Goal: Information Seeking & Learning: Find specific page/section

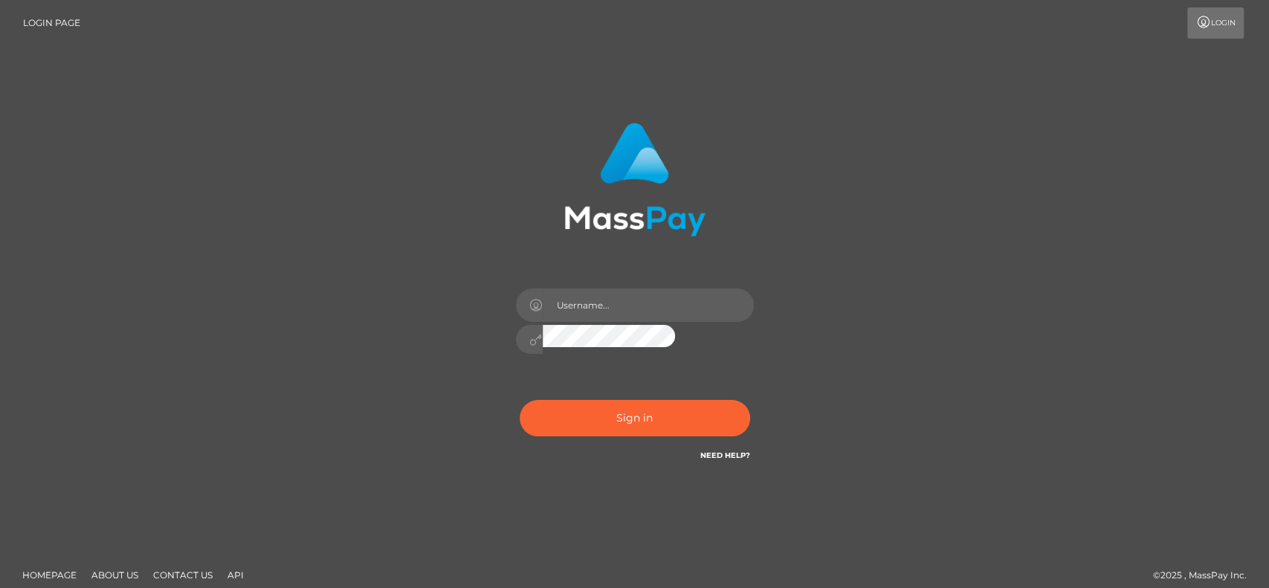
click at [123, 360] on html "Login Page Login" at bounding box center [634, 300] width 1269 height 601
type input "petros.[PERSON_NAME]"
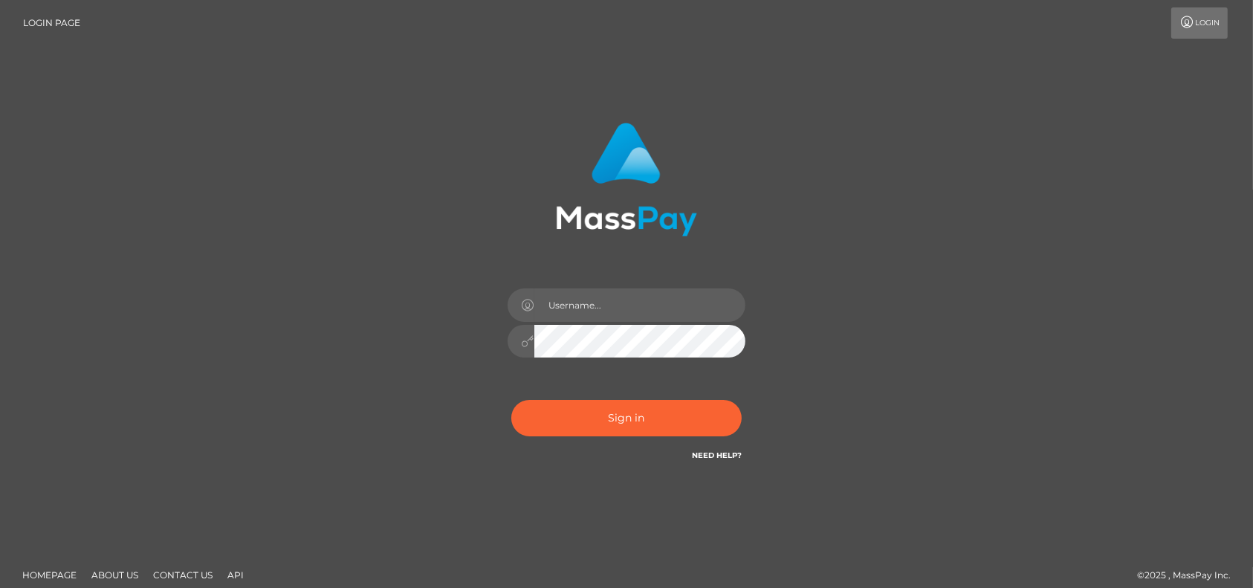
click at [0, 100] on div "Sign in" at bounding box center [626, 300] width 1253 height 601
type input "petros.[PERSON_NAME]"
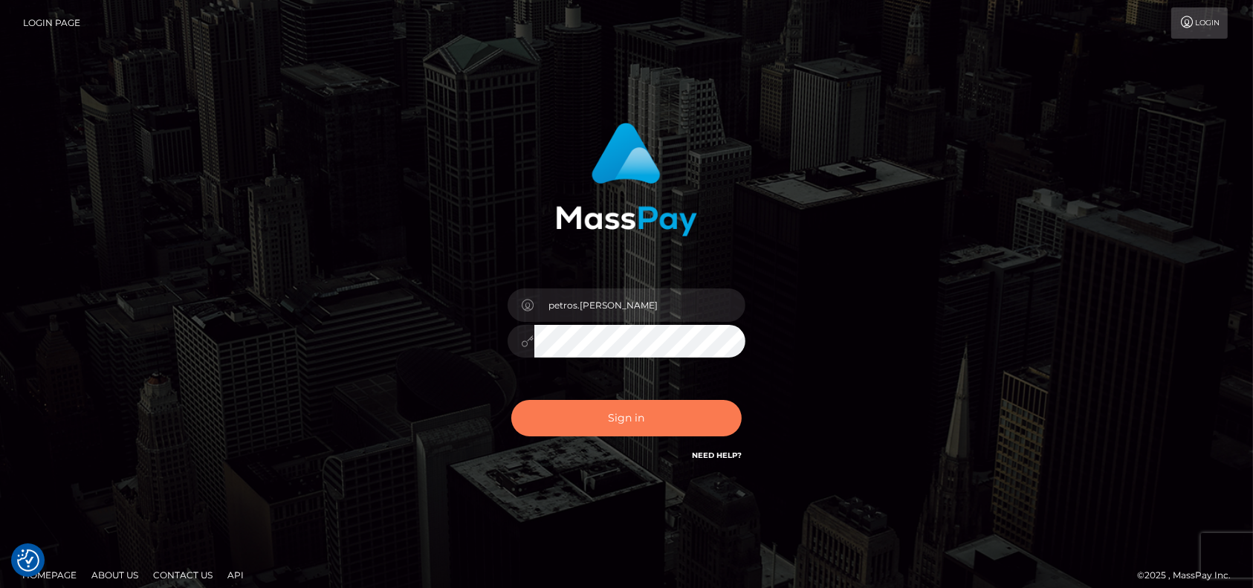
click at [607, 407] on button "Sign in" at bounding box center [626, 418] width 230 height 36
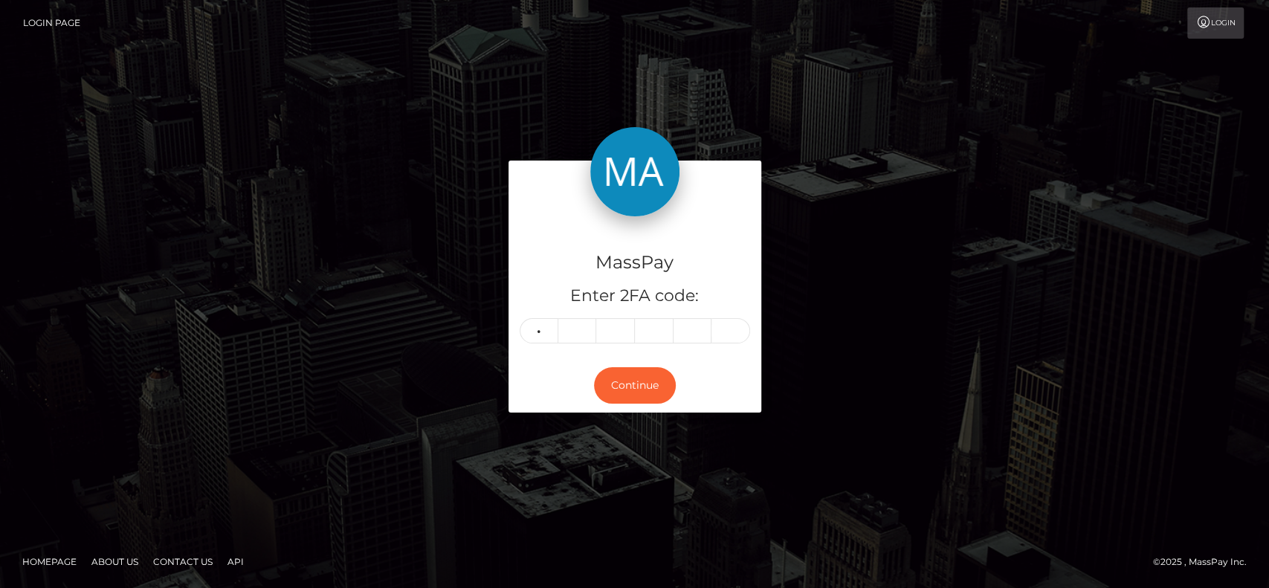
type input "9"
type input "1"
type input "8"
type input "0"
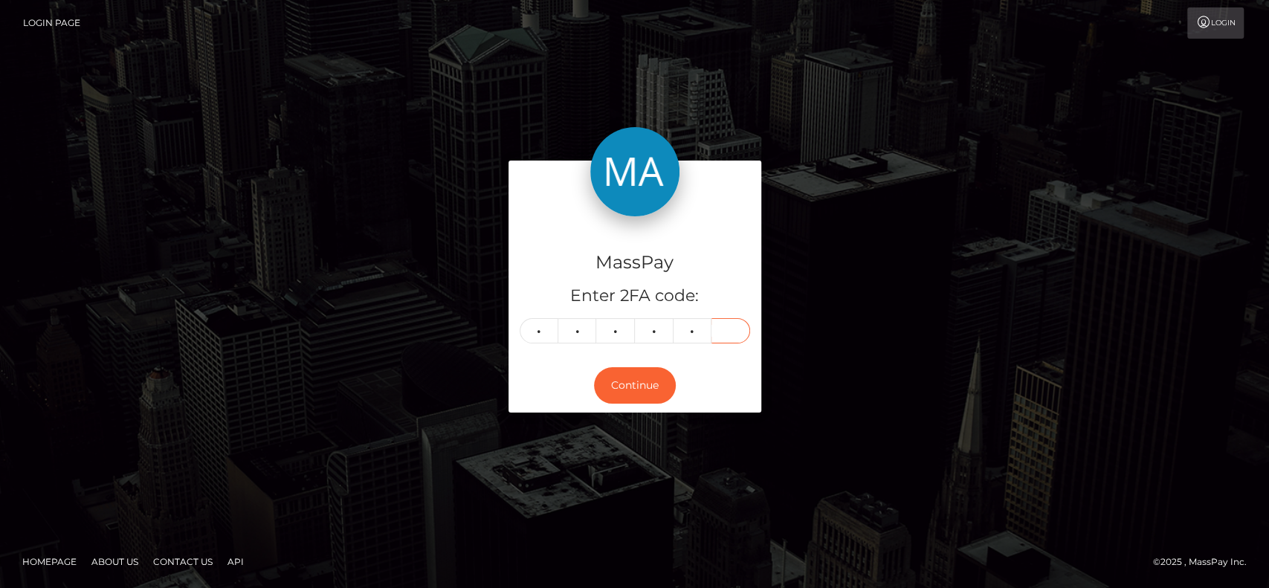
type input "9"
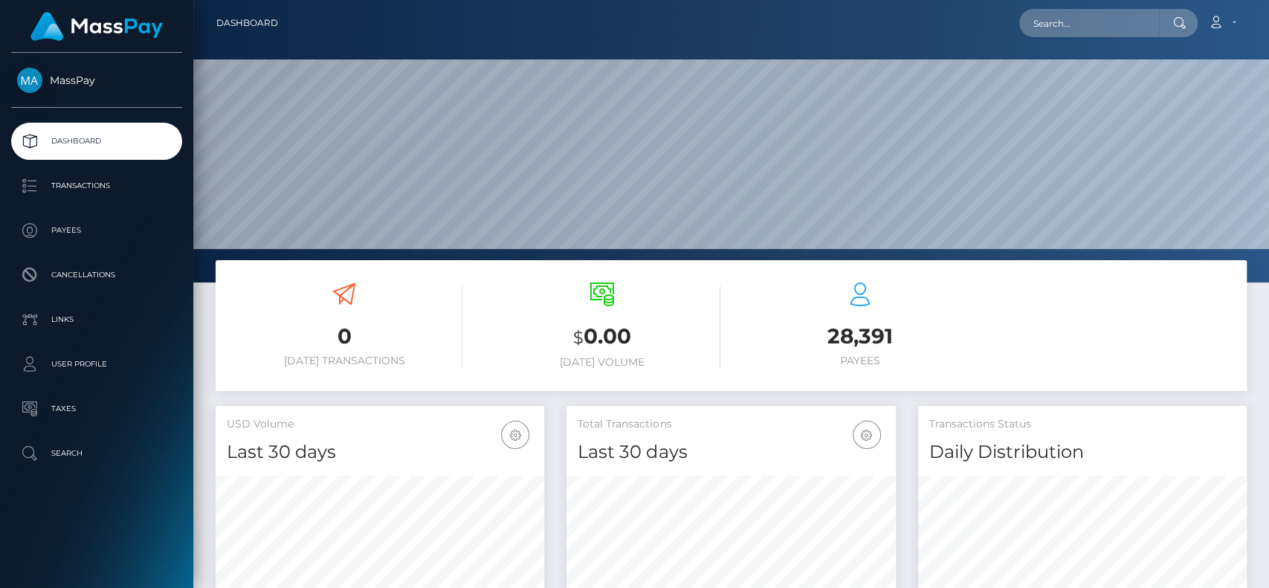
scroll to position [262, 329]
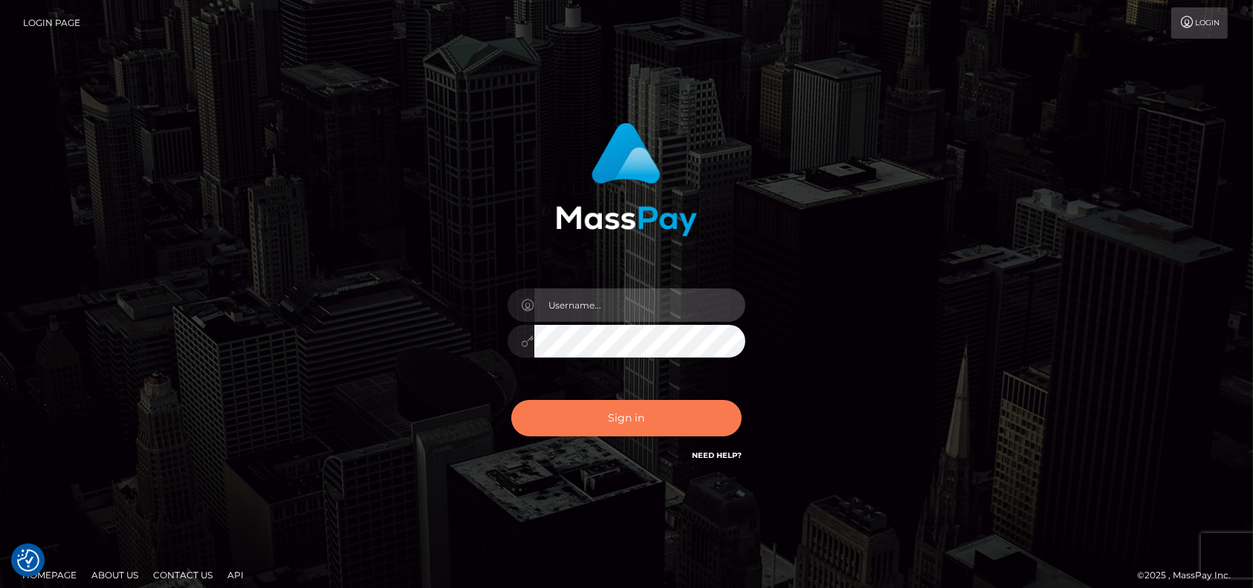
type input "petros.[PERSON_NAME]"
click at [654, 416] on button "Sign in" at bounding box center [626, 418] width 230 height 36
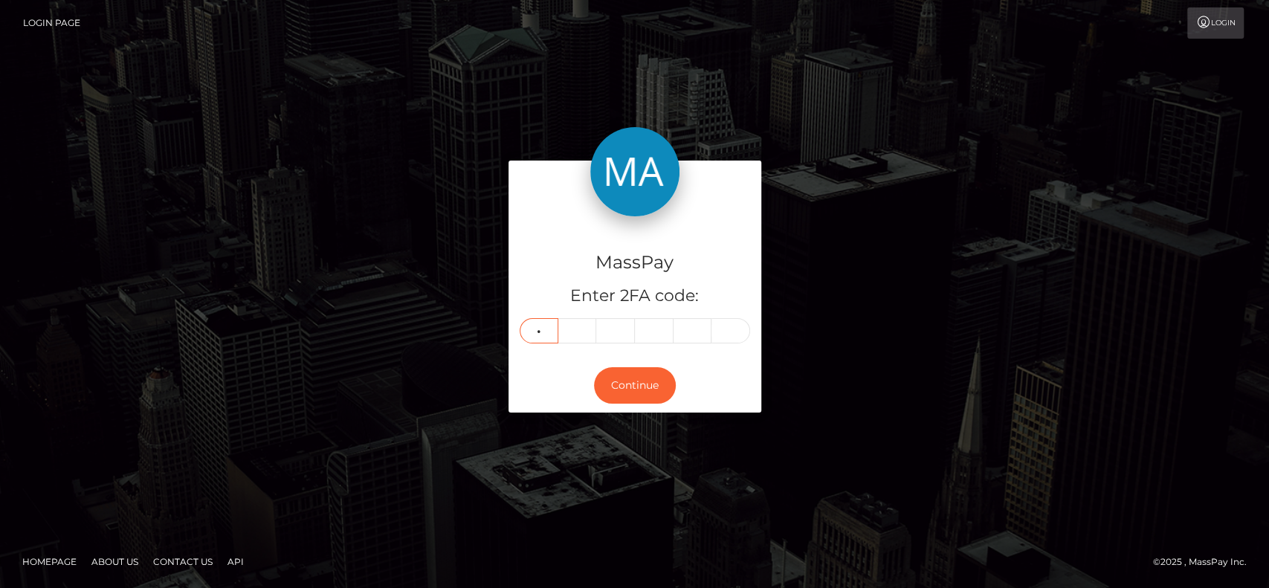
type input "8"
type input "9"
type input "0"
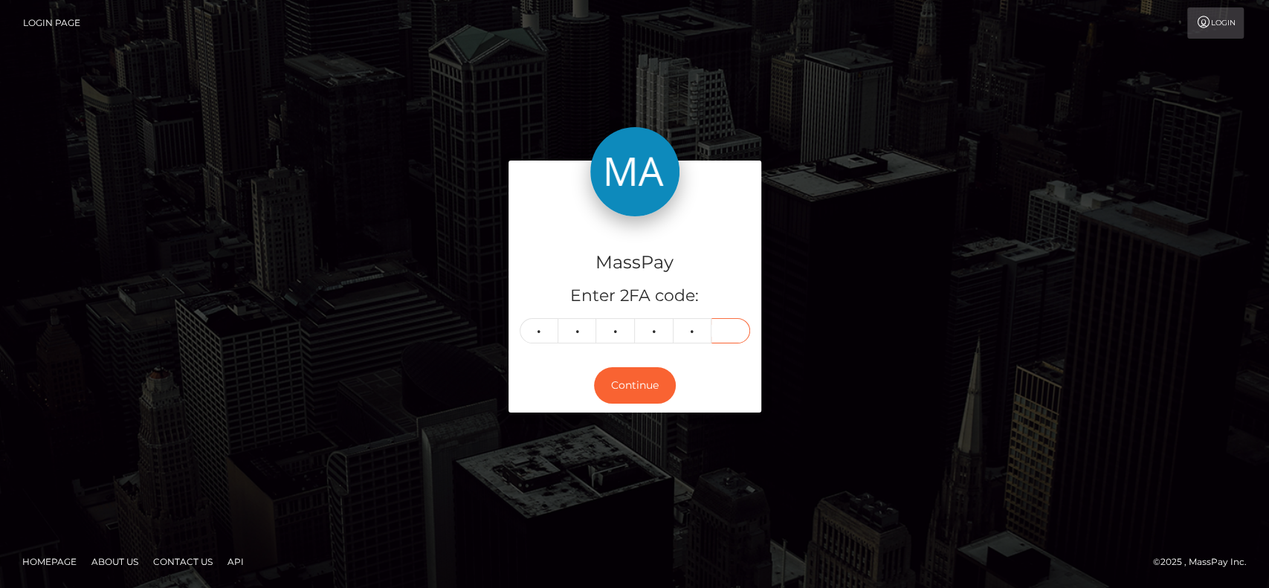
type input "2"
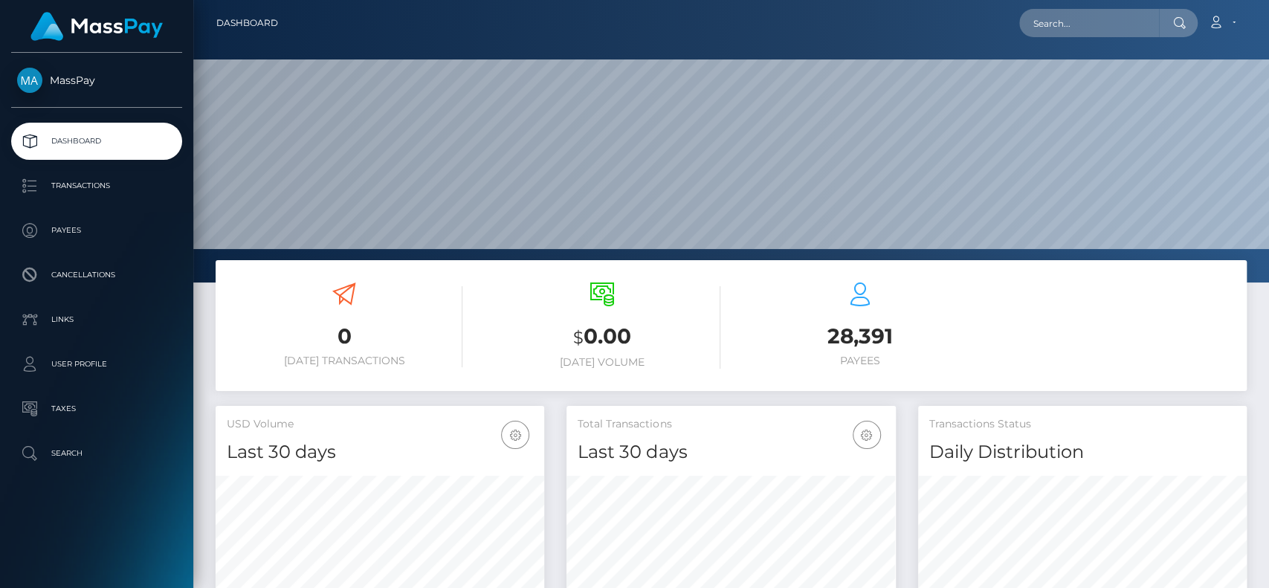
scroll to position [262, 329]
click at [1099, 27] on input "text" at bounding box center [1089, 23] width 140 height 28
paste input "[EMAIL_ADDRESS][DOMAIN_NAME]"
click at [1088, 30] on input "[EMAIL_ADDRESS][DOMAIN_NAME]" at bounding box center [1089, 23] width 140 height 28
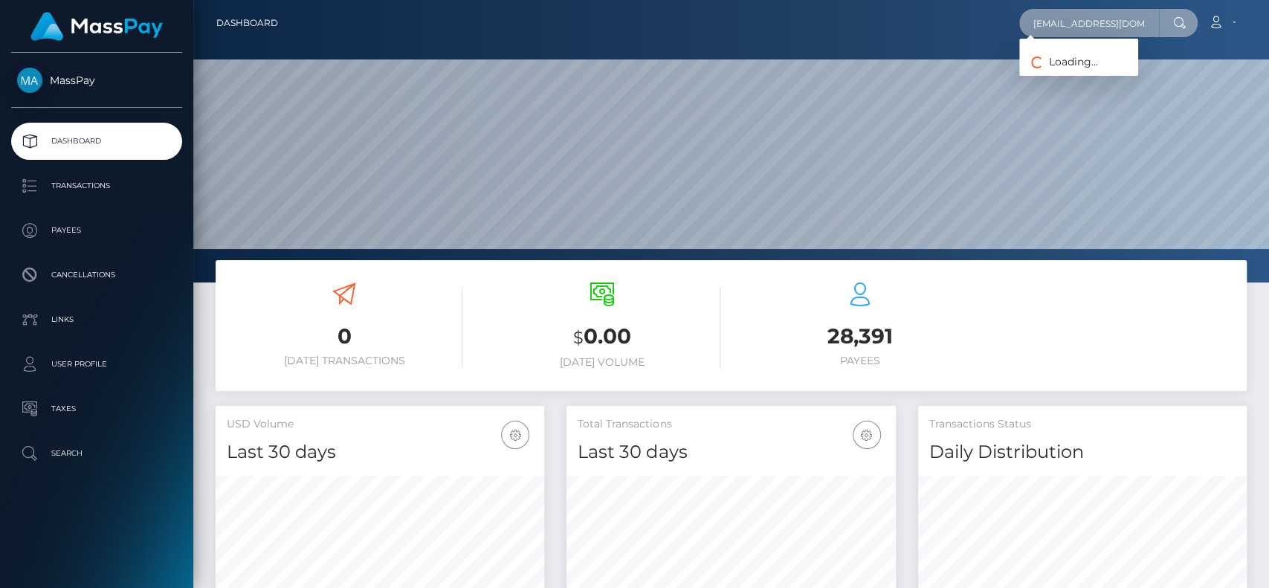
paste input "Carla Harbaugh"
type input "Carla Harbaugh"
drag, startPoint x: 1143, startPoint y: 20, endPoint x: 829, endPoint y: 20, distance: 313.7
click at [856, 20] on div "Carla Harbaugh Loading... Loading... Account Edit Profile Logout" at bounding box center [768, 22] width 956 height 31
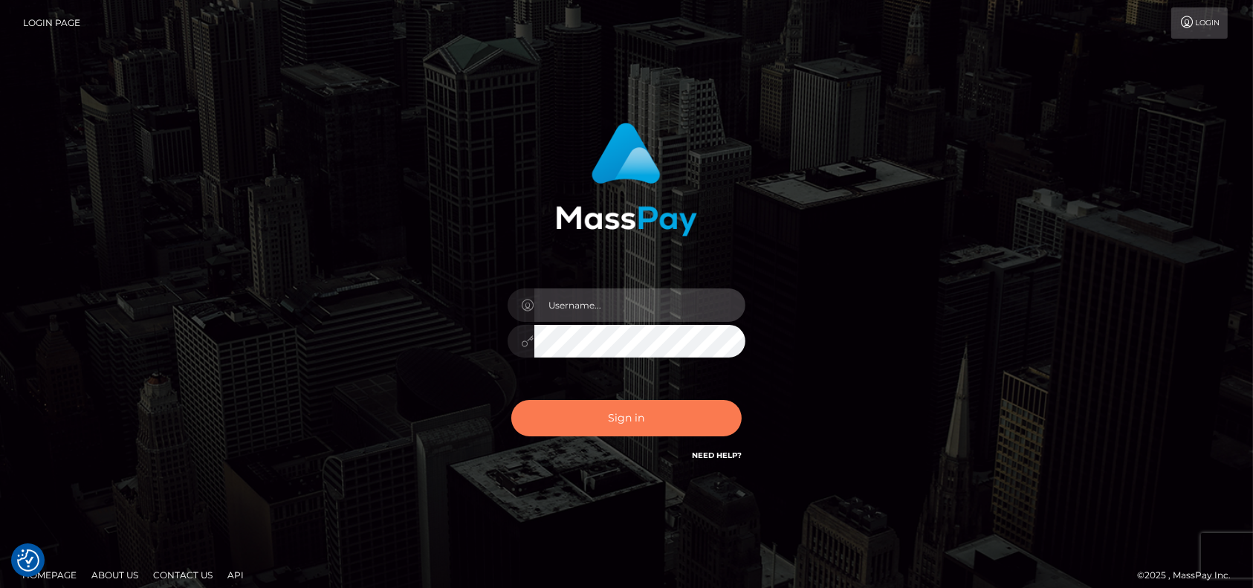
type input "petros.[PERSON_NAME]"
click at [602, 407] on button "Sign in" at bounding box center [626, 418] width 230 height 36
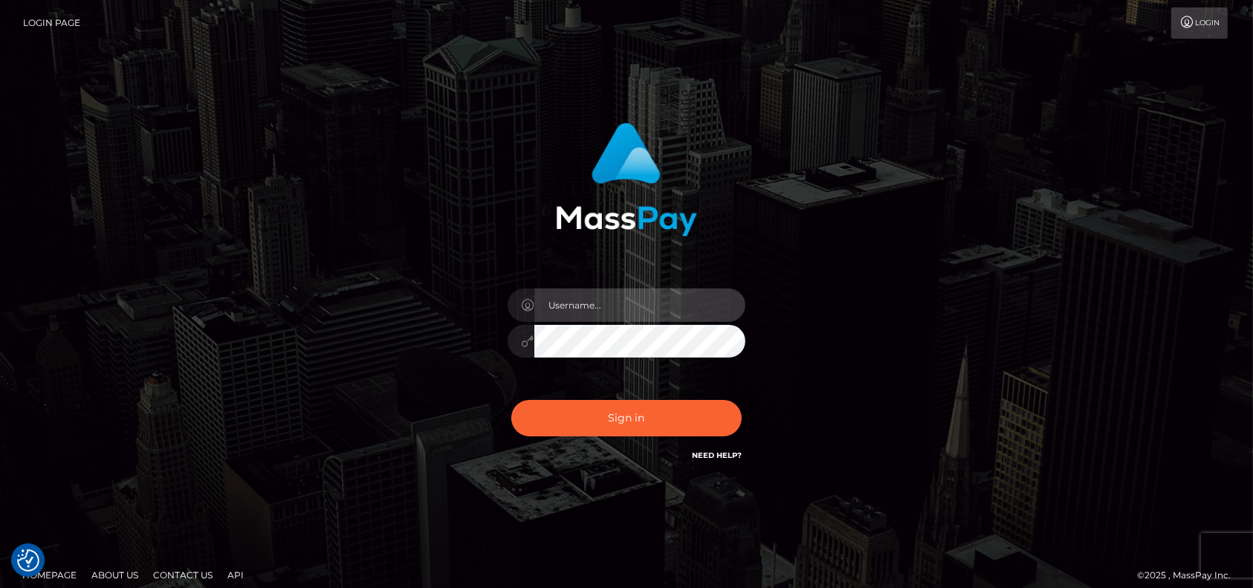
type input "petros.[PERSON_NAME]"
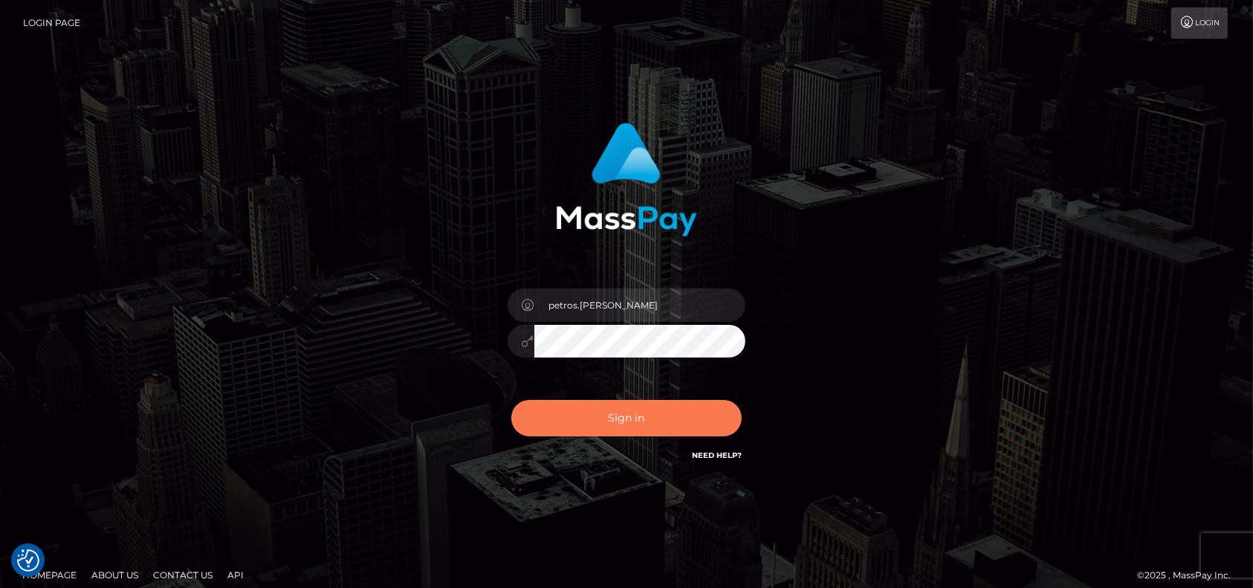
drag, startPoint x: 612, startPoint y: 454, endPoint x: 633, endPoint y: 434, distance: 29.5
click at [613, 454] on div "Sign in Need Help?" at bounding box center [627, 424] width 260 height 66
click at [636, 432] on button "Sign in" at bounding box center [626, 418] width 230 height 36
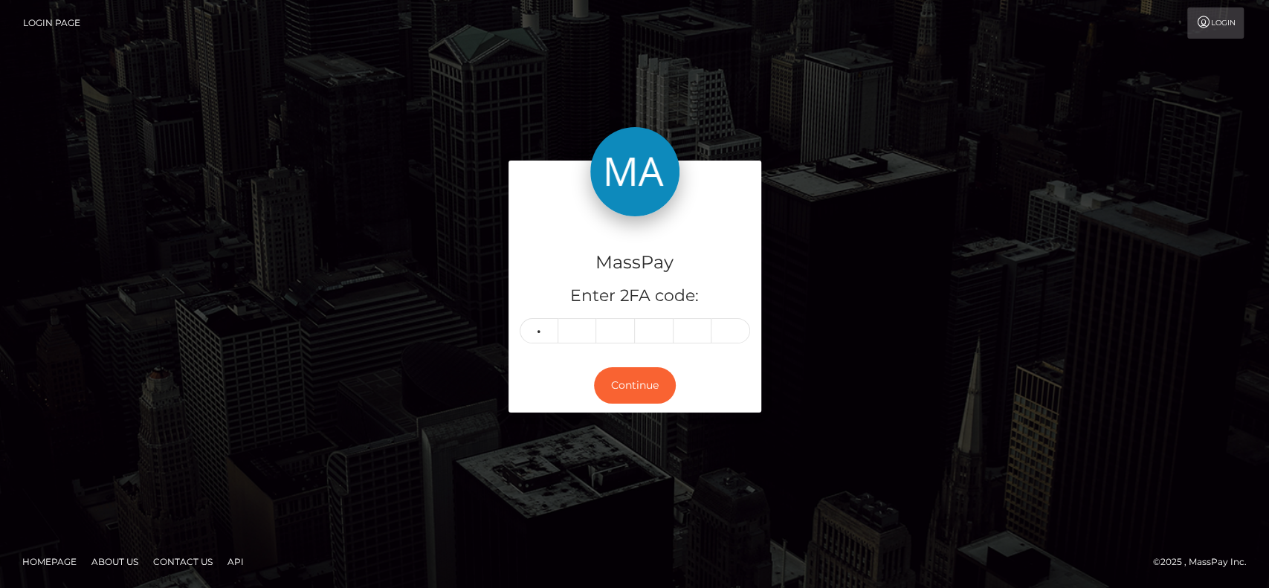
type input "1"
type input "7"
type input "3"
type input "2"
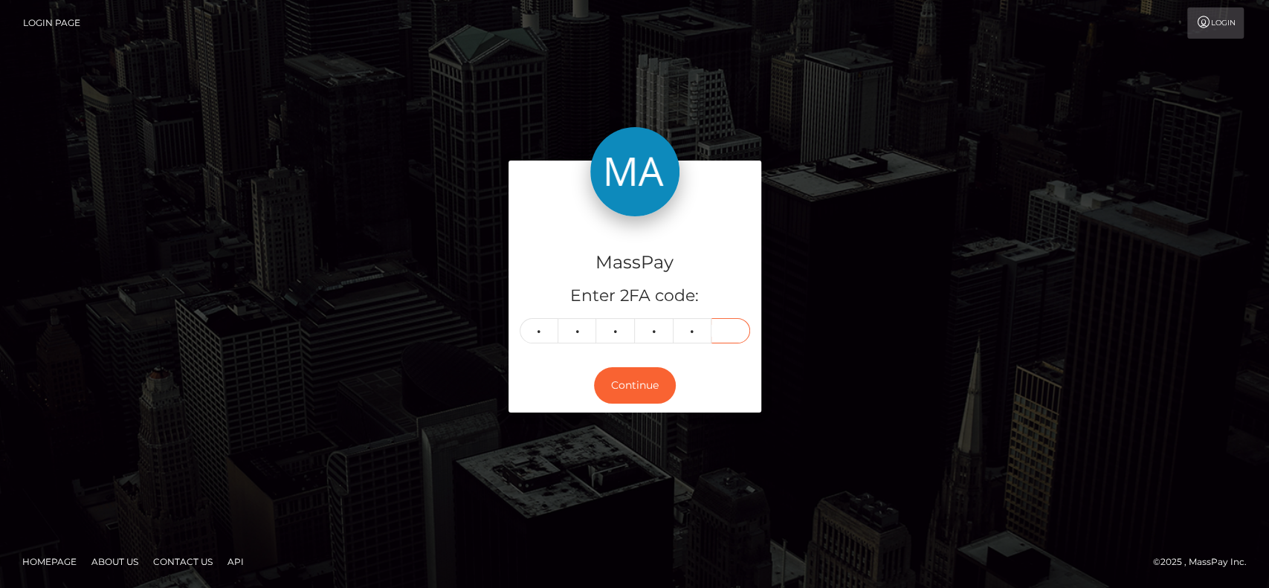
type input "0"
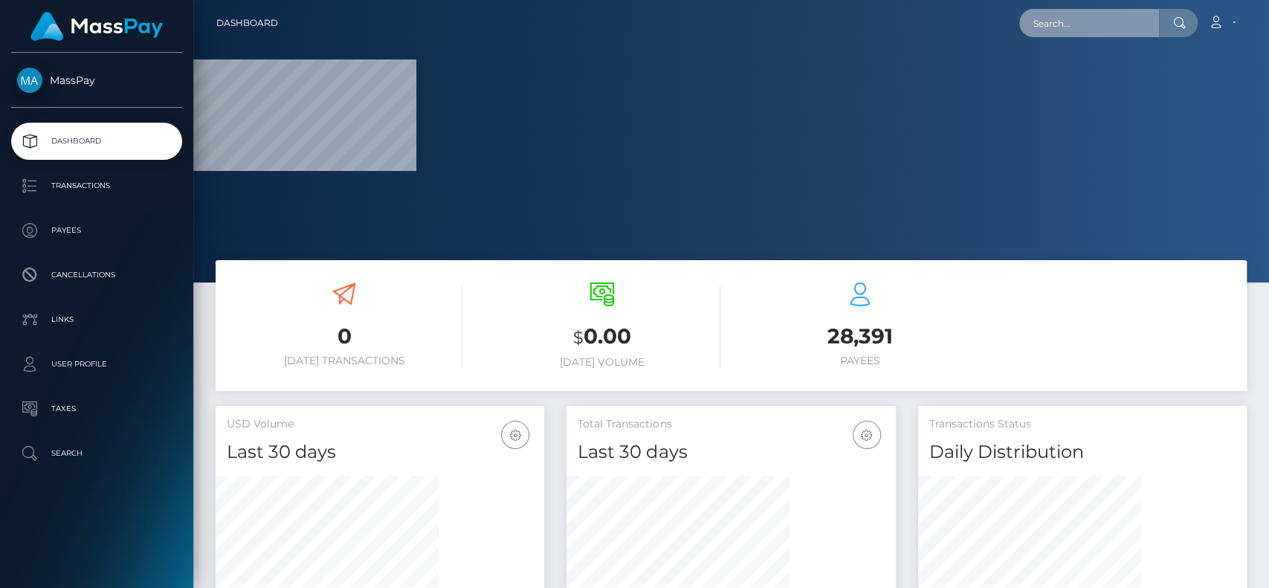
click at [1104, 26] on input "text" at bounding box center [1089, 23] width 140 height 28
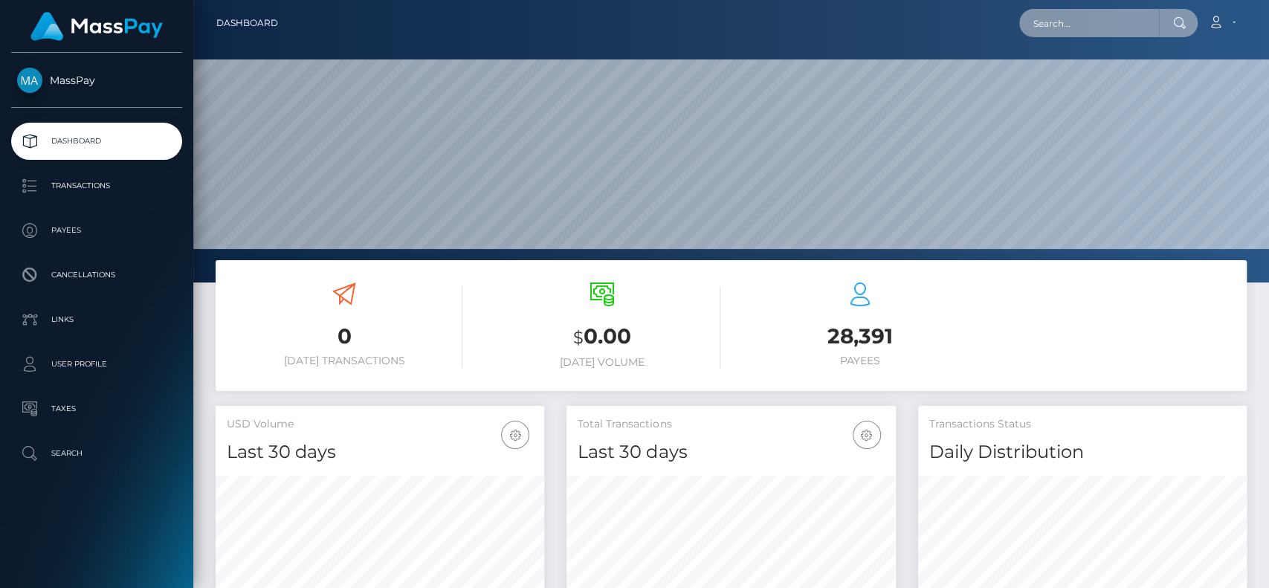
scroll to position [262, 329]
paste input "roldan.shantie@gmail.com"
click at [1091, 13] on input "roldan.shantie@gmail.com" at bounding box center [1089, 23] width 140 height 28
paste input "Shantie Roldan"
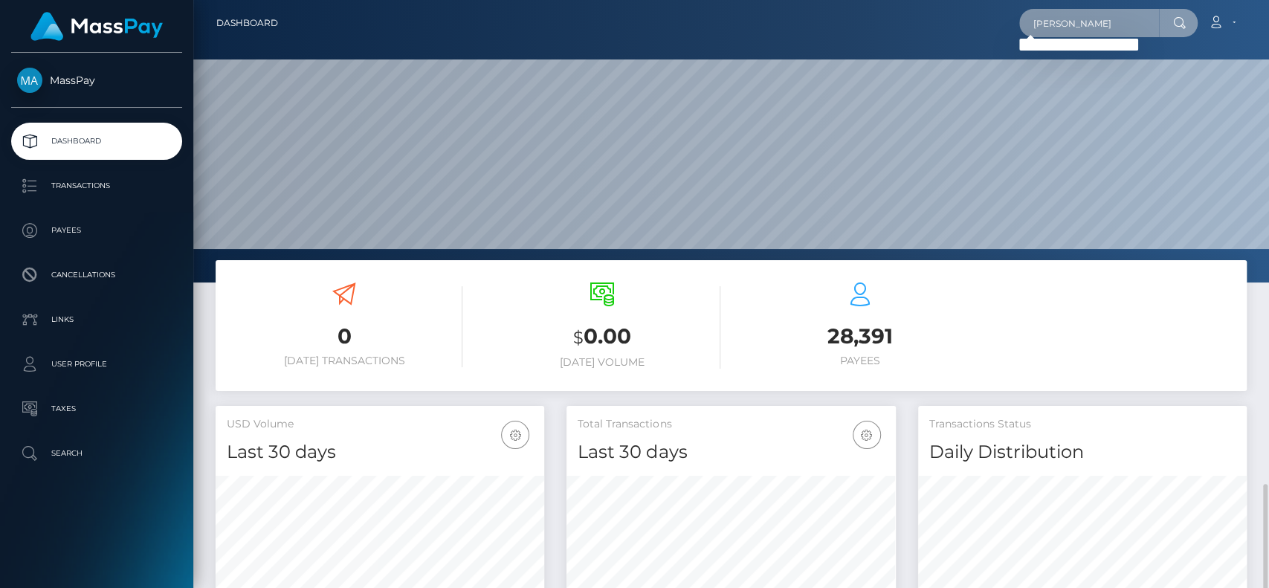
scroll to position [297, 0]
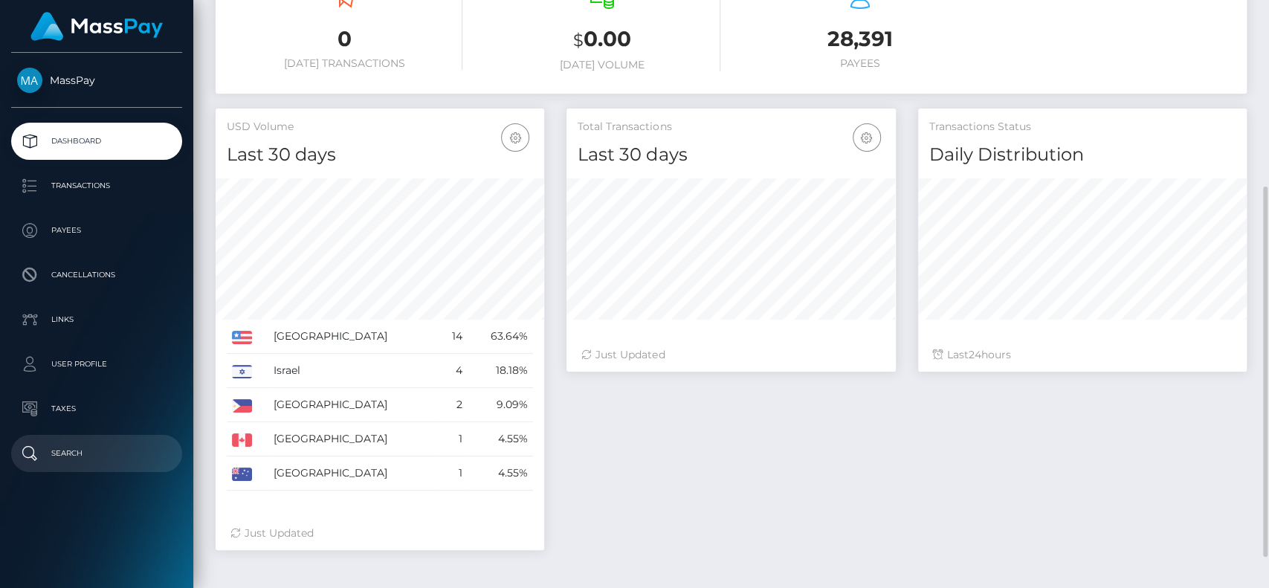
type input "Shantie"
click at [81, 453] on p "Search" at bounding box center [96, 453] width 159 height 22
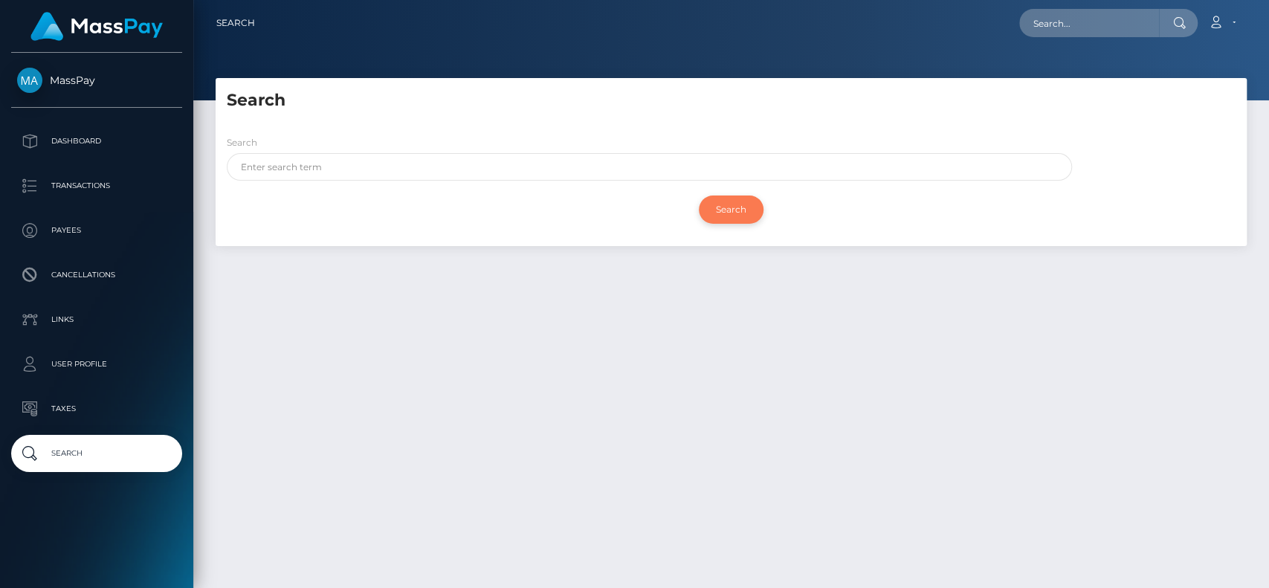
click at [757, 207] on input "Search" at bounding box center [731, 210] width 65 height 28
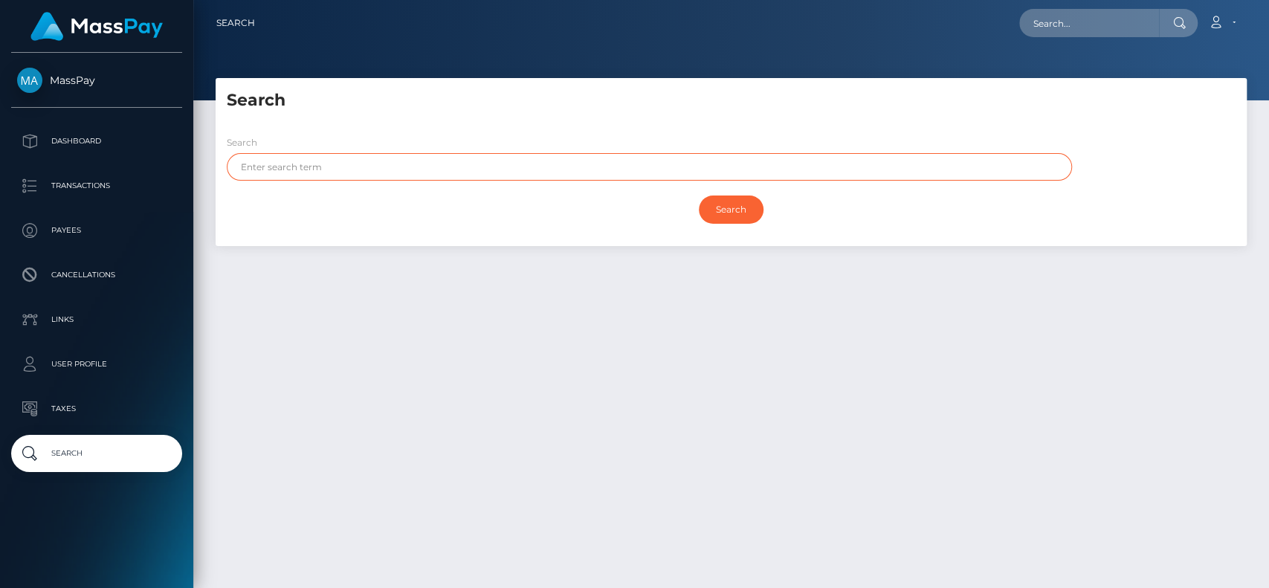
click at [297, 166] on input "text" at bounding box center [649, 167] width 845 height 28
paste input "[PERSON_NAME]"
click at [699, 196] on input "Search" at bounding box center [731, 210] width 65 height 28
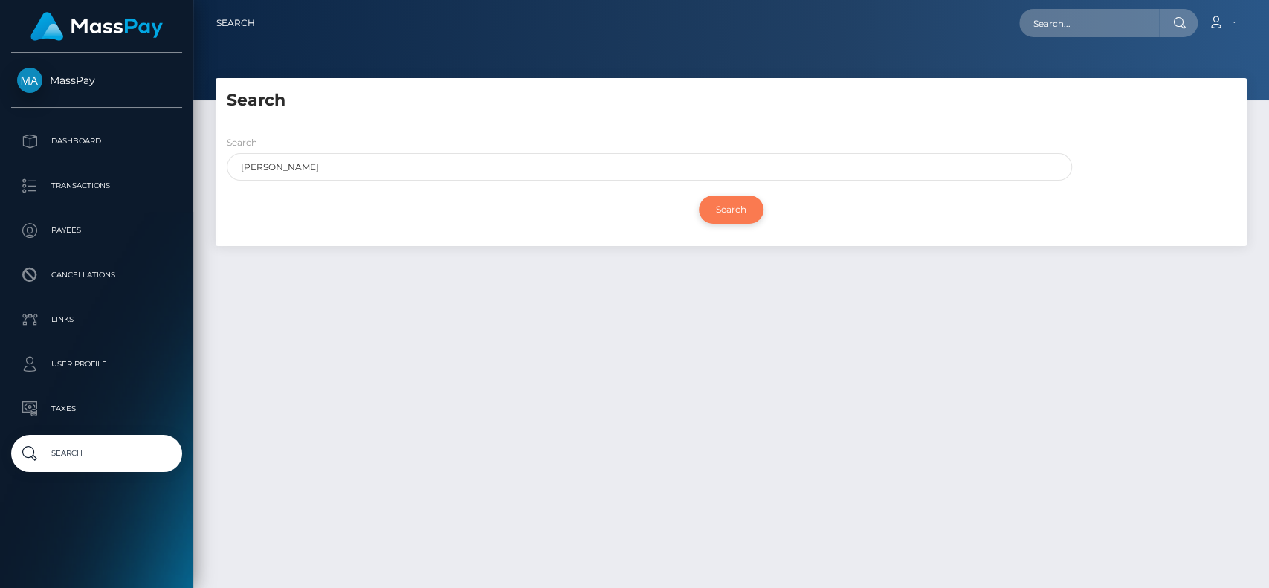
click at [720, 204] on input "Search" at bounding box center [731, 210] width 65 height 28
click at [742, 206] on input "Search" at bounding box center [731, 210] width 65 height 28
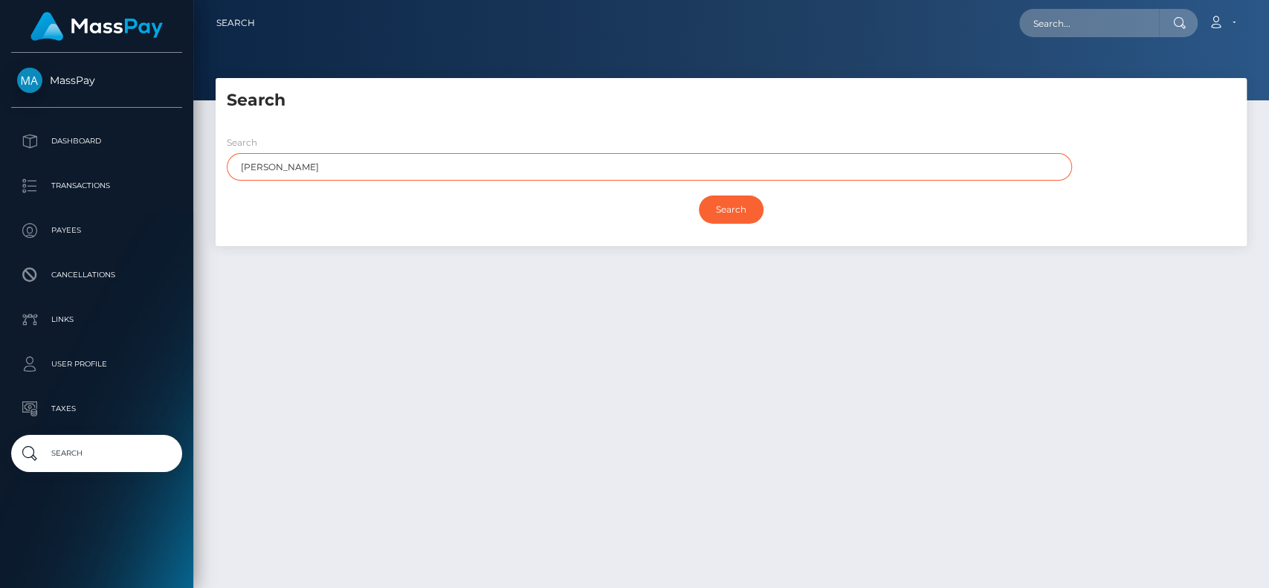
click at [295, 169] on input "[PERSON_NAME]" at bounding box center [649, 167] width 845 height 28
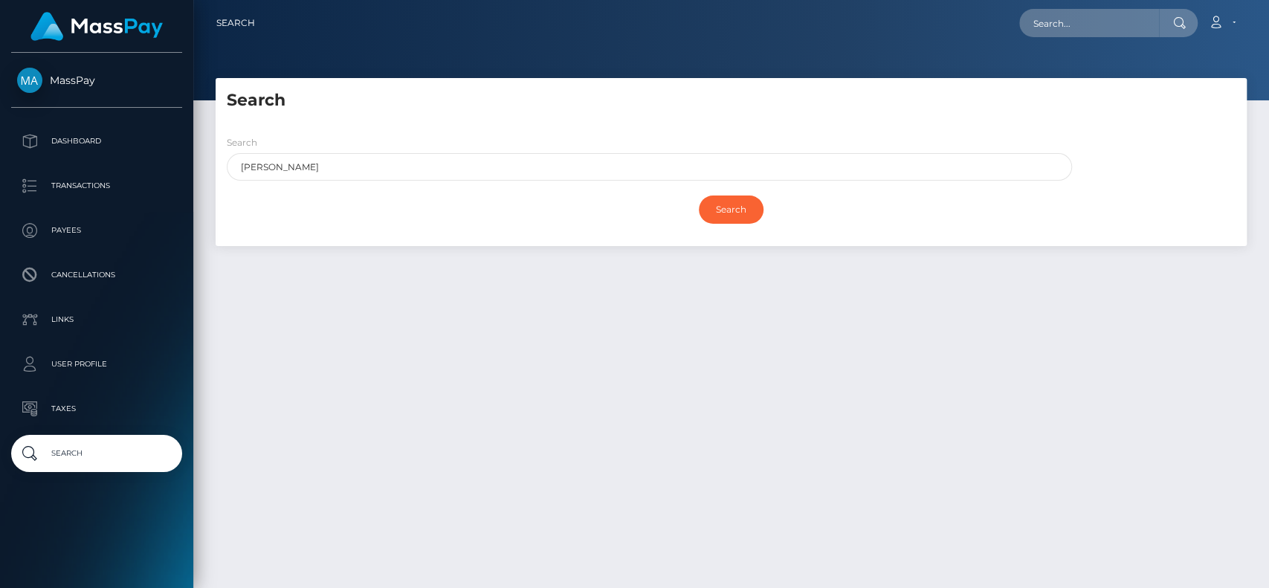
click at [743, 188] on div "Search" at bounding box center [731, 209] width 1009 height 43
click at [734, 203] on input "Search" at bounding box center [731, 210] width 65 height 28
click at [721, 208] on input "Search" at bounding box center [731, 210] width 65 height 28
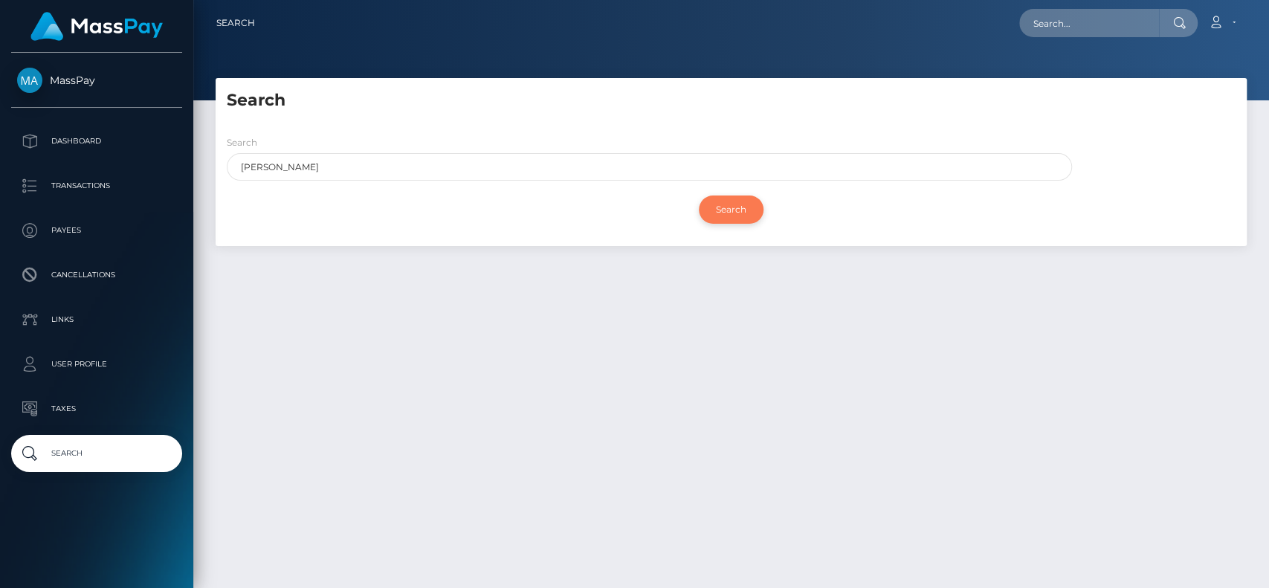
click at [721, 208] on input "Search" at bounding box center [731, 210] width 65 height 28
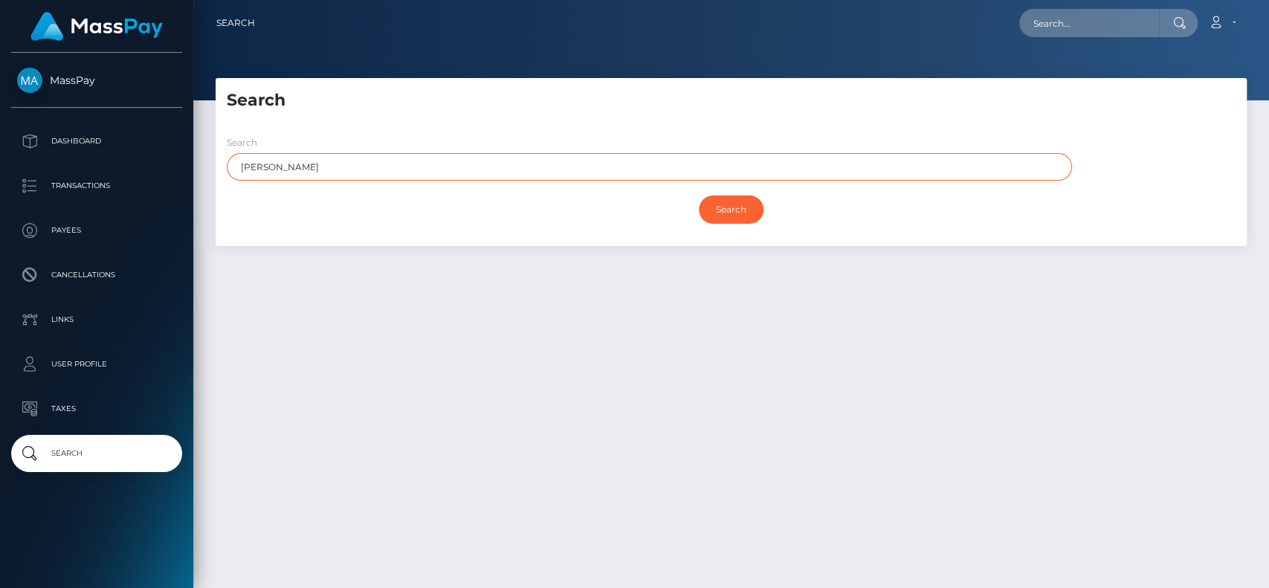
click at [376, 157] on input "Shantie" at bounding box center [649, 167] width 845 height 28
drag, startPoint x: 376, startPoint y: 157, endPoint x: 74, endPoint y: 195, distance: 304.2
click at [74, 195] on div "MassPay Dashboard Transactions Payees Cancellations Links User Profile" at bounding box center [634, 294] width 1269 height 588
type input "Shan"
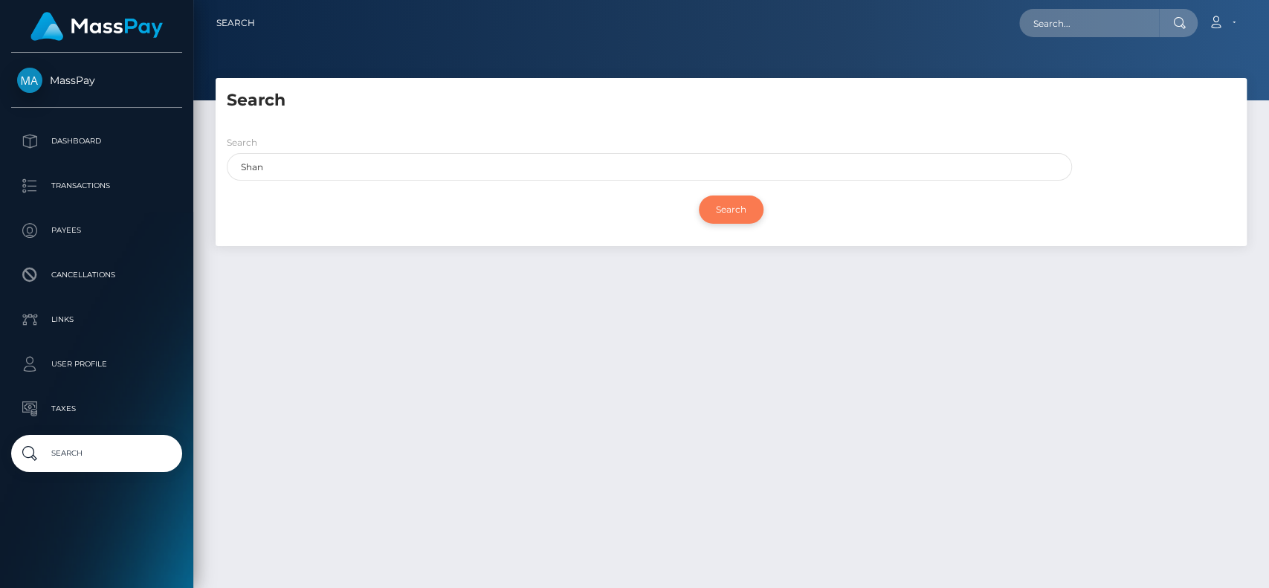
click at [728, 216] on input "Search" at bounding box center [731, 210] width 65 height 28
click at [727, 197] on input "Search" at bounding box center [731, 210] width 65 height 28
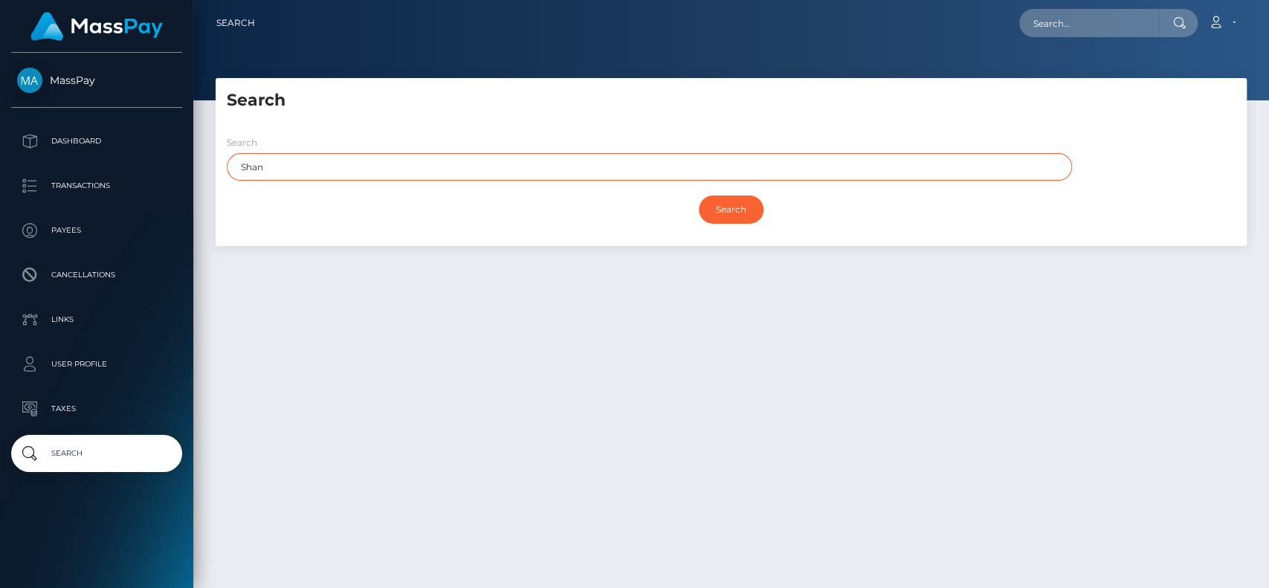
click at [300, 164] on input "Shan" at bounding box center [649, 167] width 845 height 28
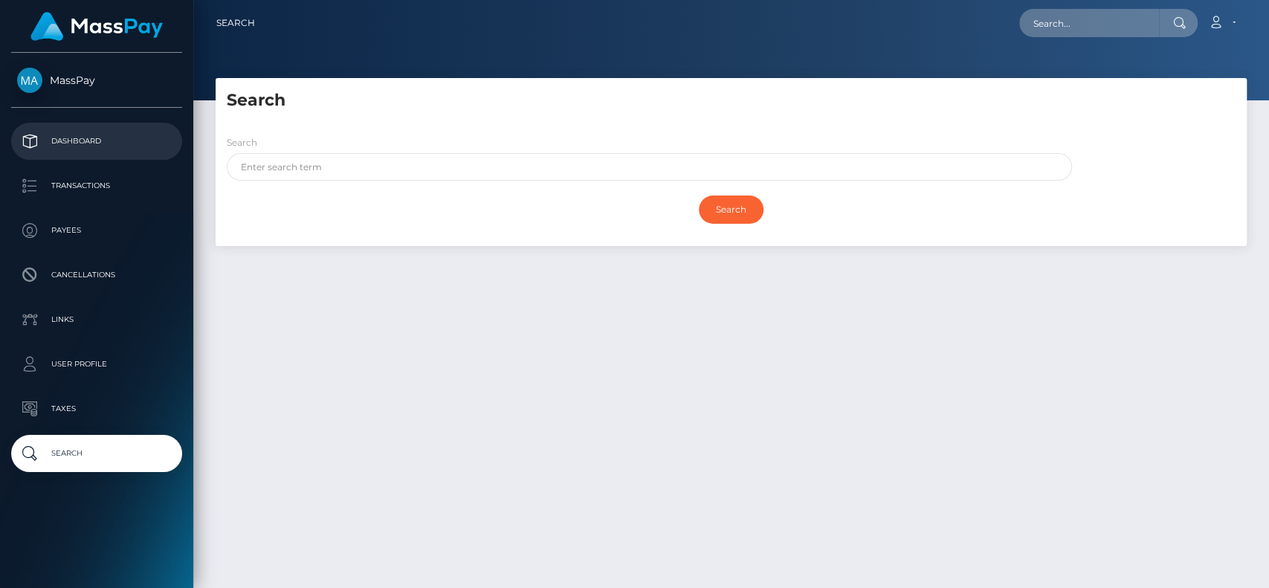
click at [109, 127] on link "Dashboard" at bounding box center [96, 141] width 171 height 37
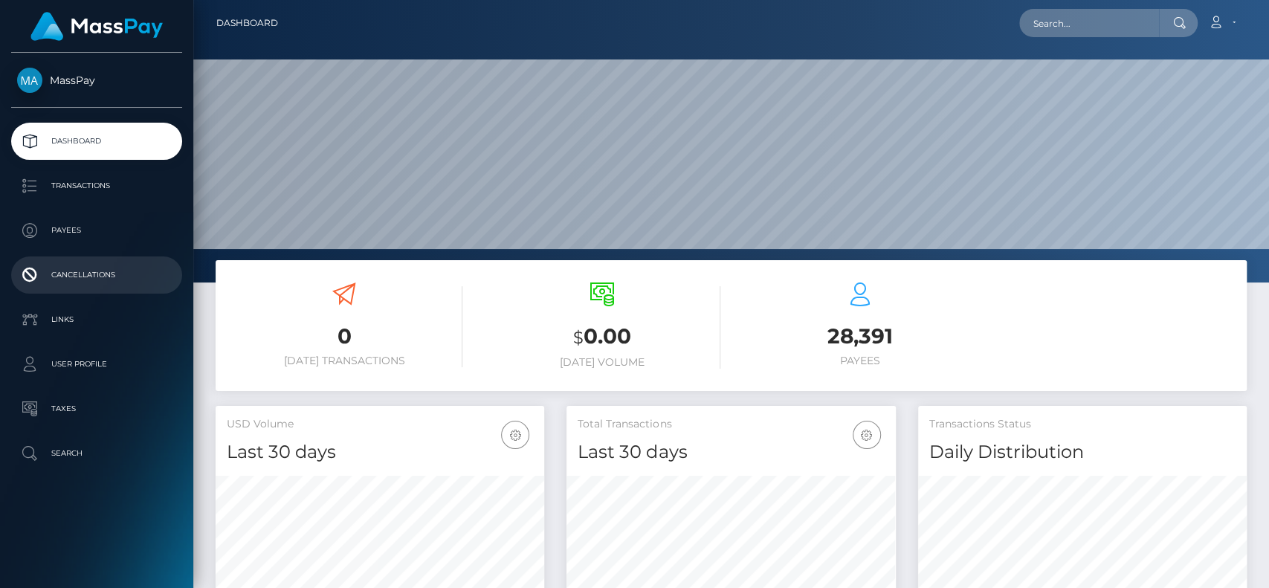
scroll to position [262, 329]
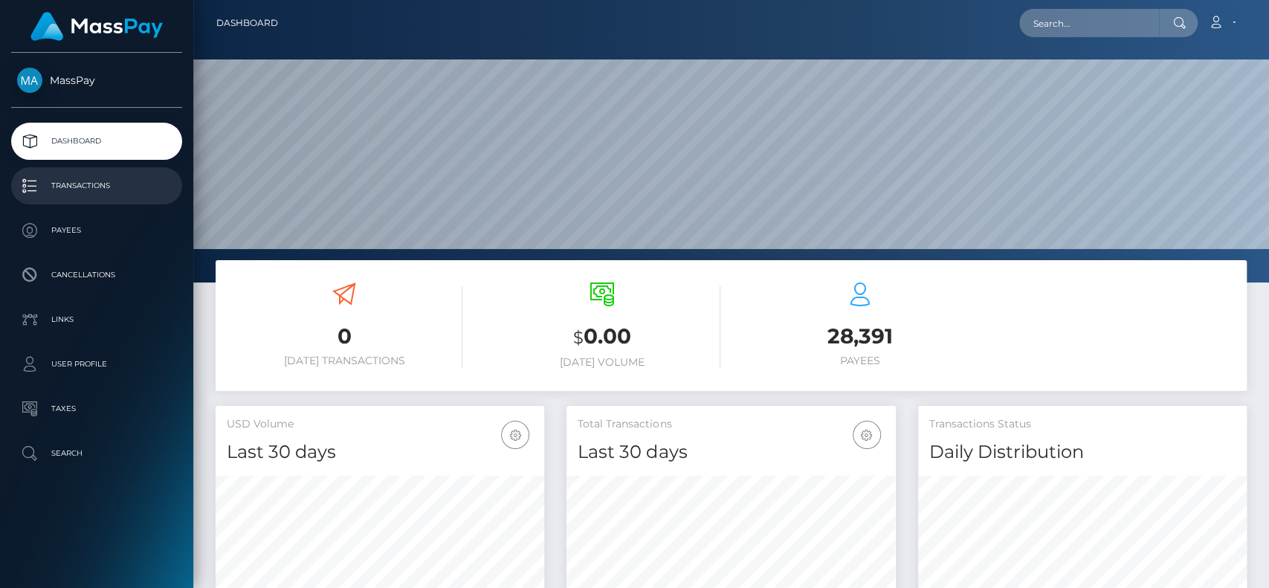
click at [98, 198] on link "Transactions" at bounding box center [96, 185] width 171 height 37
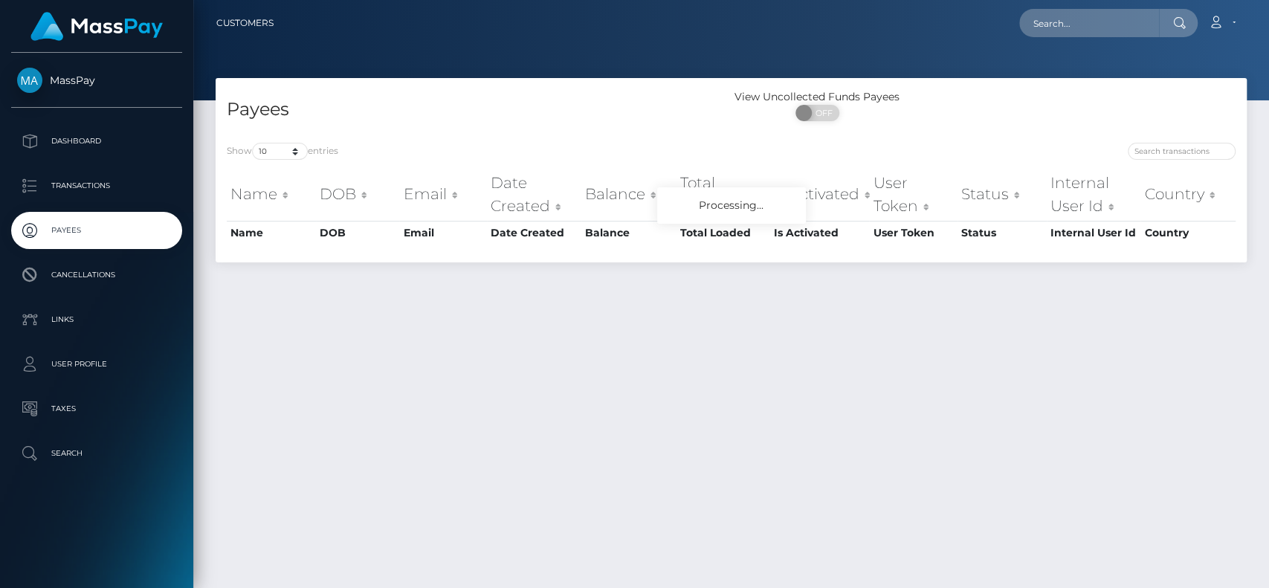
click at [88, 282] on p "Cancellations" at bounding box center [96, 275] width 159 height 22
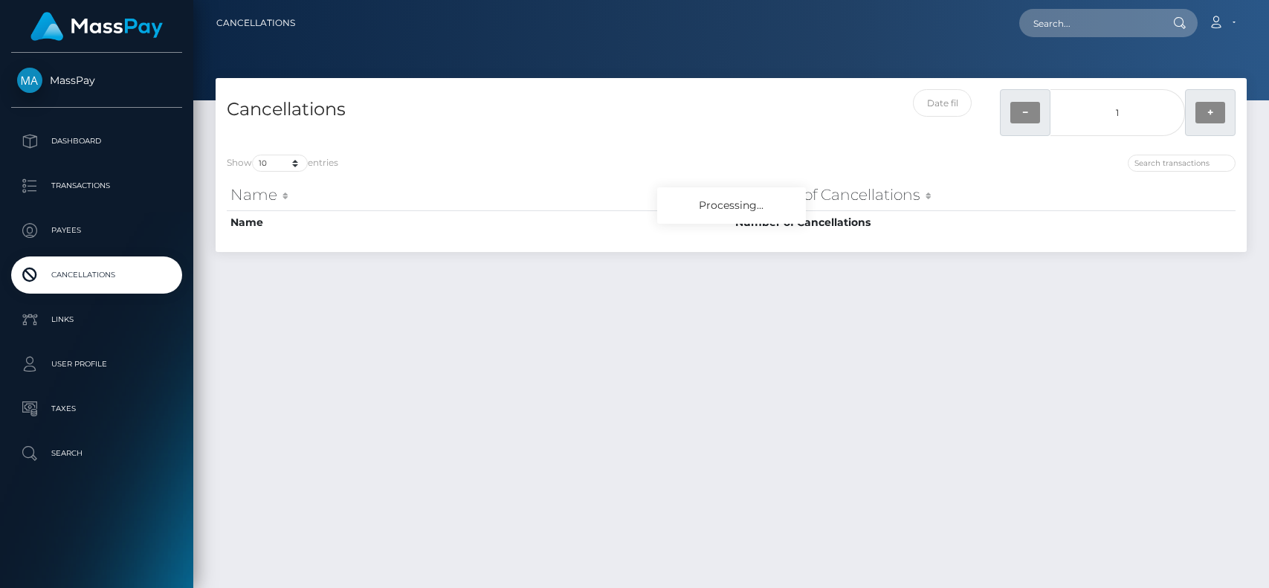
click at [112, 372] on p "User Profile" at bounding box center [96, 364] width 159 height 22
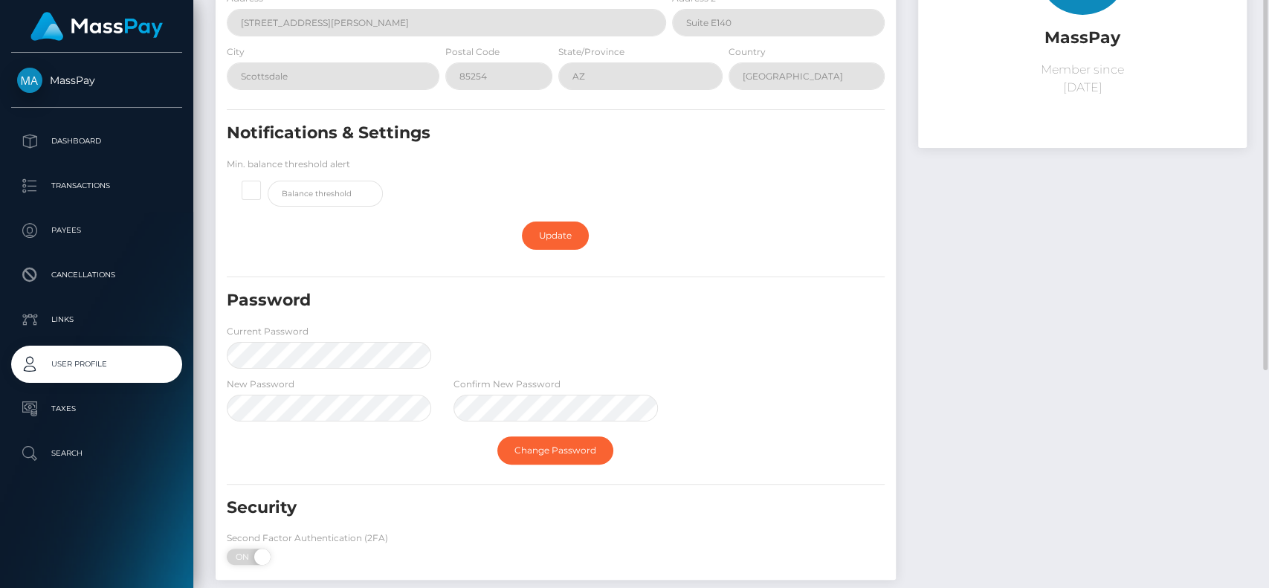
scroll to position [274, 0]
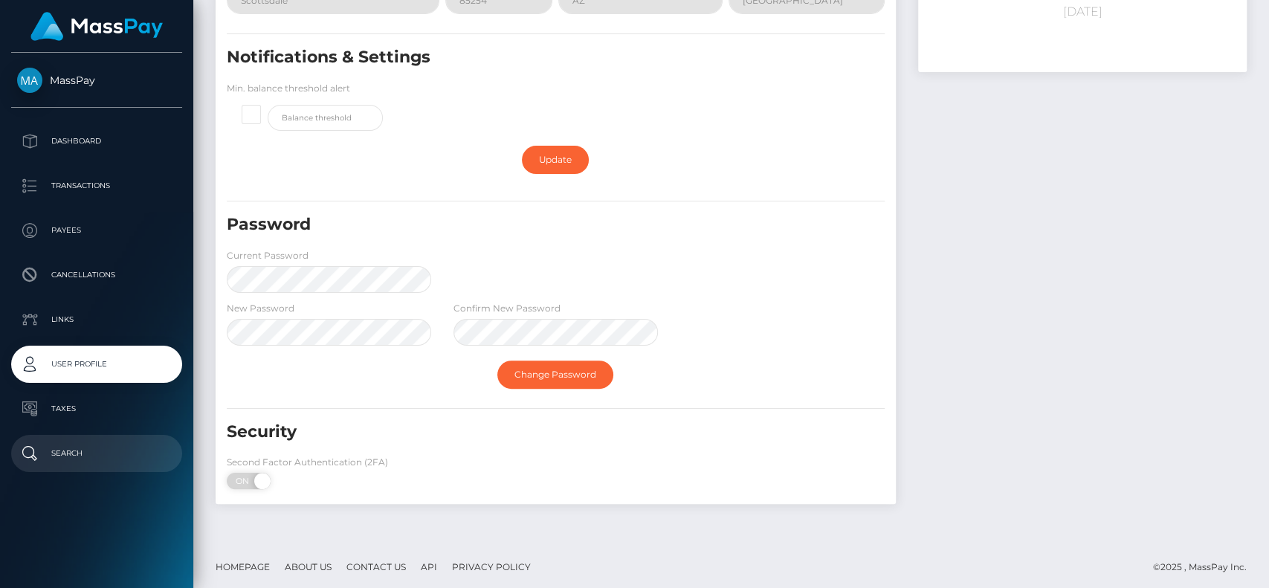
click at [82, 447] on p "Search" at bounding box center [96, 453] width 159 height 22
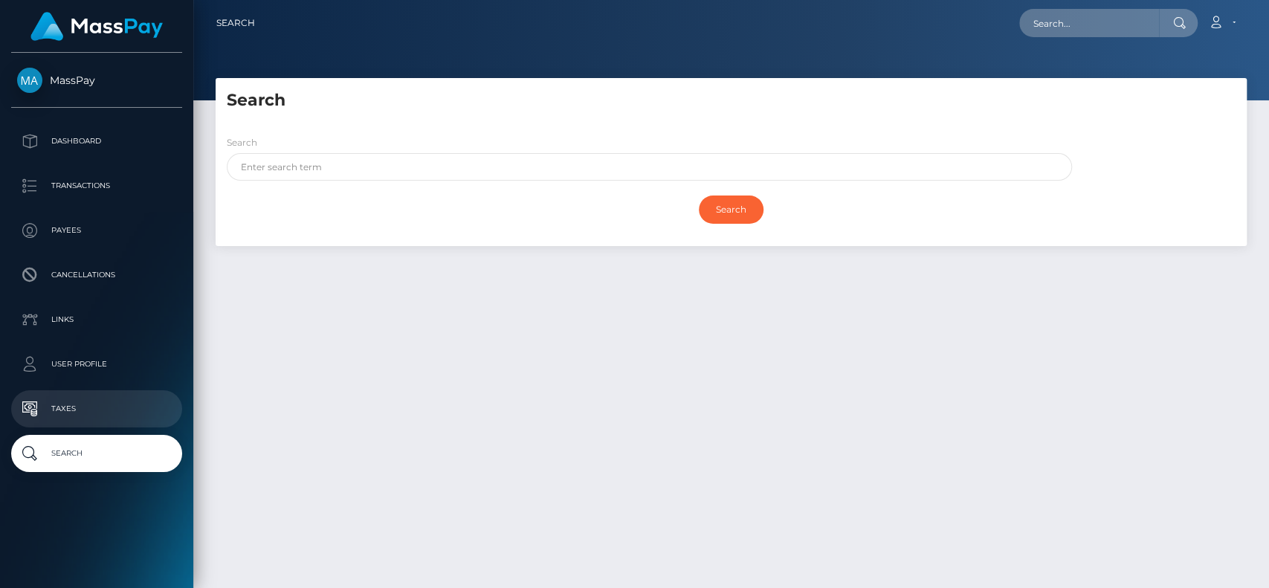
click at [93, 413] on p "Taxes" at bounding box center [96, 409] width 159 height 22
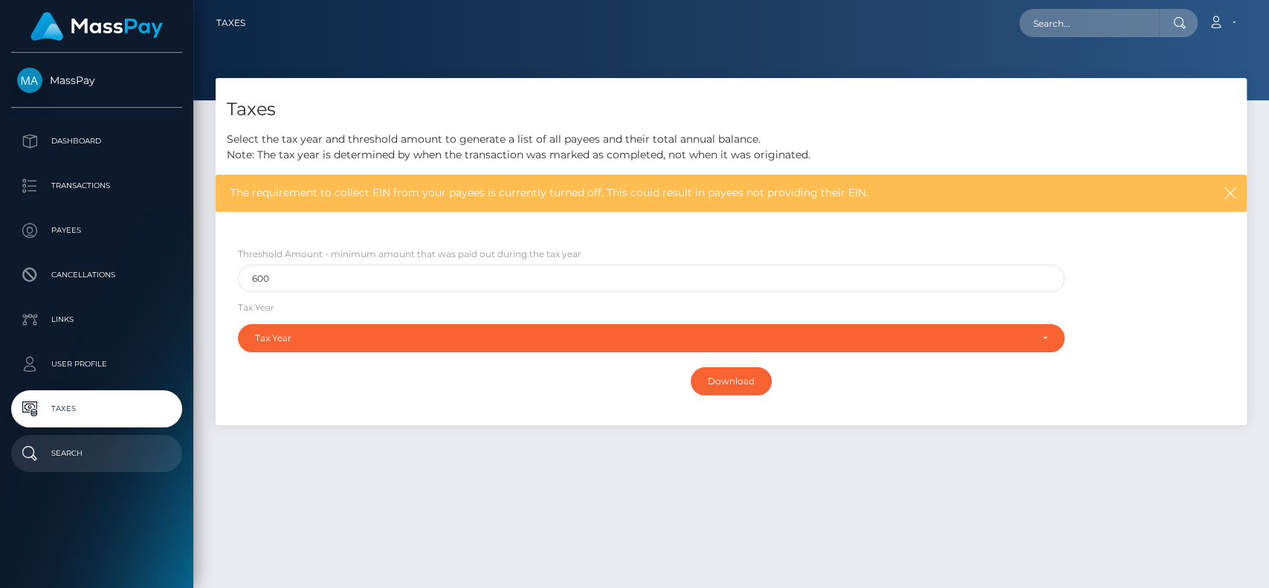
click at [89, 439] on link "Search" at bounding box center [96, 453] width 171 height 37
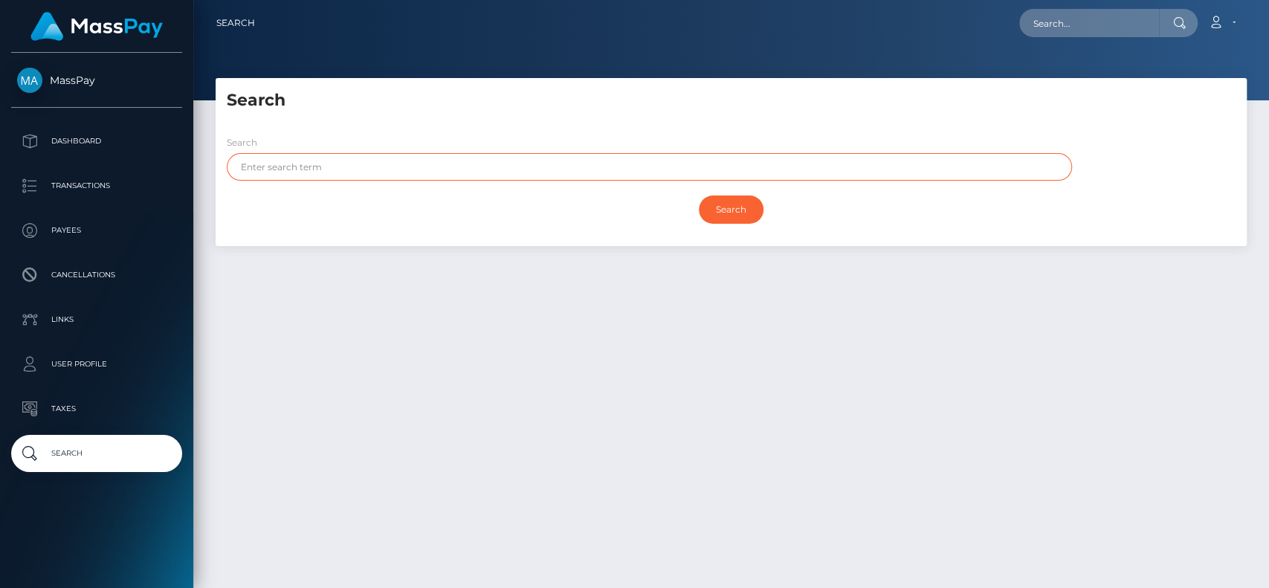
click at [323, 172] on input "text" at bounding box center [649, 167] width 845 height 28
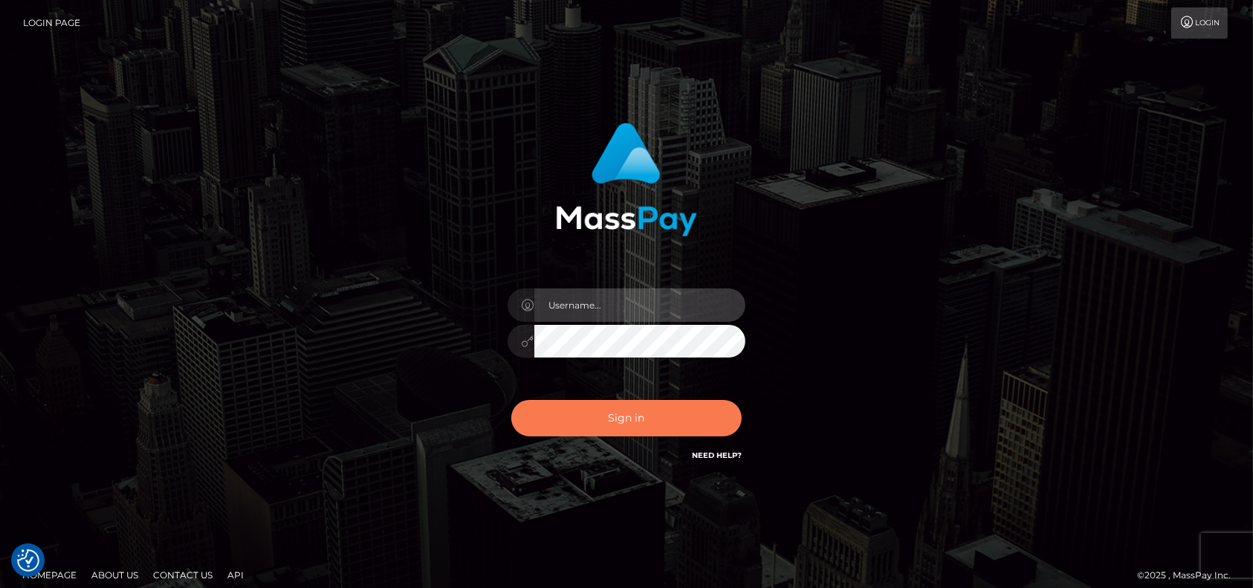
type input "petros.[PERSON_NAME]"
click at [609, 425] on button "Sign in" at bounding box center [626, 418] width 230 height 36
type input "petros.[PERSON_NAME]"
click at [606, 435] on button "Sign in" at bounding box center [626, 418] width 230 height 36
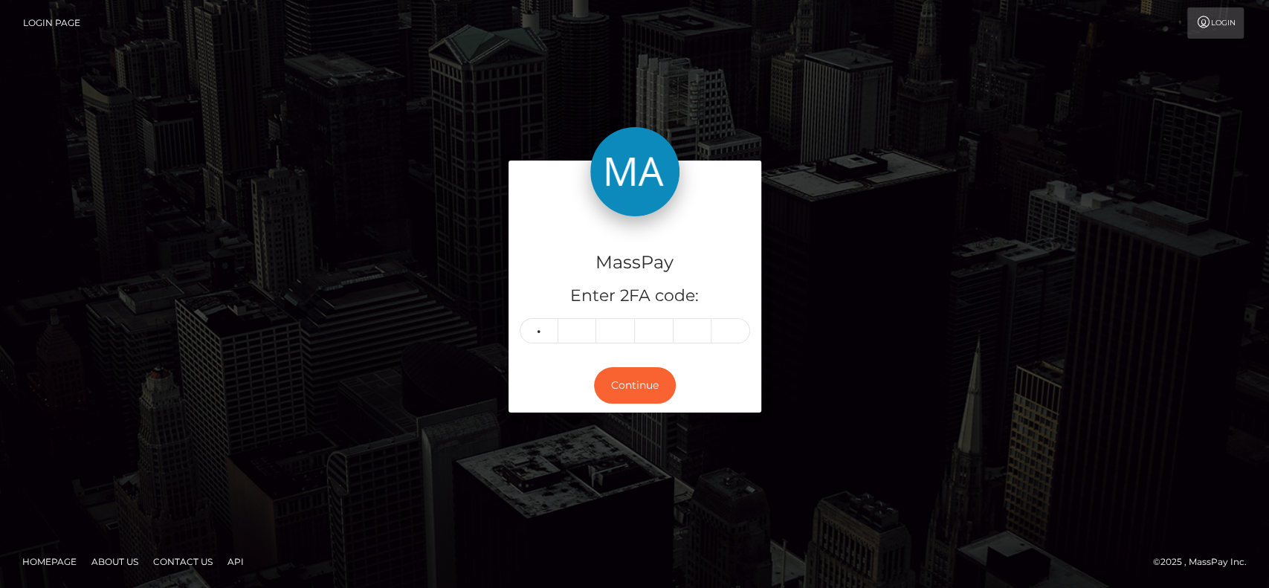
type input "2"
type input "4"
type input "9"
type input "0"
type input "1"
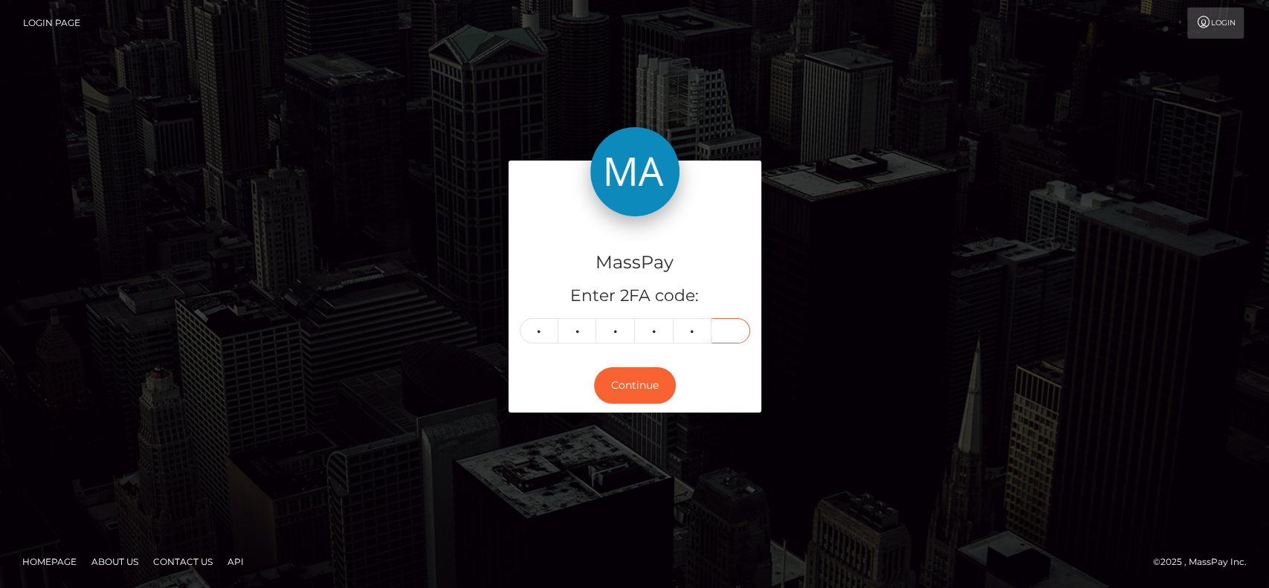
type input "5"
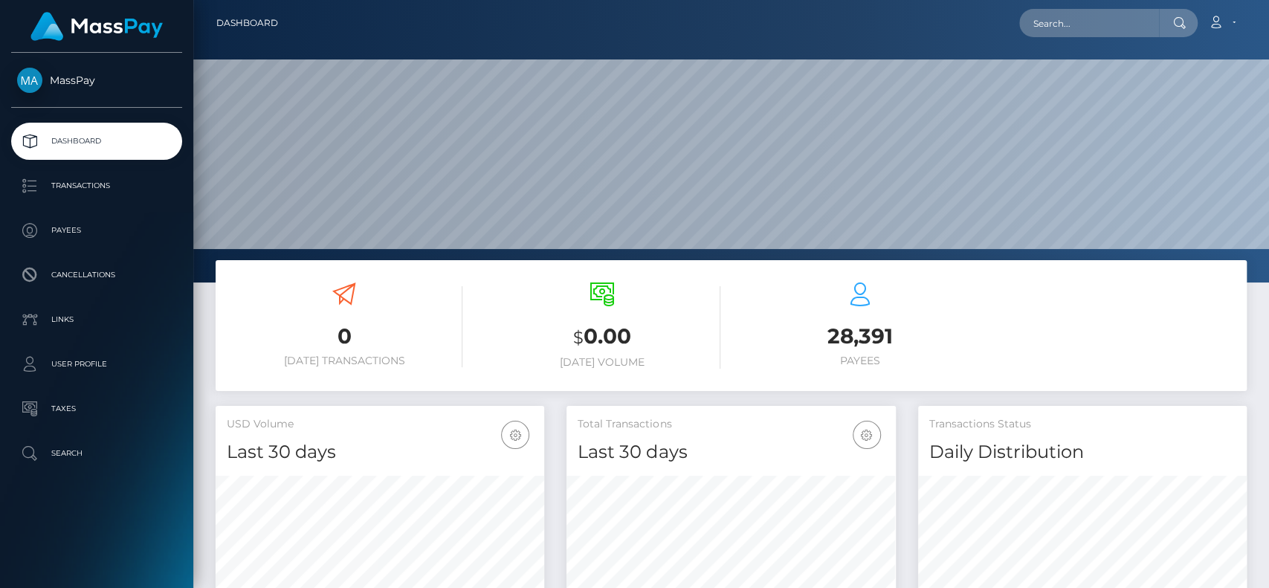
scroll to position [262, 329]
click at [1098, 16] on input "text" at bounding box center [1089, 23] width 140 height 28
paste input "harbaughcarla3@gmail.com"
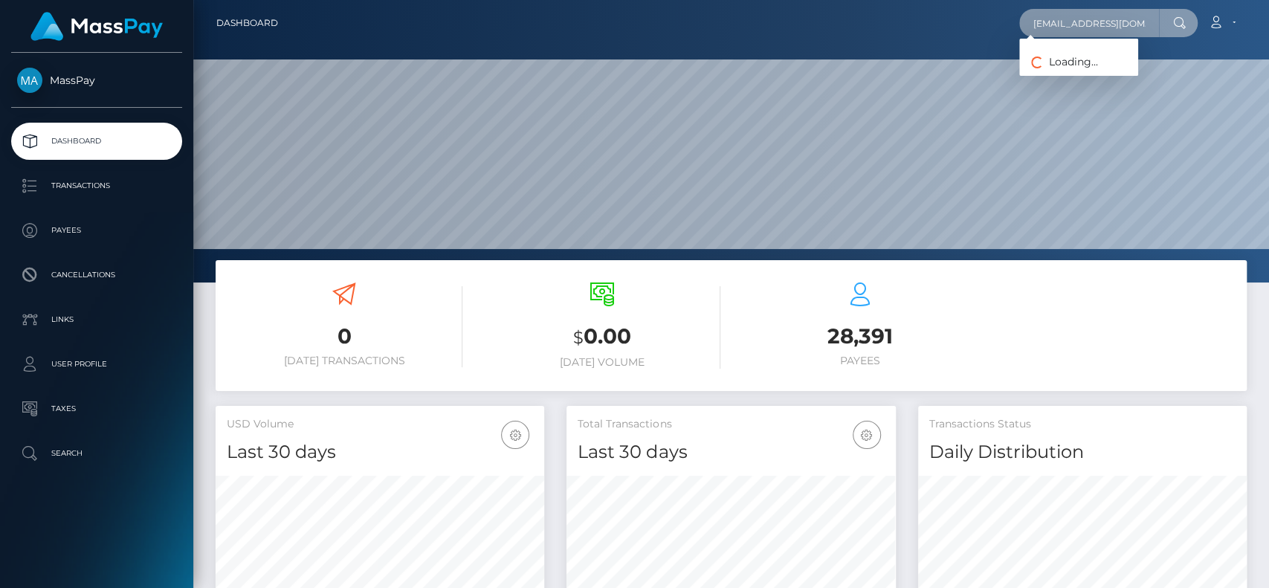
scroll to position [0, 18]
type input "harbaughcarla3@gmail.com"
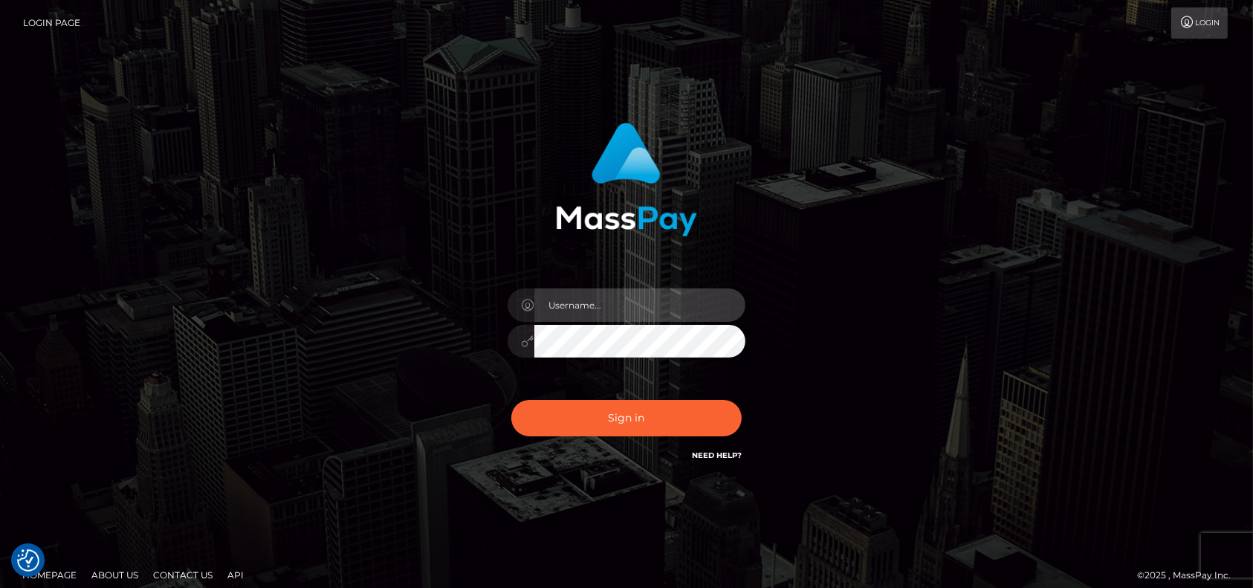
type input "petros.[PERSON_NAME]"
click at [617, 392] on div "Sign in Need Help?" at bounding box center [627, 424] width 260 height 66
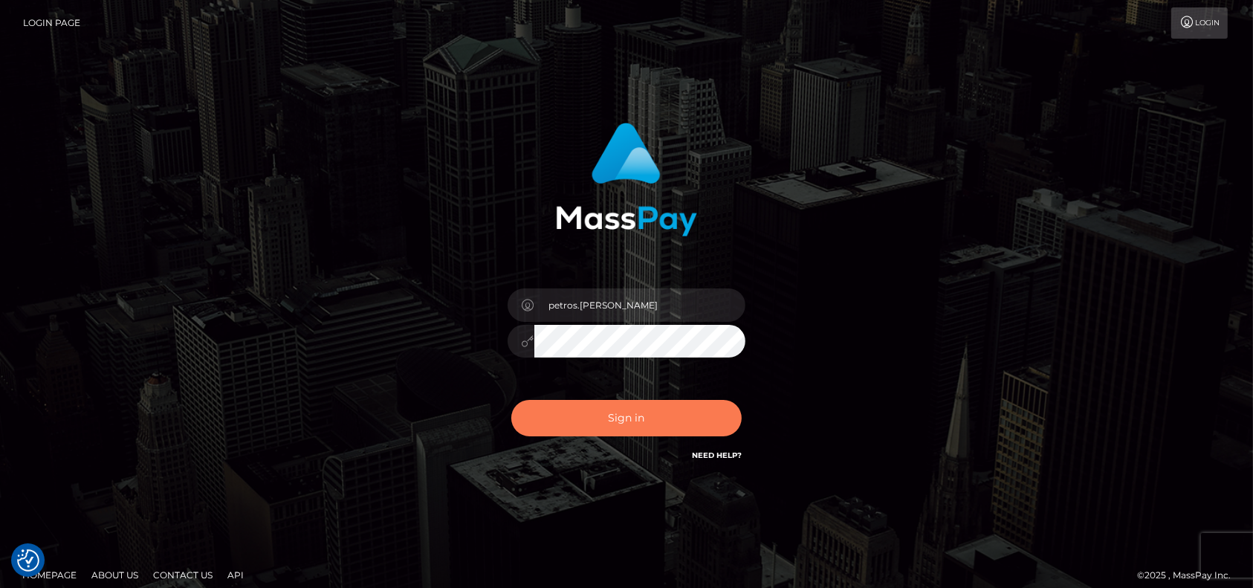
click at [601, 415] on button "Sign in" at bounding box center [626, 418] width 230 height 36
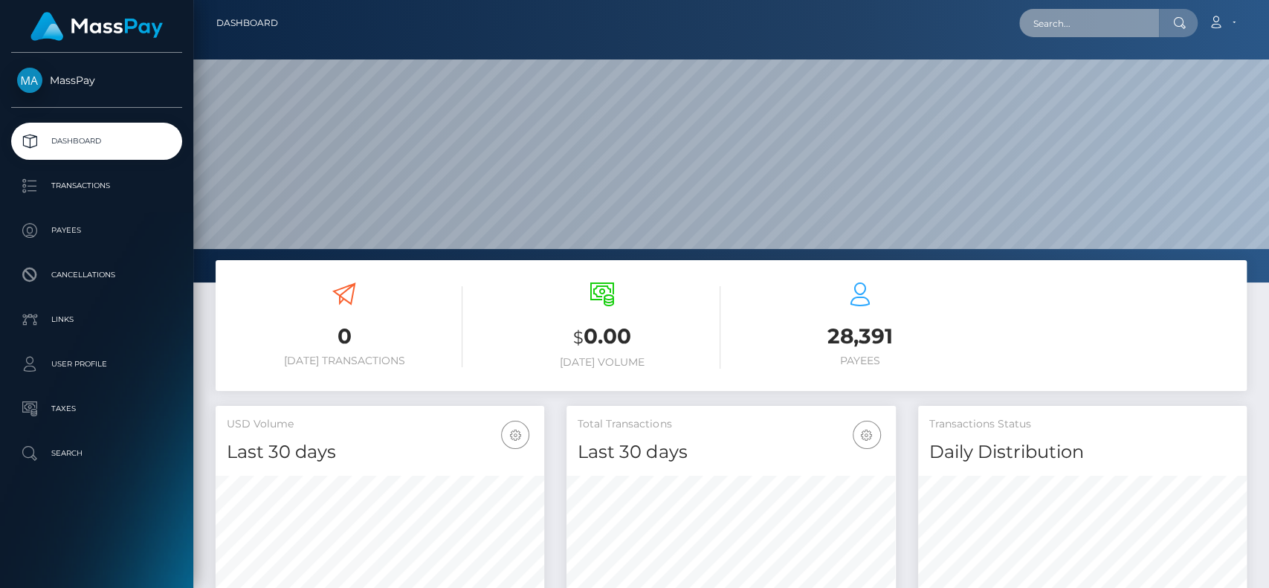
scroll to position [262, 329]
click at [1111, 19] on input "text" at bounding box center [1089, 23] width 140 height 28
type input "450406"
drag, startPoint x: 1111, startPoint y: 19, endPoint x: 775, endPoint y: 42, distance: 336.7
click at [780, 42] on nav "Dashboard 450406 Loading... Loading..." at bounding box center [731, 23] width 1076 height 46
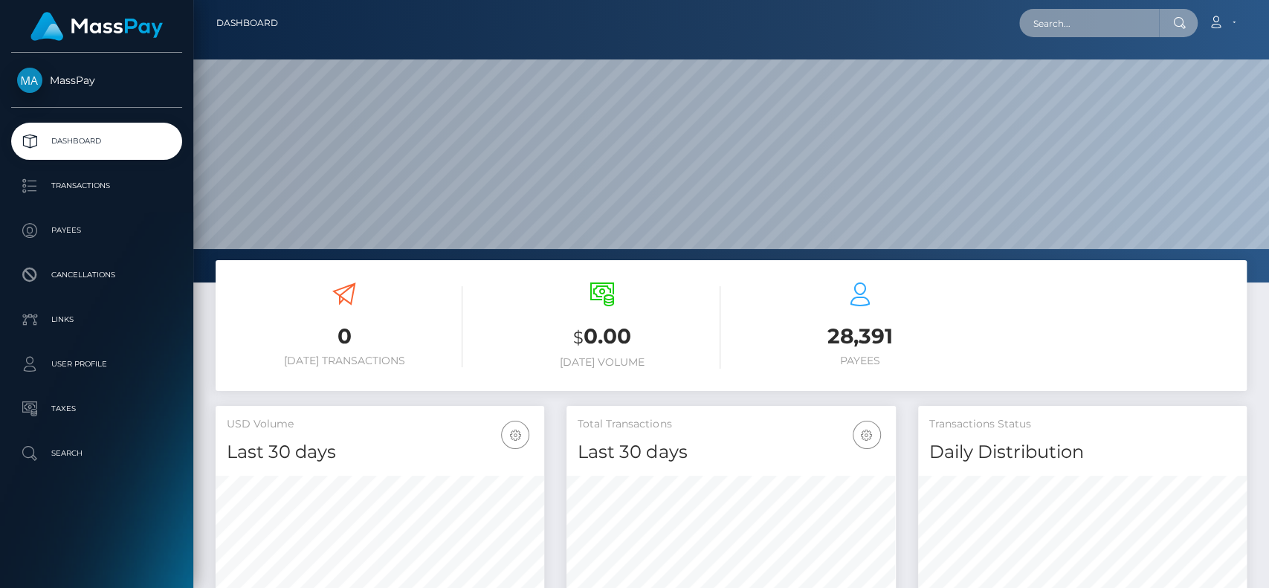
paste input "emmameredith990@gmail.com"
type input "emmameredith990@gmail.com"
drag, startPoint x: 1154, startPoint y: 22, endPoint x: 625, endPoint y: 30, distance: 528.6
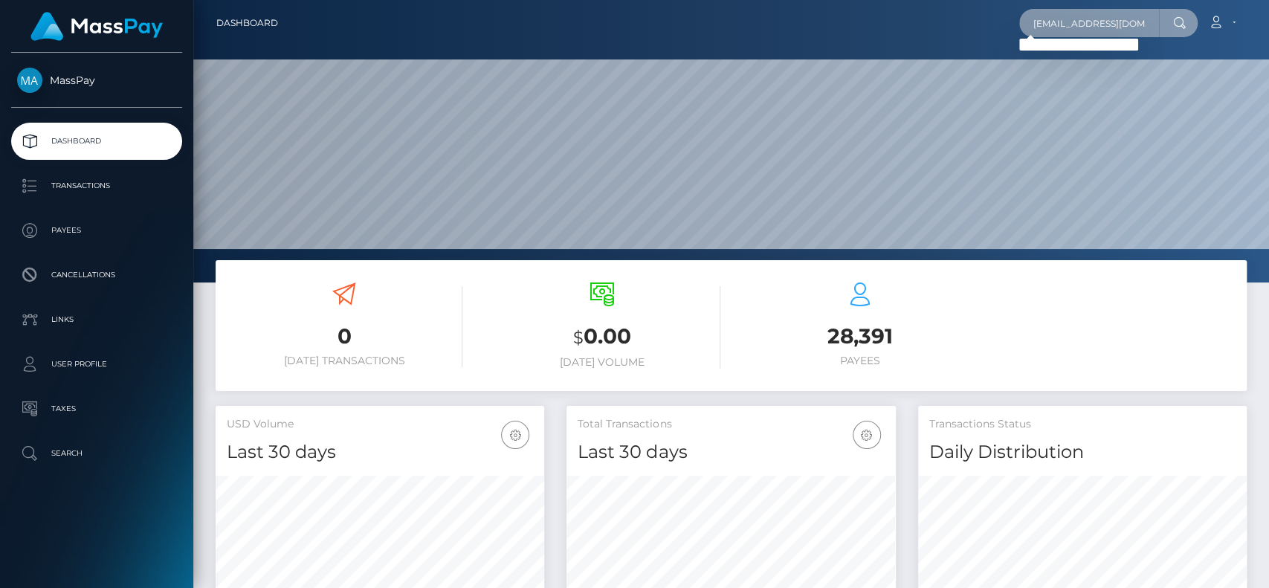
click at [626, 29] on div "emmameredith990@gmail.com Loading... Loading... Account Edit Profile" at bounding box center [768, 22] width 956 height 31
paste input "boyweaves@hotmail.com"
type input "boyweaves@hotmail.com"
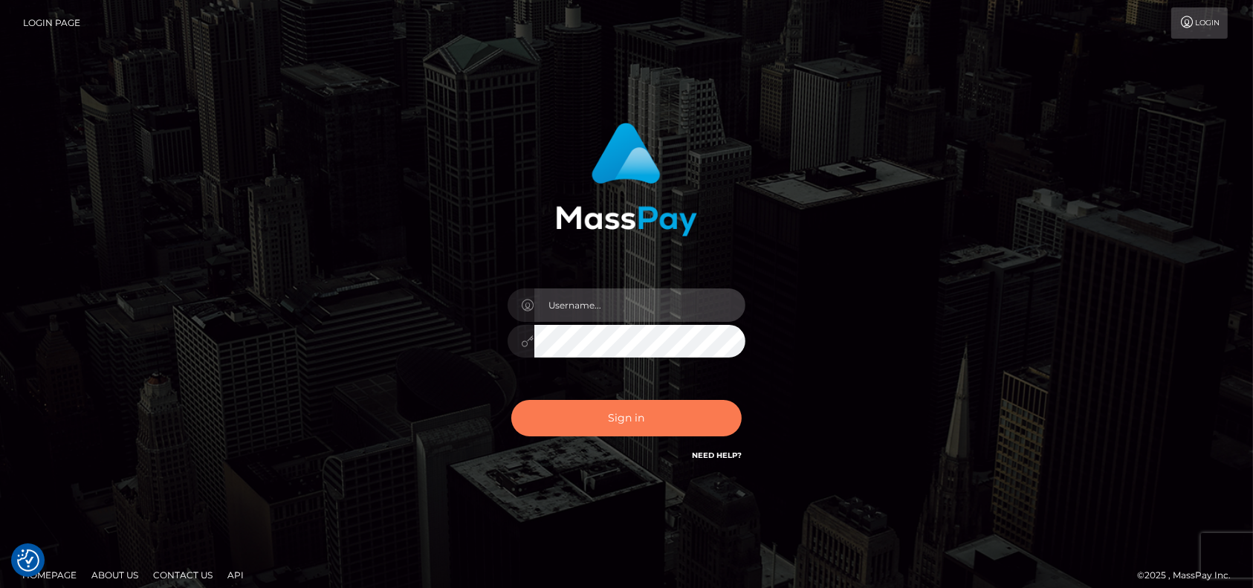
type input "petros.[PERSON_NAME]"
click at [599, 410] on button "Sign in" at bounding box center [626, 418] width 230 height 36
type input "petros.[PERSON_NAME]"
click at [592, 416] on button "Sign in" at bounding box center [626, 418] width 230 height 36
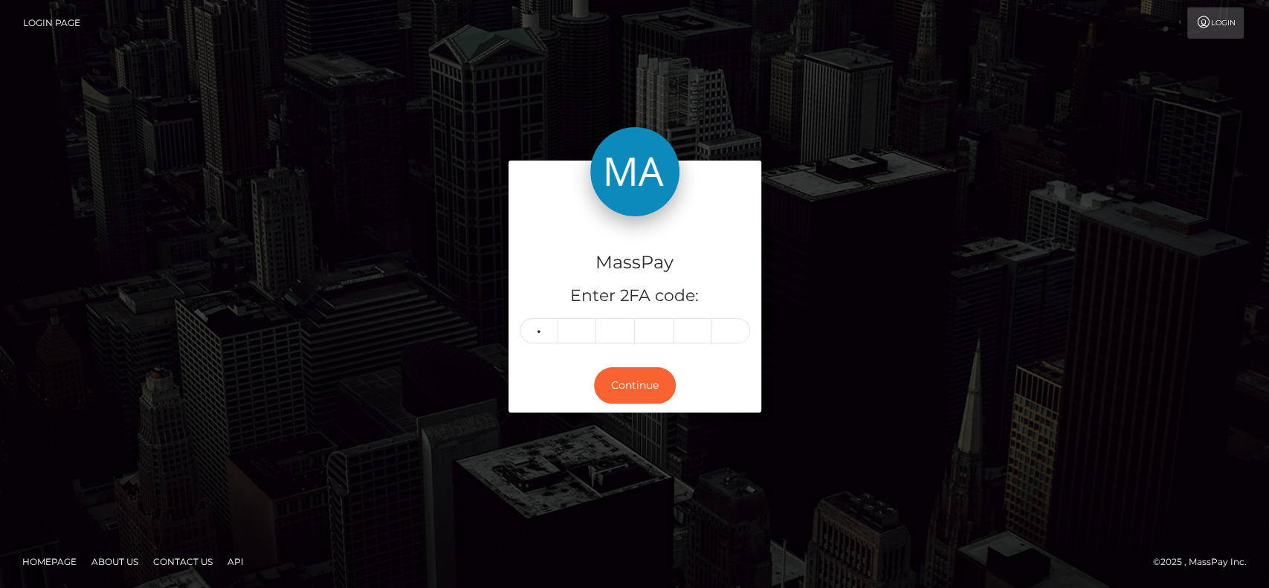
type input "5"
type input "1"
type input "7"
type input "1"
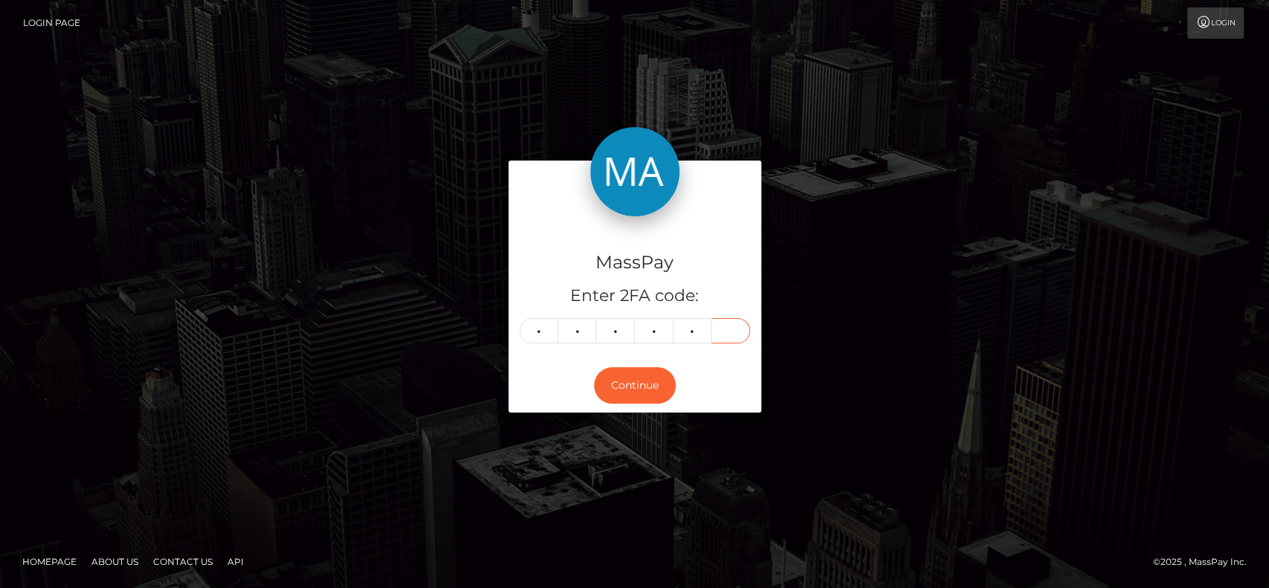
type input "8"
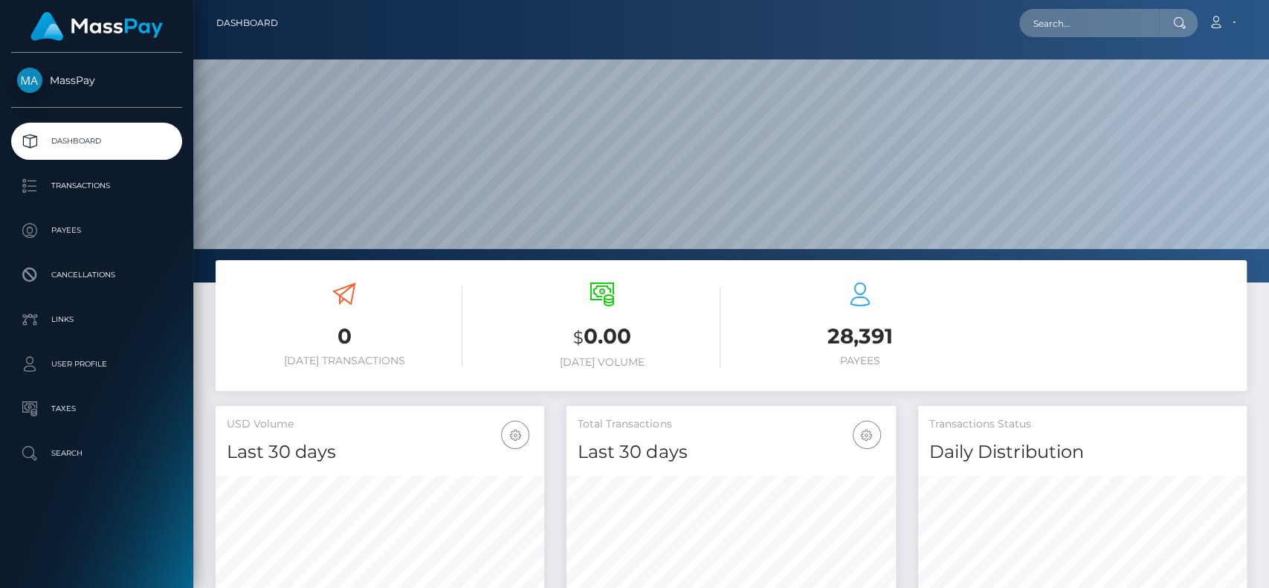
scroll to position [262, 329]
click at [100, 470] on link "Search" at bounding box center [96, 453] width 171 height 37
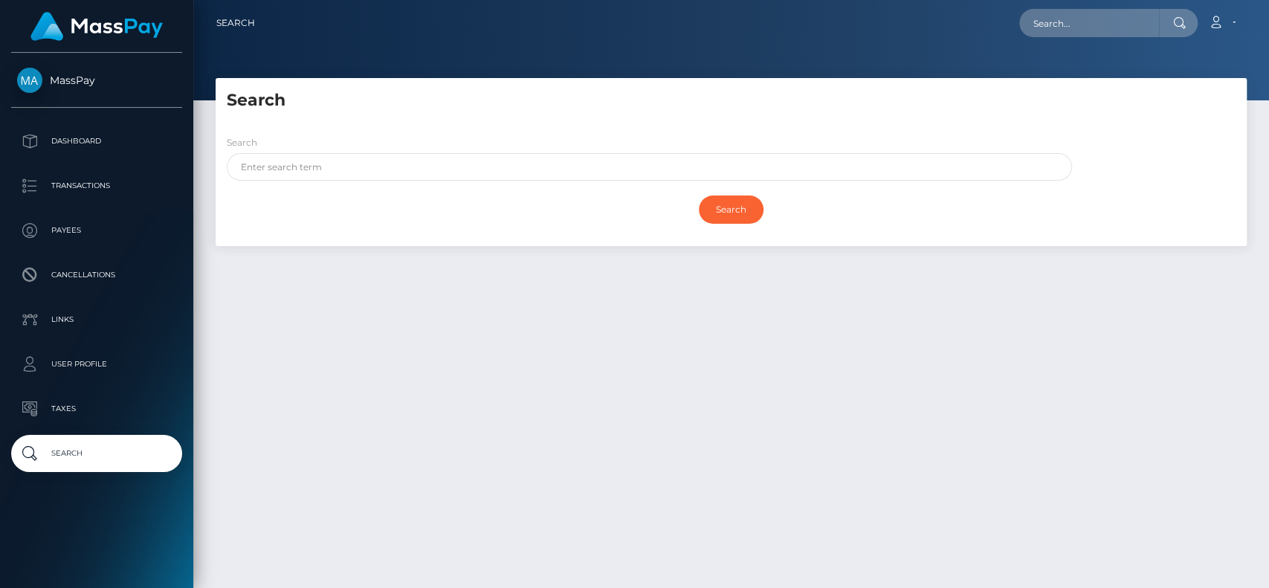
click at [345, 149] on div "Search" at bounding box center [649, 158] width 845 height 46
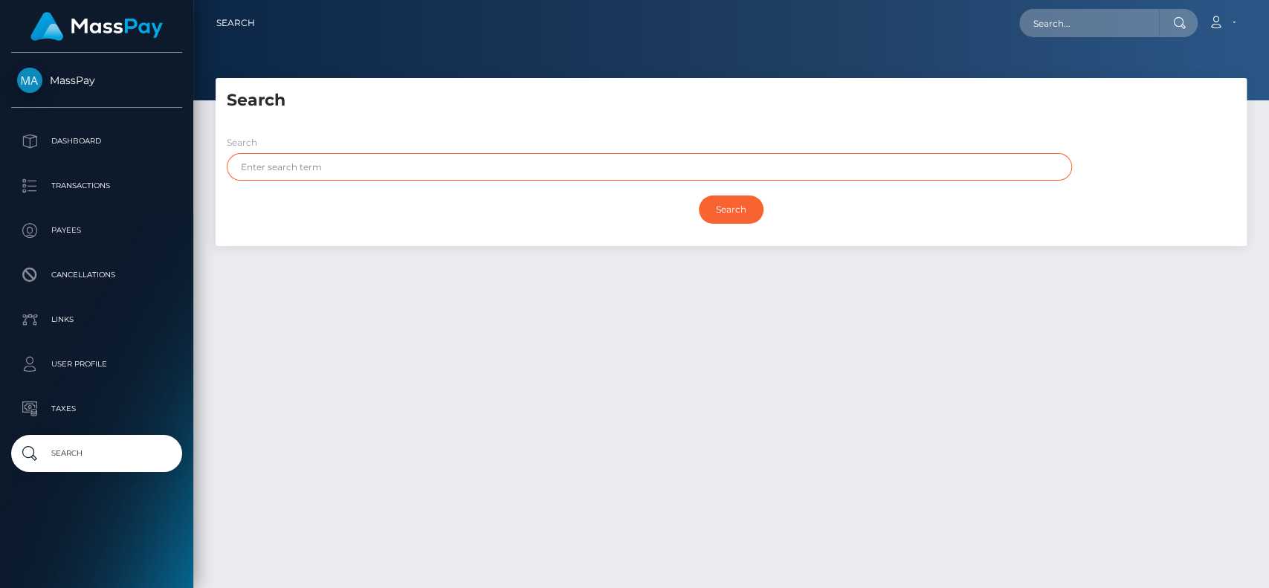
click at [344, 171] on input "text" at bounding box center [649, 167] width 845 height 28
type input "7"
click at [699, 196] on input "Search" at bounding box center [731, 210] width 65 height 28
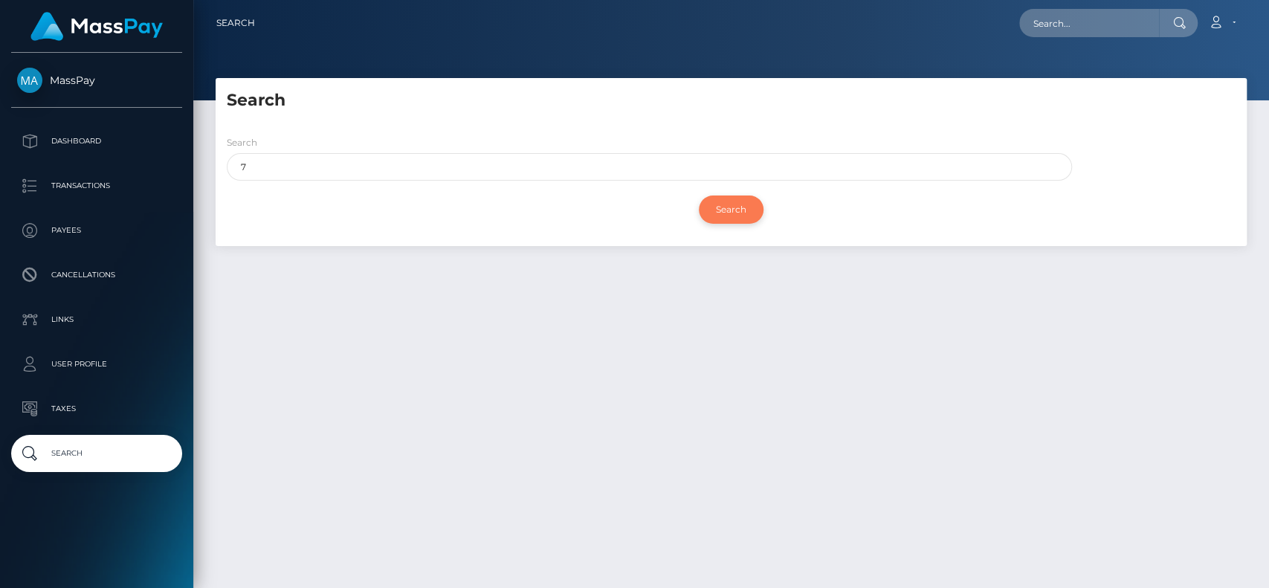
click at [749, 198] on input "Search" at bounding box center [731, 210] width 65 height 28
click at [731, 211] on input "Search" at bounding box center [731, 210] width 65 height 28
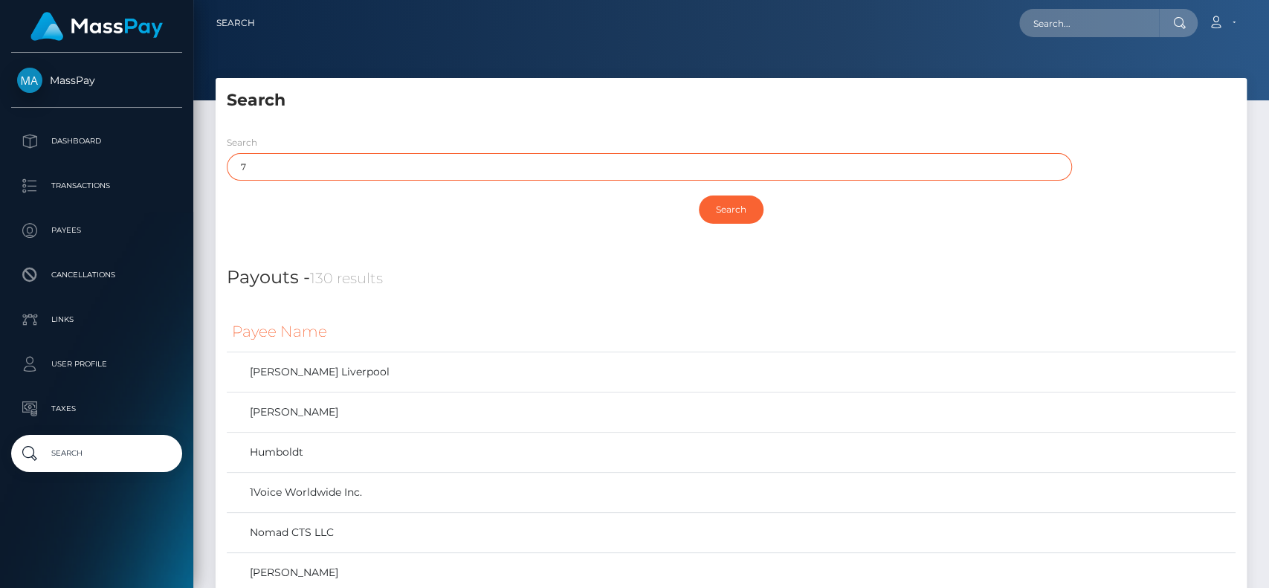
click at [282, 174] on input "7" at bounding box center [649, 167] width 845 height 28
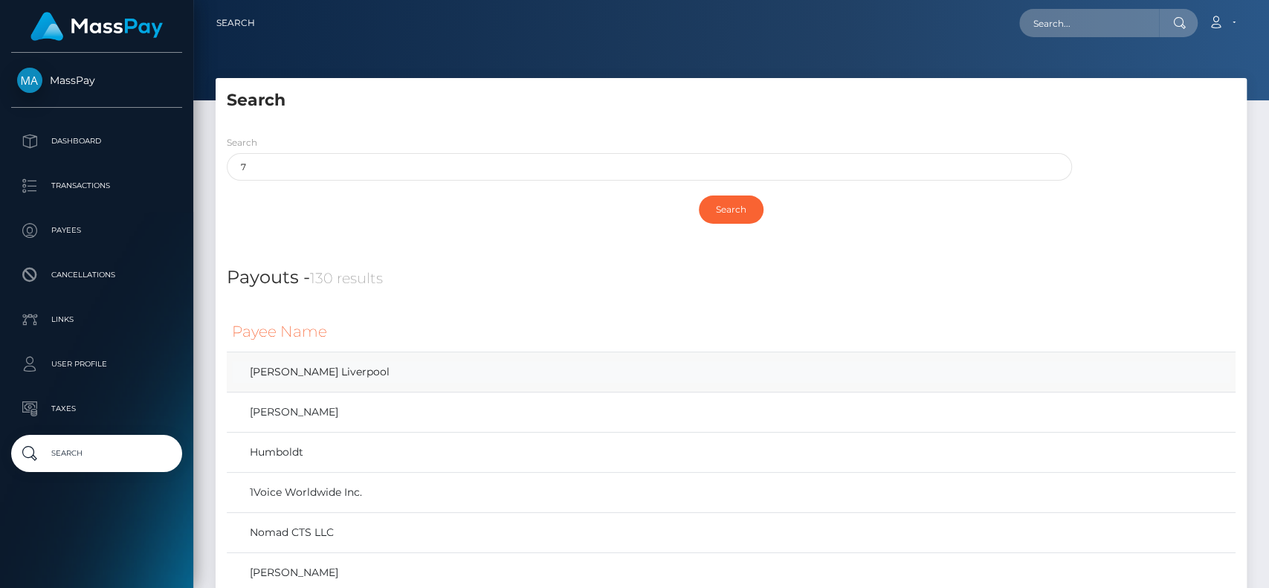
click at [326, 366] on link "Renesha Liverpool" at bounding box center [731, 372] width 998 height 22
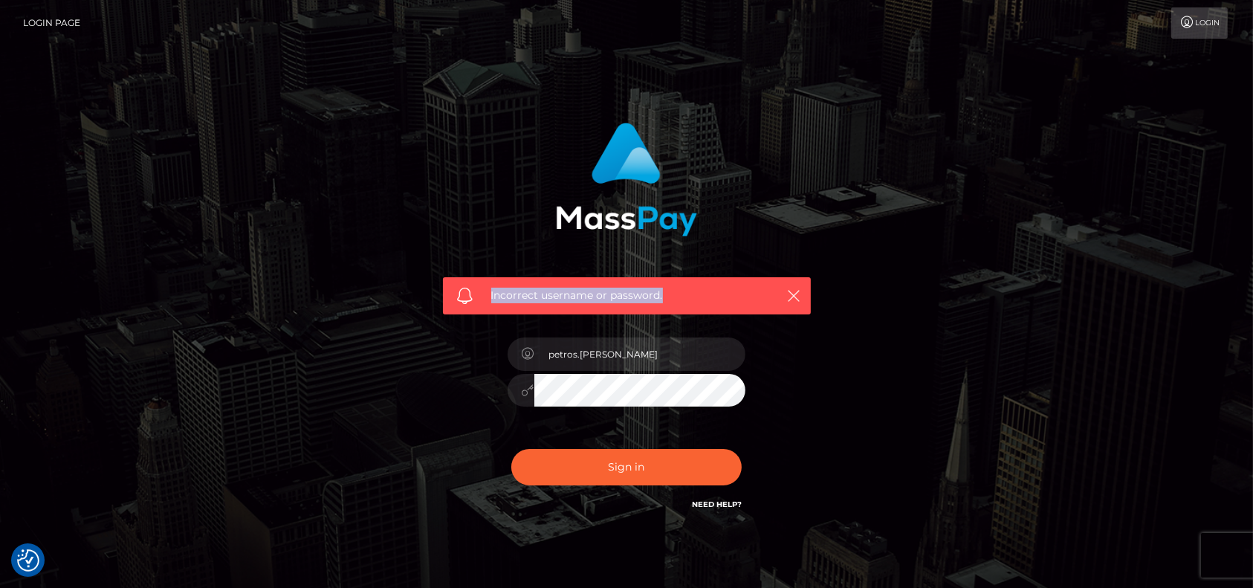
drag, startPoint x: 714, startPoint y: 294, endPoint x: 714, endPoint y: 190, distance: 104.1
click at [714, 190] on div "Incorrect username or password." at bounding box center [627, 213] width 390 height 203
drag, startPoint x: 592, startPoint y: 301, endPoint x: 673, endPoint y: 367, distance: 104.6
click at [673, 367] on div "Incorrect username or password. petros.kidane Incorrect username or password." at bounding box center [627, 318] width 390 height 413
click at [673, 308] on div "Incorrect username or password." at bounding box center [627, 295] width 368 height 37
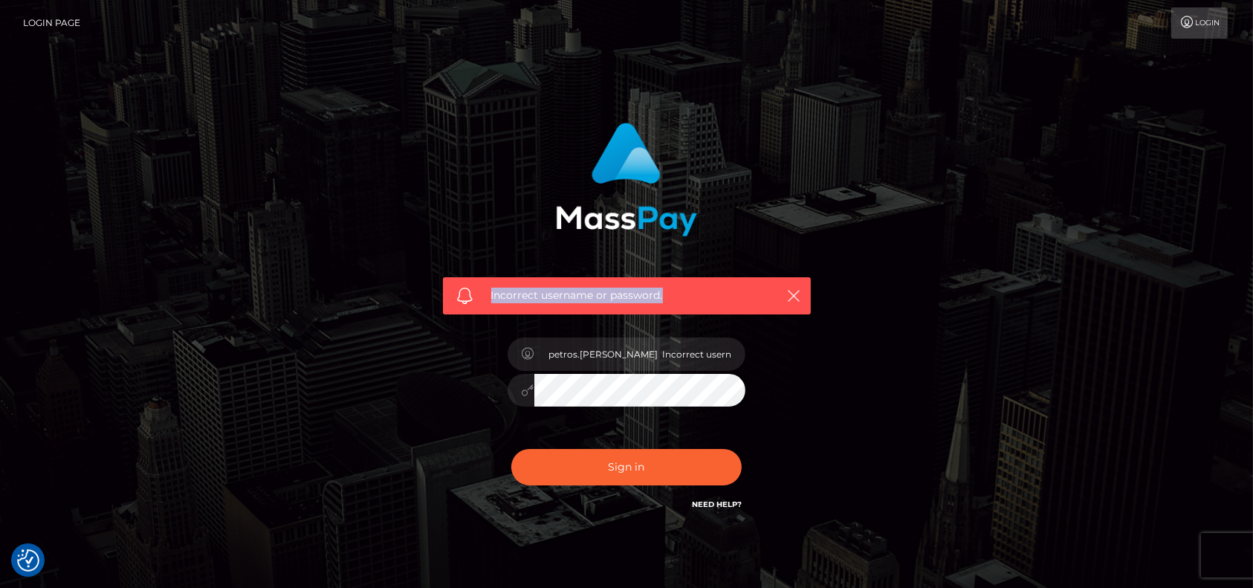
drag, startPoint x: 676, startPoint y: 300, endPoint x: 488, endPoint y: 289, distance: 189.1
click at [488, 289] on div "Incorrect username or password." at bounding box center [627, 295] width 368 height 37
drag, startPoint x: 684, startPoint y: 294, endPoint x: 488, endPoint y: 308, distance: 196.7
click at [488, 308] on div "Incorrect username or password." at bounding box center [627, 295] width 368 height 37
drag, startPoint x: 490, startPoint y: 295, endPoint x: 664, endPoint y: 301, distance: 174.0
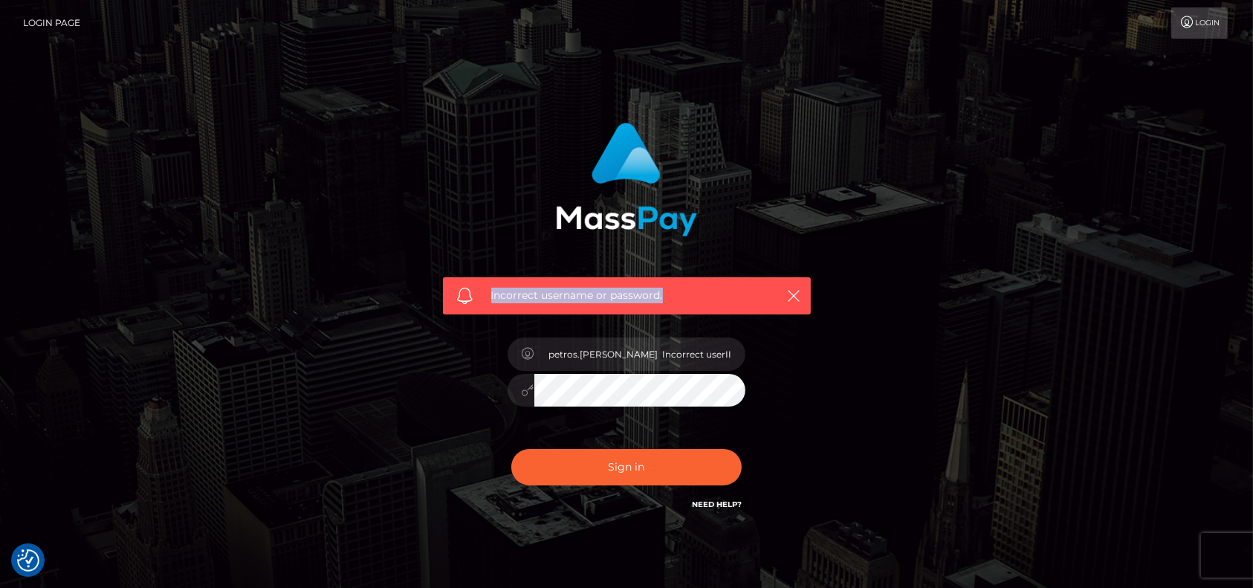
click at [664, 301] on div "Incorrect username or password." at bounding box center [627, 295] width 368 height 37
drag, startPoint x: 489, startPoint y: 298, endPoint x: 672, endPoint y: 310, distance: 183.3
click at [672, 310] on div "Incorrect username or password." at bounding box center [627, 295] width 368 height 37
drag, startPoint x: 488, startPoint y: 296, endPoint x: 681, endPoint y: 304, distance: 192.7
click at [681, 304] on div "Incorrect username or password." at bounding box center [627, 295] width 368 height 37
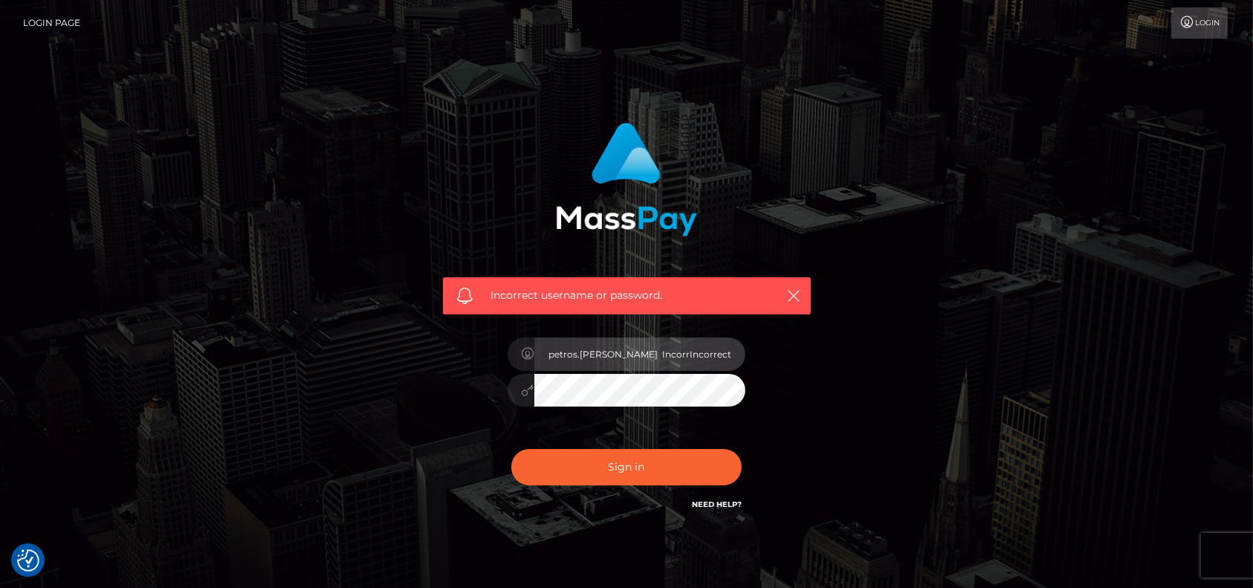
click at [614, 356] on input "petros.kidane IncorrIncorrect username or password.ect Incorrect username or pa…" at bounding box center [639, 353] width 211 height 33
click at [612, 356] on input "petros.kidane IncorrIncorrect username or password.ect Incorrect username or pa…" at bounding box center [639, 353] width 211 height 33
type input "petros.kidane"
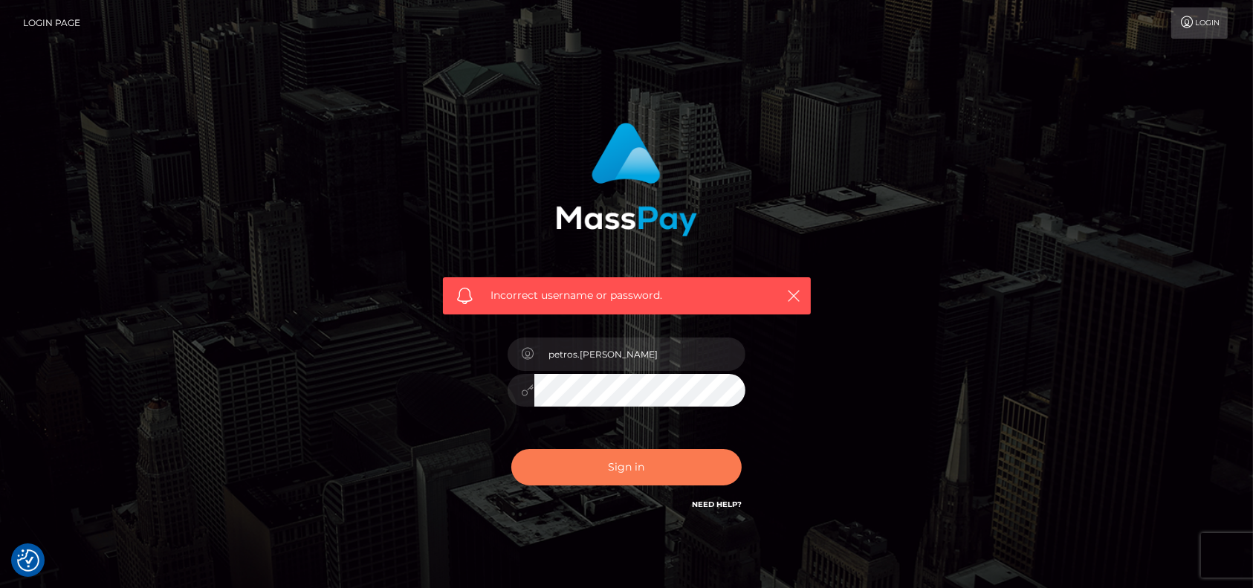
click at [613, 475] on button "Sign in" at bounding box center [626, 467] width 230 height 36
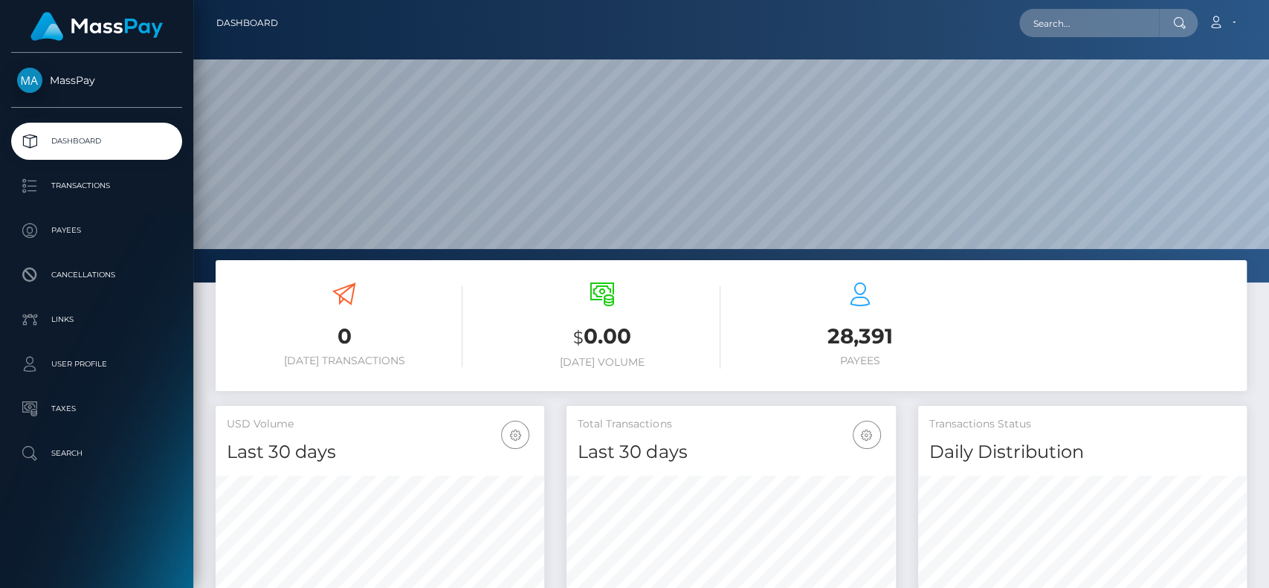
scroll to position [262, 329]
click at [1128, 8] on div "Loading... Loading... Account Edit Profile Logout" at bounding box center [768, 22] width 956 height 31
click at [1125, 18] on input "text" at bounding box center [1089, 23] width 140 height 28
drag, startPoint x: 1157, startPoint y: 29, endPoint x: 840, endPoint y: 28, distance: 316.7
click at [840, 28] on div "kamrih729@gmail.com Loading... Loading... Account Edit Profile Logout" at bounding box center [768, 22] width 956 height 31
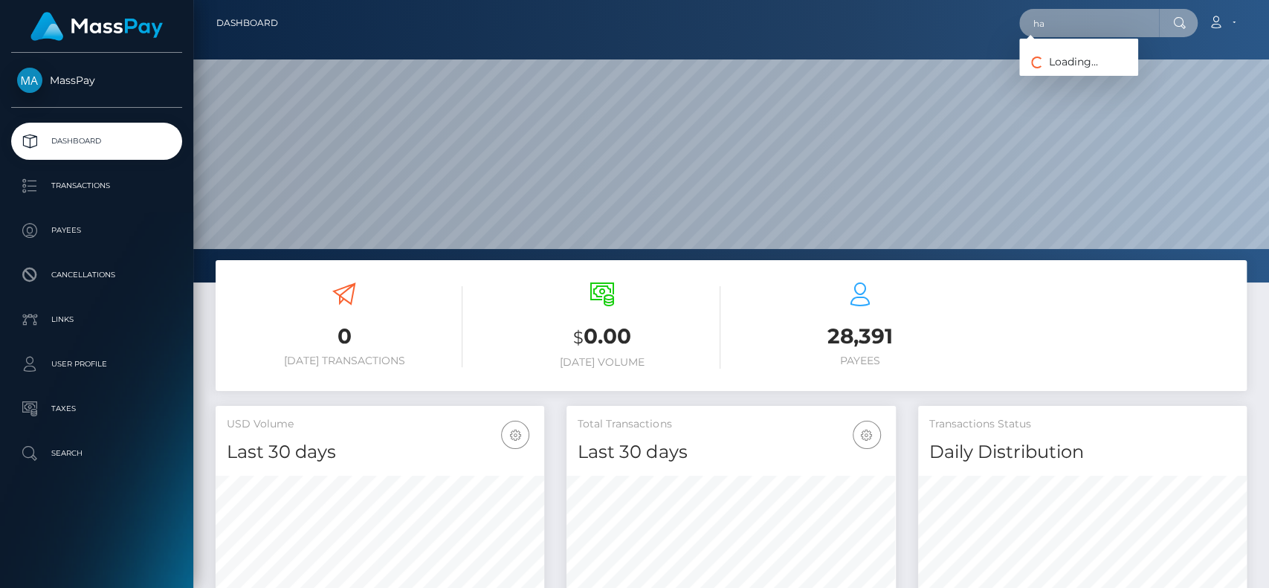
type input "h"
type input "1"
type input "0"
type input "n"
click at [1100, 22] on input "g" at bounding box center [1089, 23] width 140 height 28
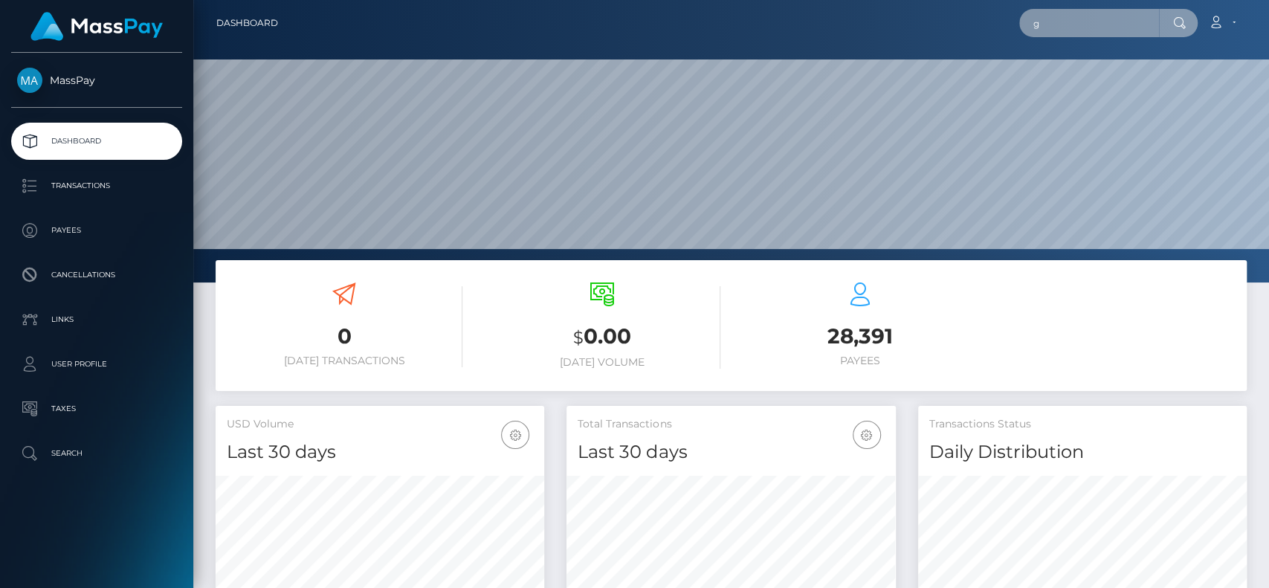
type input "goddessdixiecrush@gmail.com"
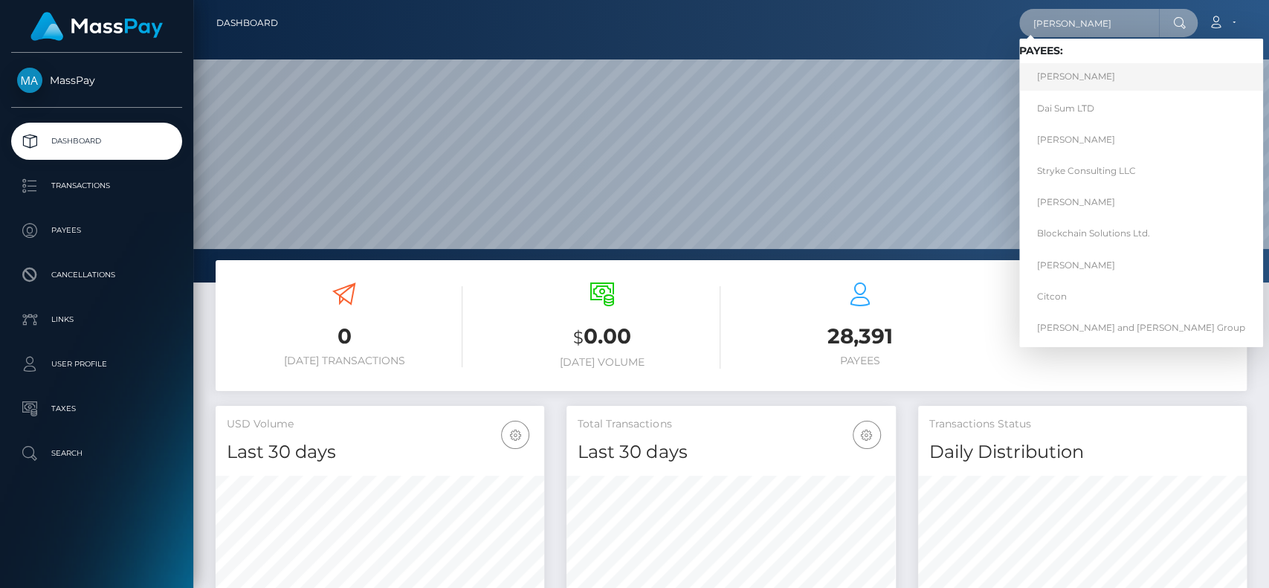
type input "david"
click at [1128, 68] on link "David Stickler" at bounding box center [1141, 77] width 244 height 28
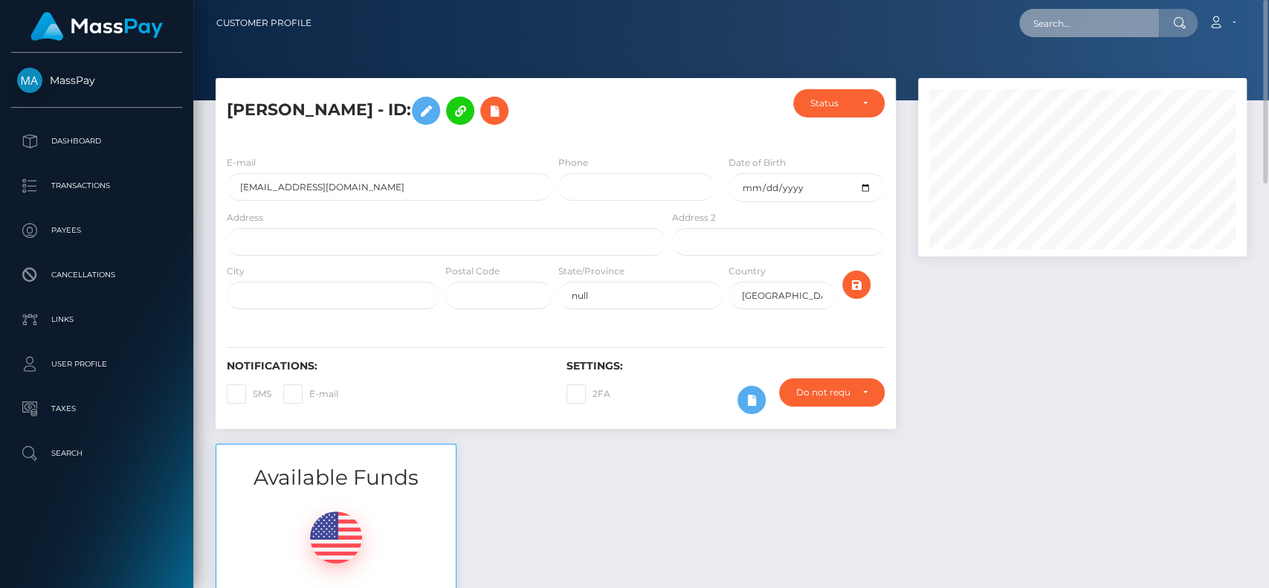
click at [1047, 16] on input "text" at bounding box center [1089, 23] width 140 height 28
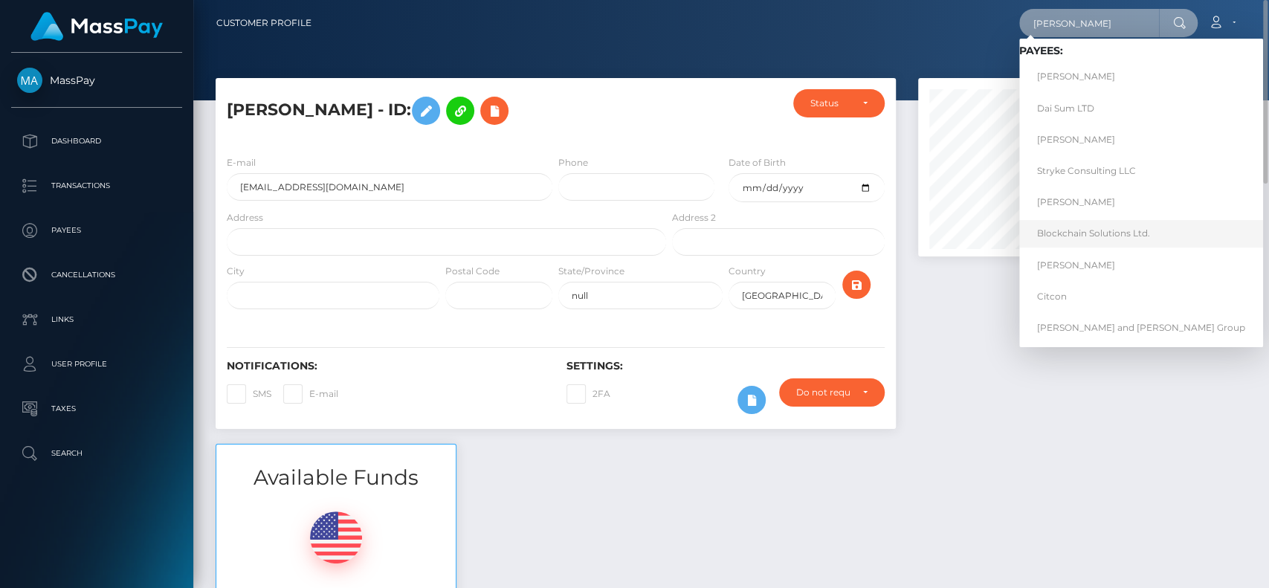
type input "[PERSON_NAME]"
click at [1102, 234] on link "Blockchain Solutions Ltd." at bounding box center [1141, 234] width 244 height 28
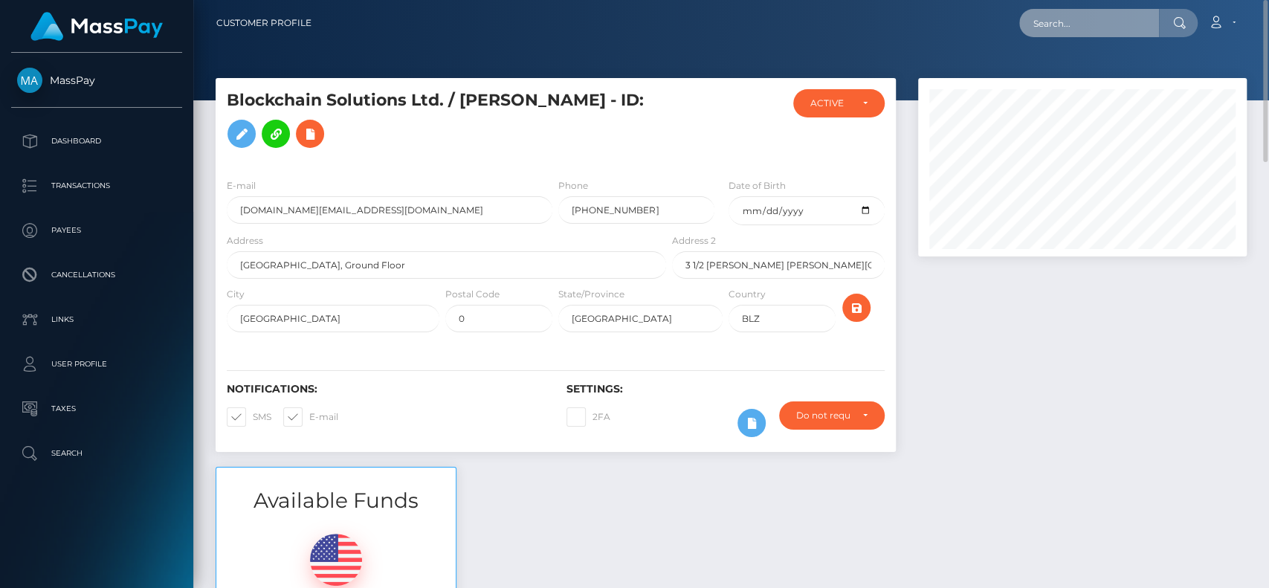
click at [1088, 27] on input "text" at bounding box center [1089, 23] width 140 height 28
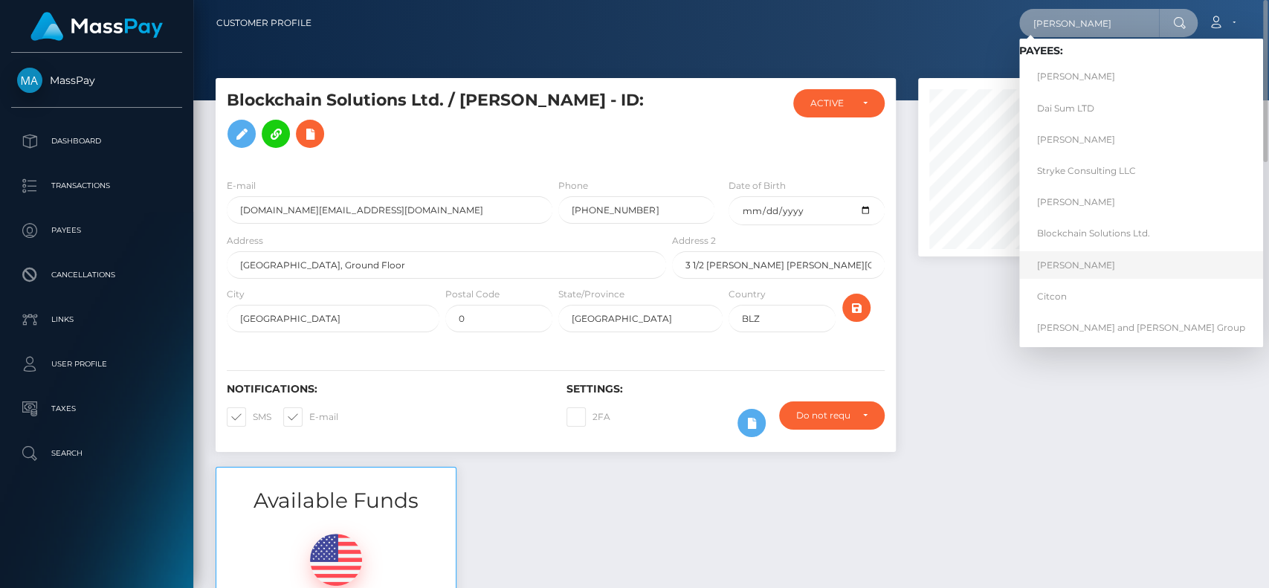
type input "[PERSON_NAME]"
click at [1087, 259] on link "[PERSON_NAME]" at bounding box center [1141, 265] width 244 height 28
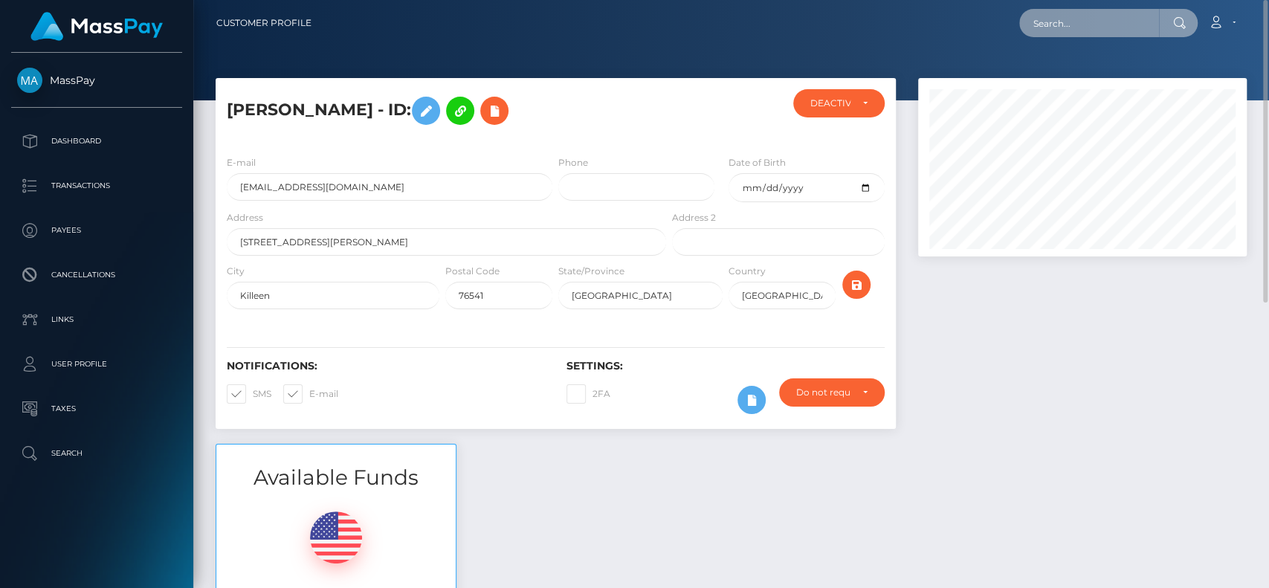
click at [1074, 24] on input "text" at bounding box center [1089, 23] width 140 height 28
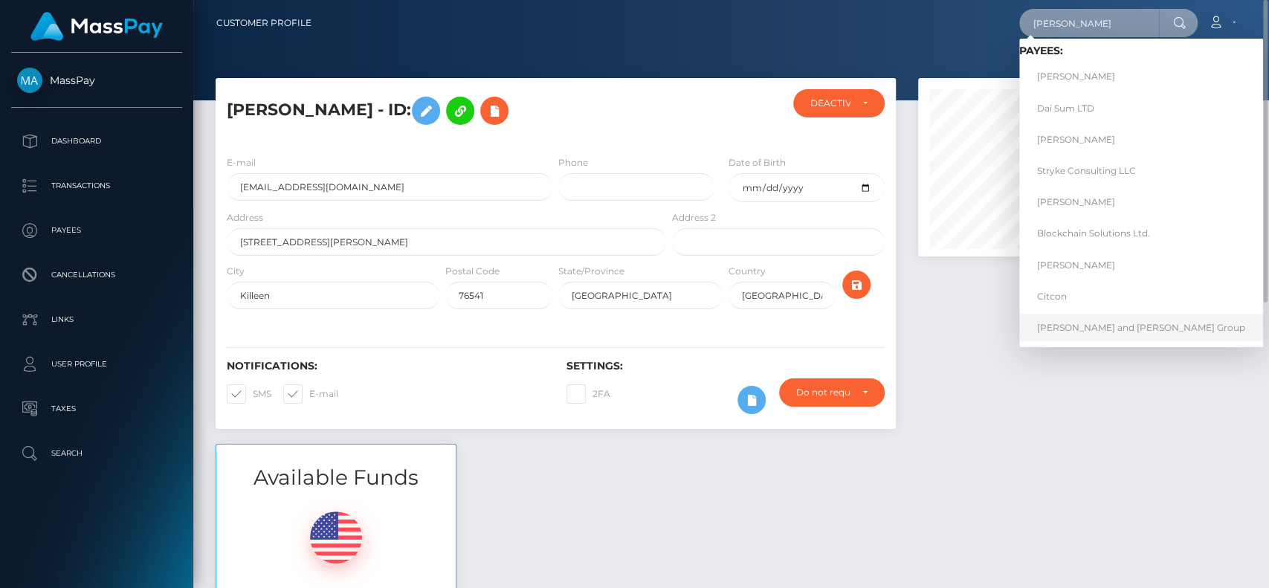
type input "[PERSON_NAME]"
click at [1088, 326] on link "[PERSON_NAME] and [PERSON_NAME] Group" at bounding box center [1141, 328] width 244 height 28
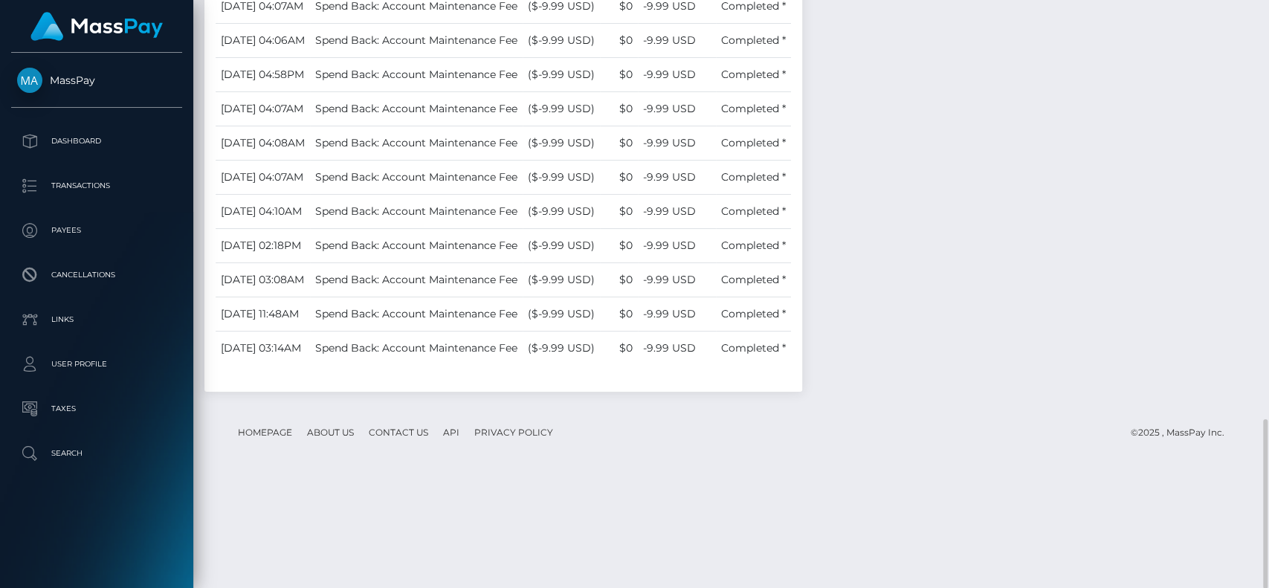
scroll to position [759, 0]
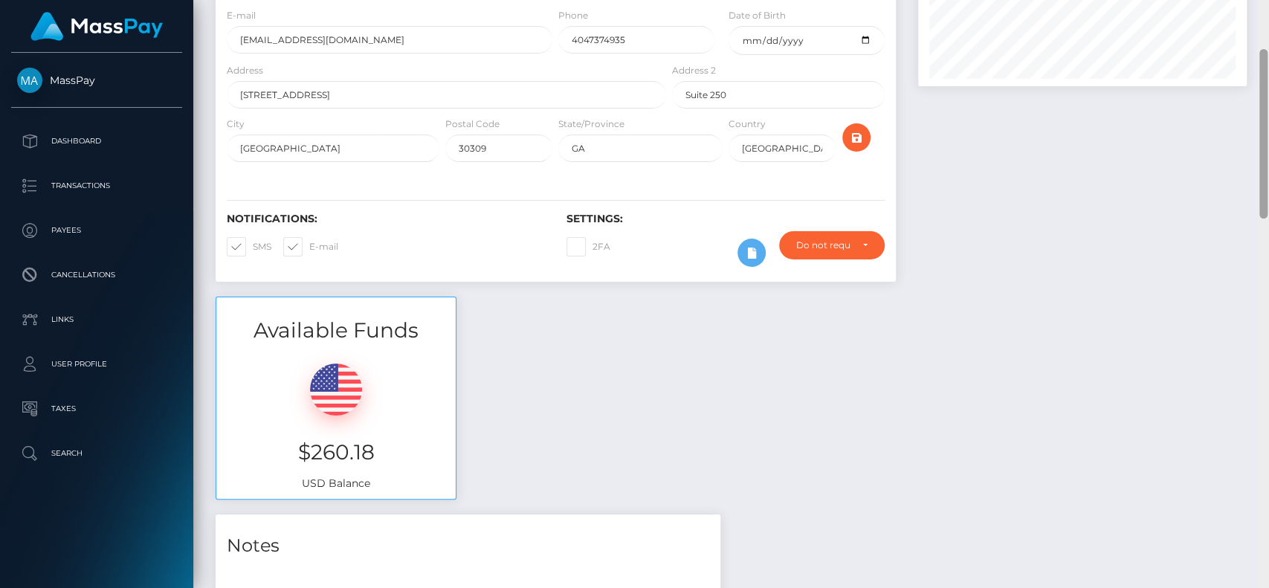
click at [1267, 85] on div at bounding box center [1263, 294] width 11 height 589
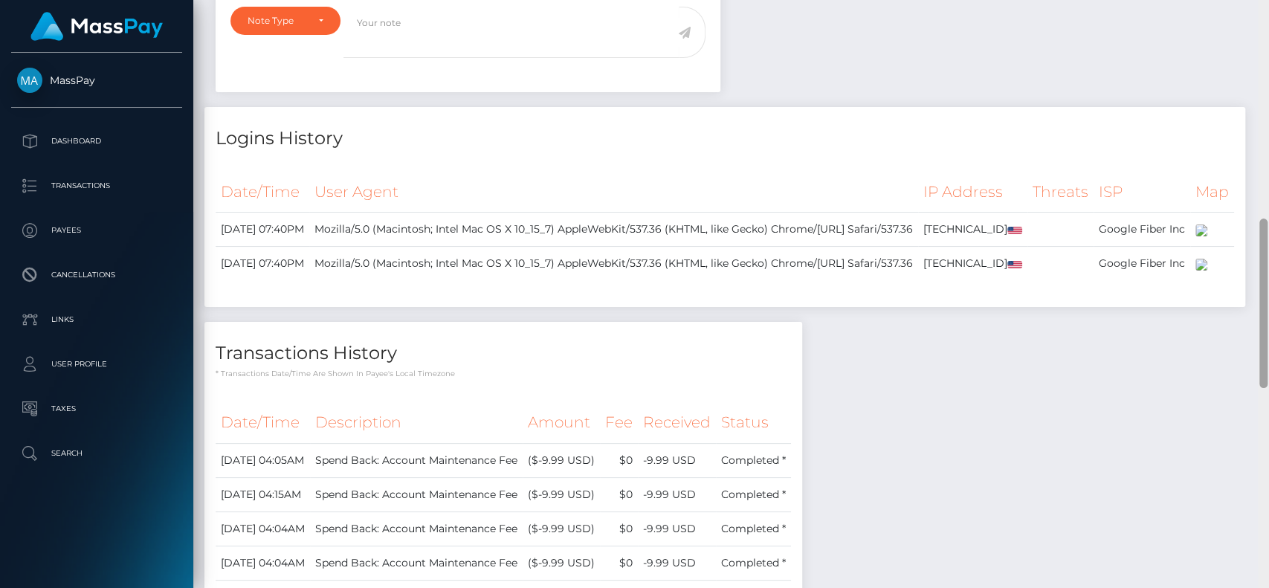
scroll to position [170, 0]
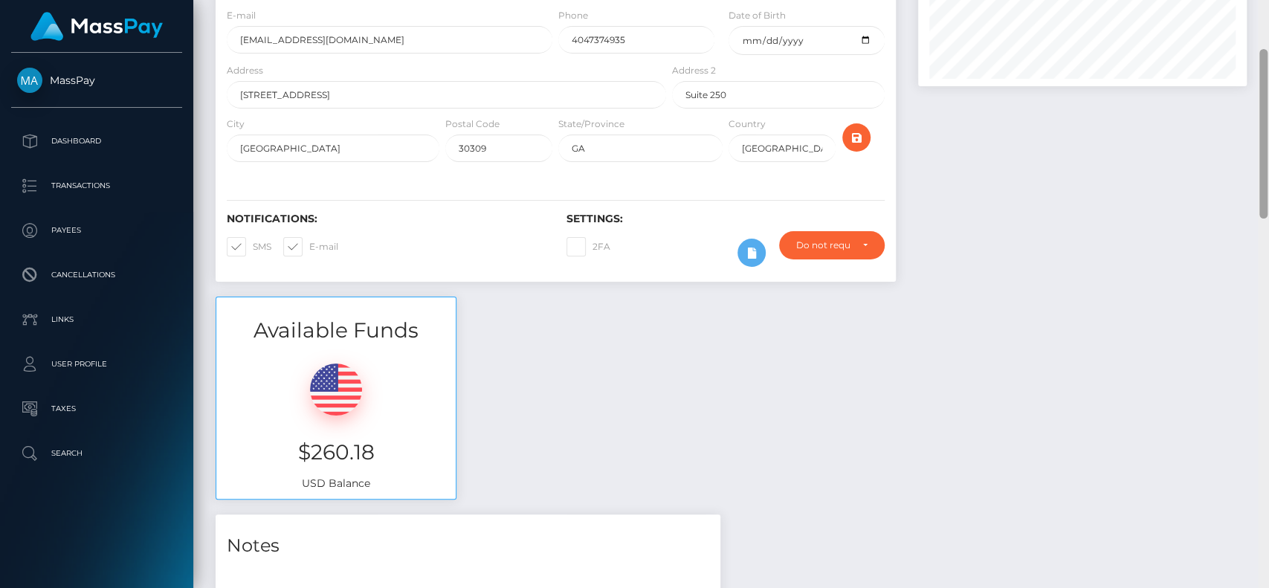
click at [1267, 41] on div at bounding box center [1263, 294] width 11 height 589
click at [1267, 41] on div "Customer Profile Loading... Loading..." at bounding box center [731, 294] width 1076 height 588
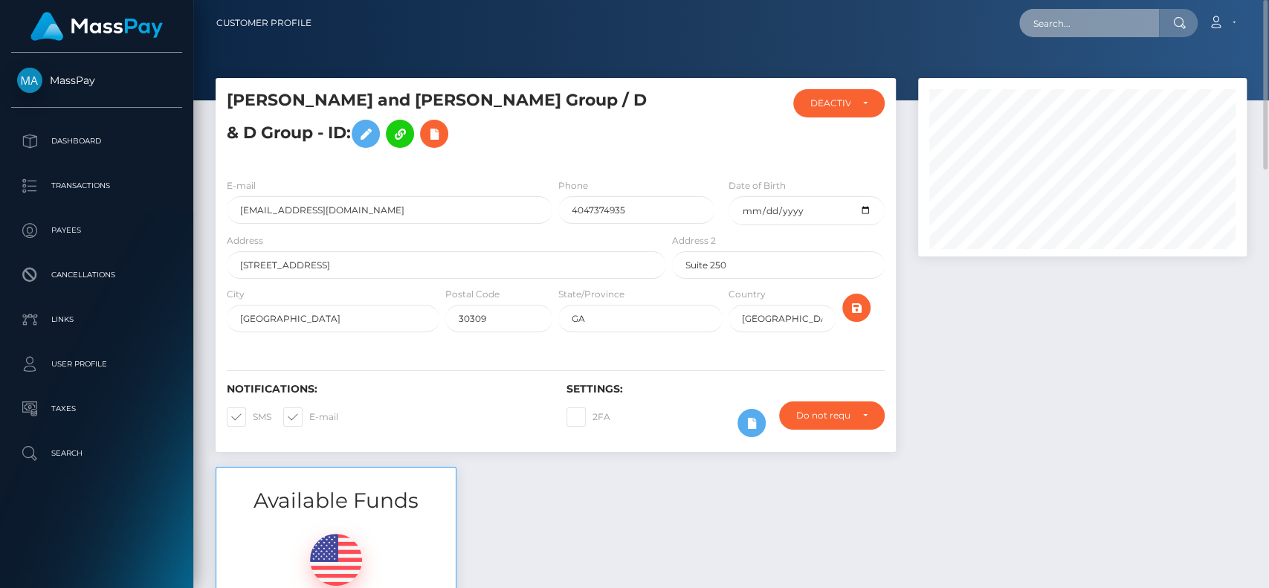
click at [1144, 23] on input "text" at bounding box center [1089, 23] width 140 height 28
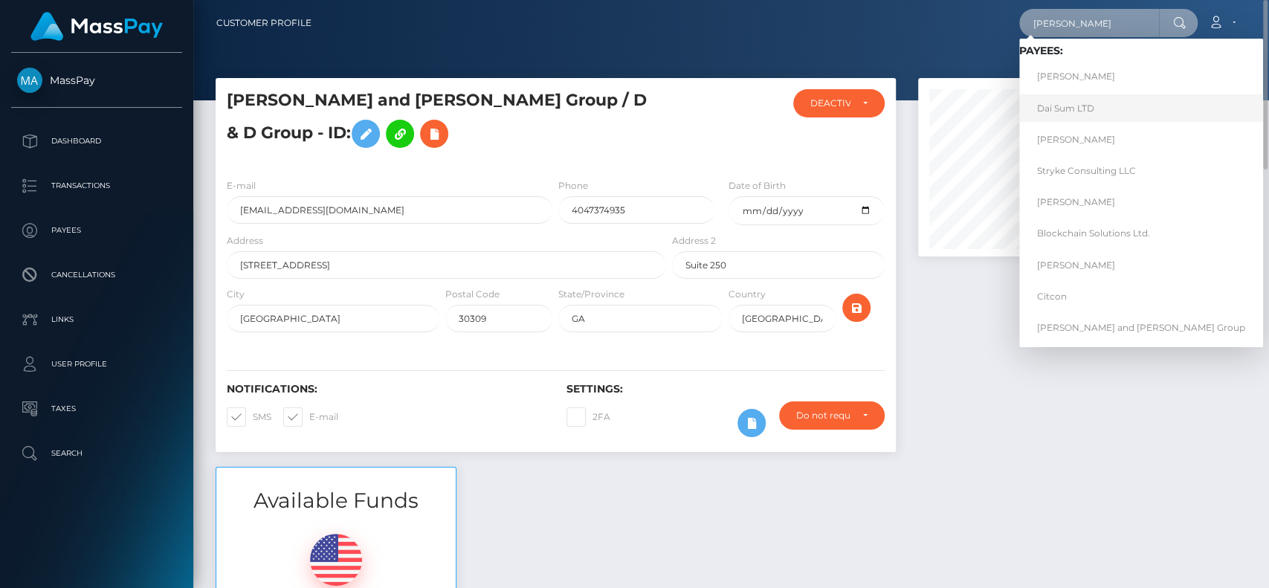
type input "[PERSON_NAME]"
click at [1086, 103] on link "Dai Sum LTD" at bounding box center [1141, 108] width 244 height 28
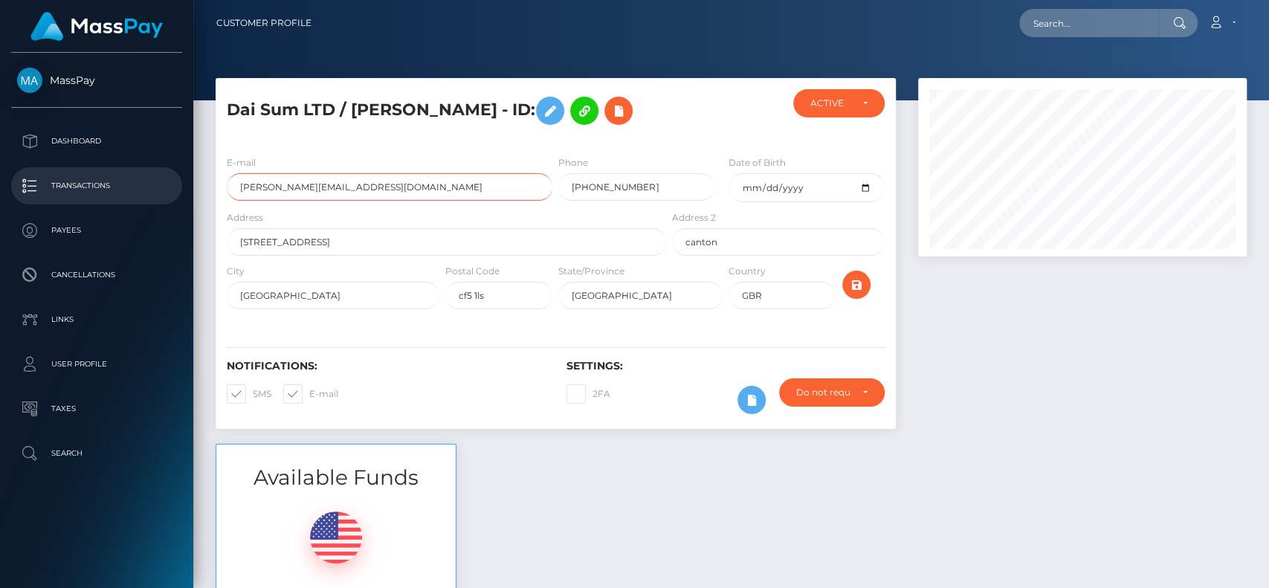
drag, startPoint x: 381, startPoint y: 180, endPoint x: 69, endPoint y: 180, distance: 312.2
click at [69, 180] on div "MassPay Dashboard Transactions Payees Cancellations Links User Profile" at bounding box center [634, 294] width 1269 height 588
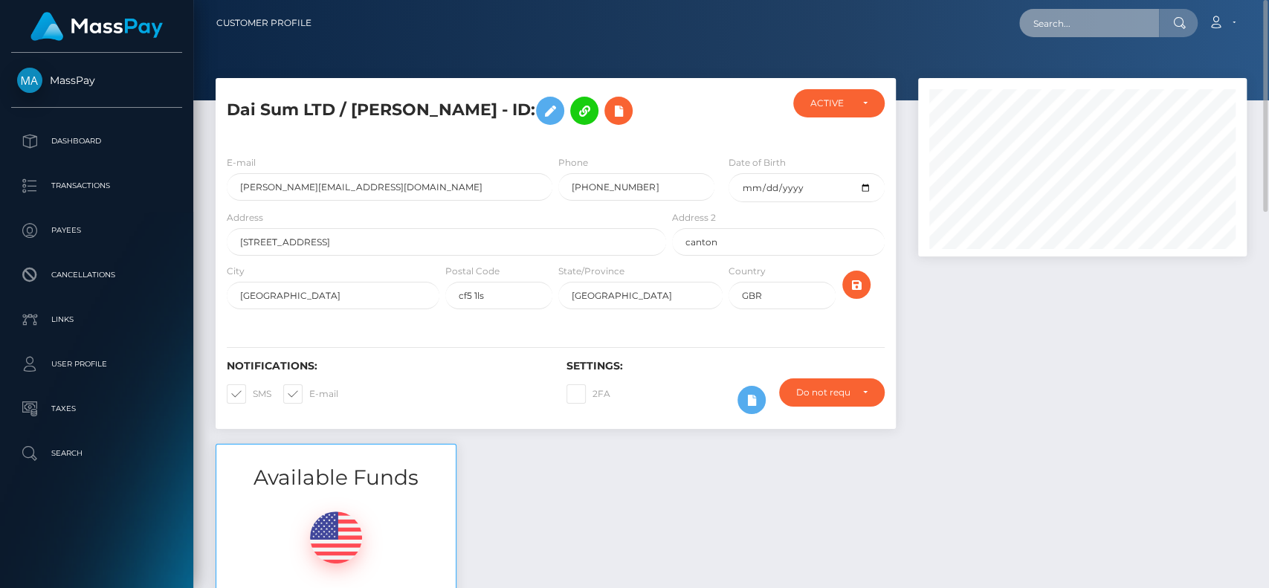
click at [1066, 28] on input "text" at bounding box center [1089, 23] width 140 height 28
paste input "[PERSON_NAME][EMAIL_ADDRESS][DOMAIN_NAME]"
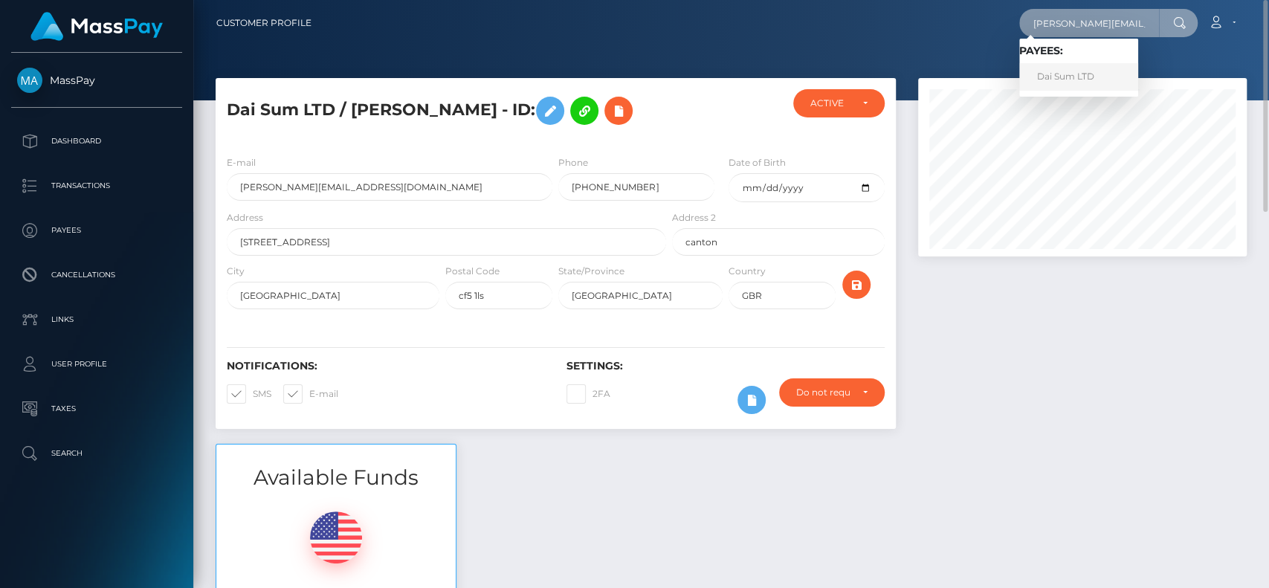
type input "[PERSON_NAME][EMAIL_ADDRESS][DOMAIN_NAME]"
click at [1053, 67] on link "Dai Sum LTD" at bounding box center [1078, 77] width 119 height 28
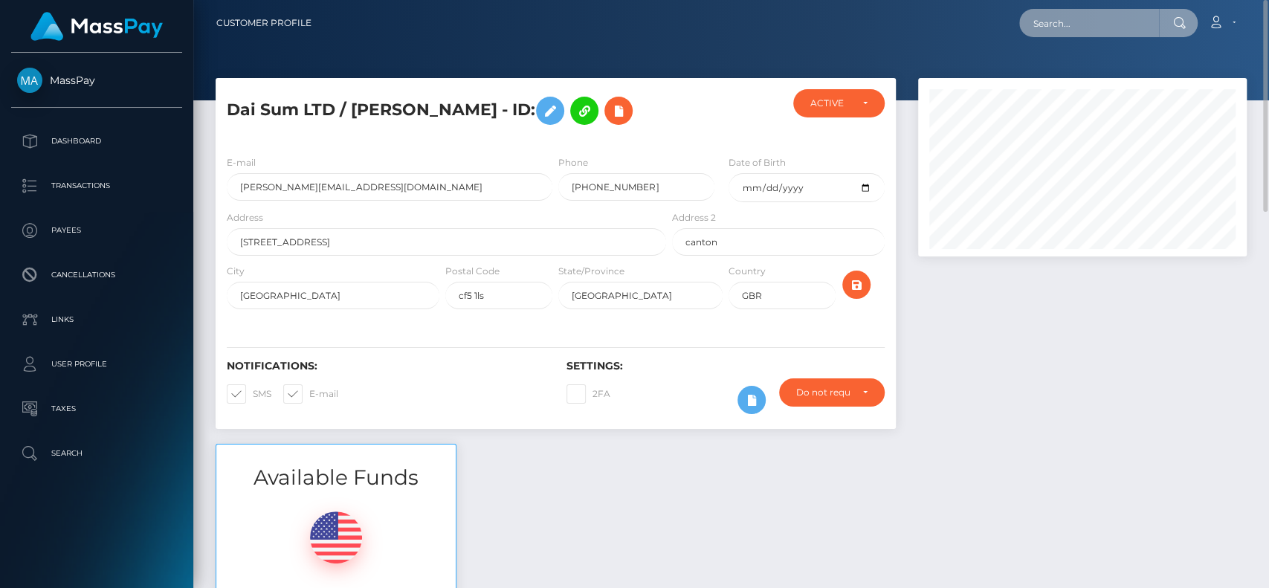
click at [1064, 16] on input "text" at bounding box center [1089, 23] width 140 height 28
type input "d"
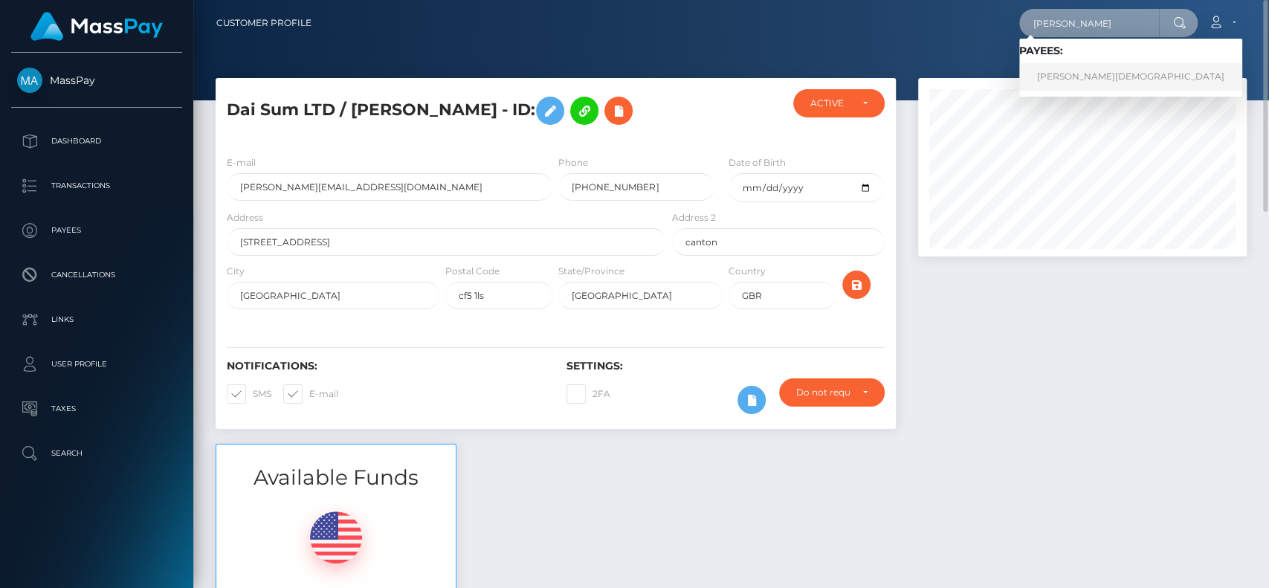
type input "[PERSON_NAME]"
click at [1065, 77] on link "[PERSON_NAME][DEMOGRAPHIC_DATA]" at bounding box center [1130, 77] width 223 height 28
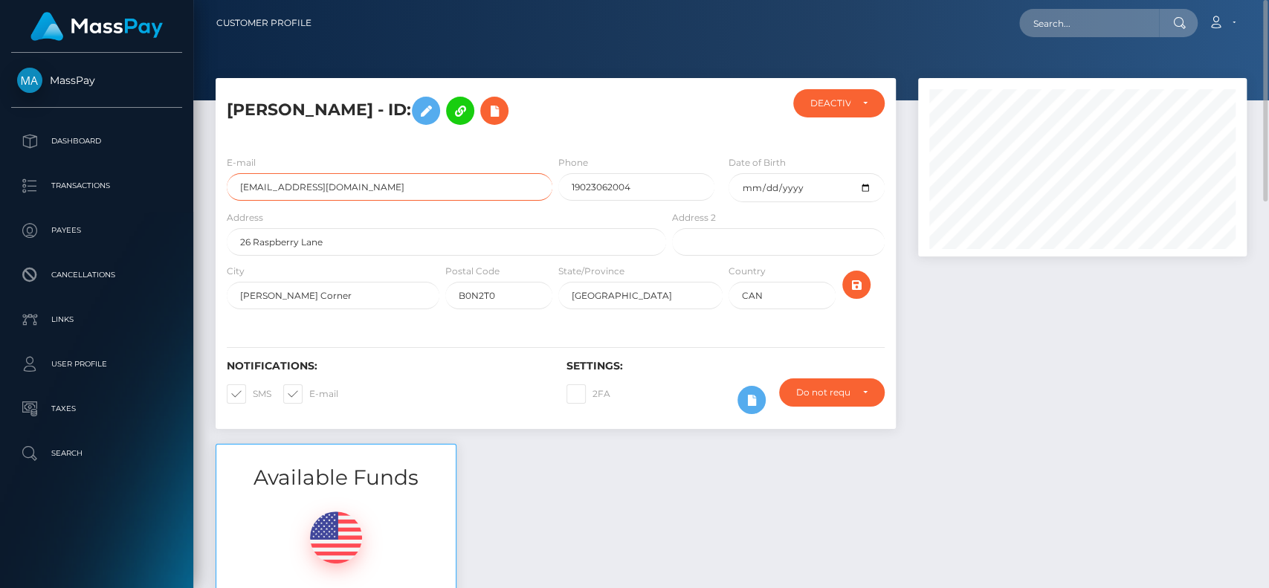
click at [361, 190] on input "hmajcan@gmail.com" at bounding box center [390, 187] width 326 height 28
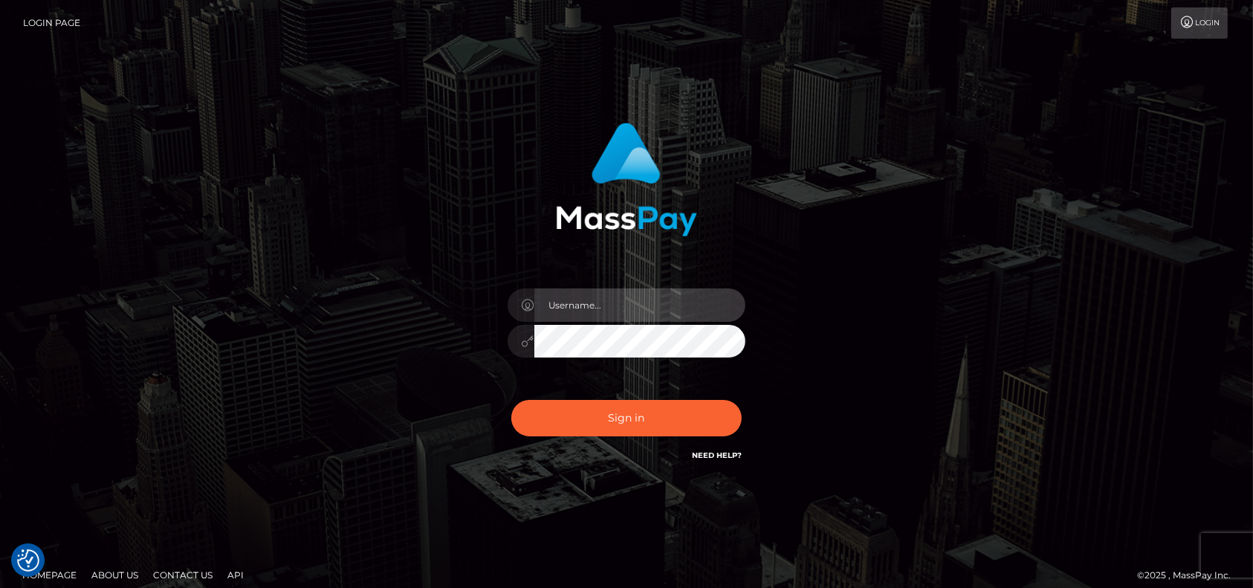
type input "petros.[PERSON_NAME]"
click at [56, 21] on link "Login Page" at bounding box center [51, 22] width 57 height 31
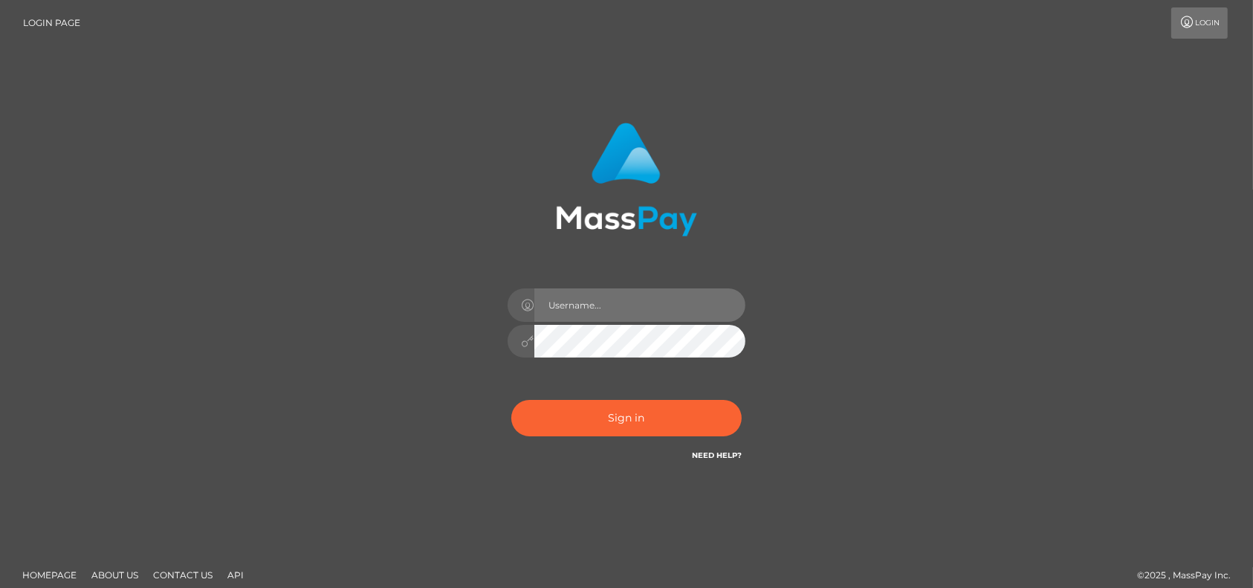
click at [641, 308] on input "text" at bounding box center [639, 304] width 211 height 33
type input "petros.kidane"
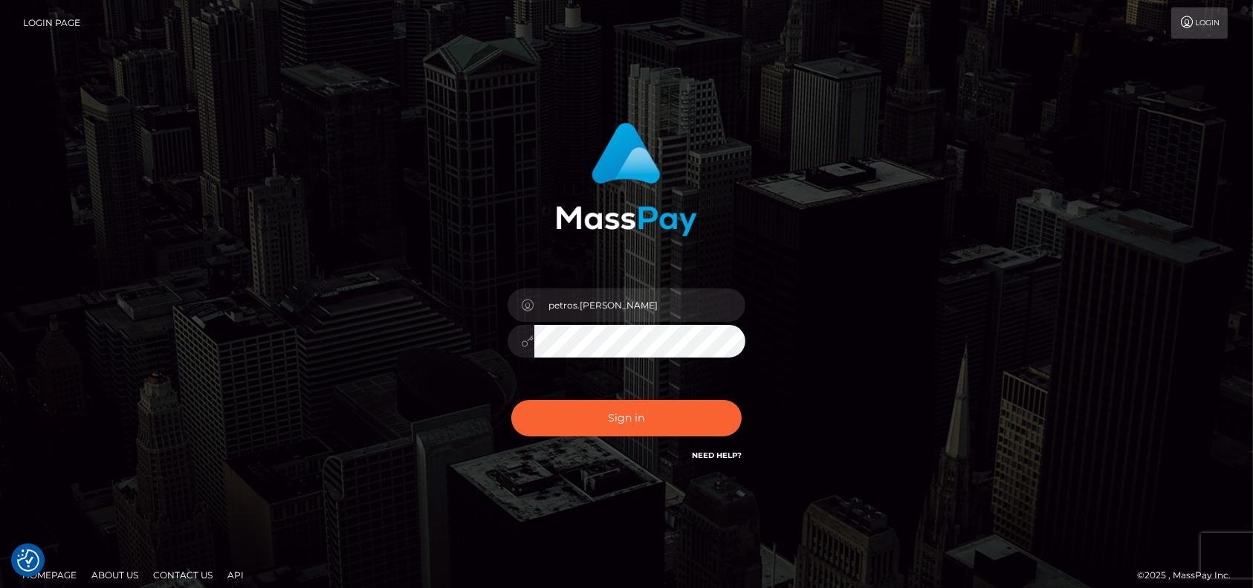
click at [581, 398] on div "Sign in Need Help?" at bounding box center [627, 424] width 260 height 66
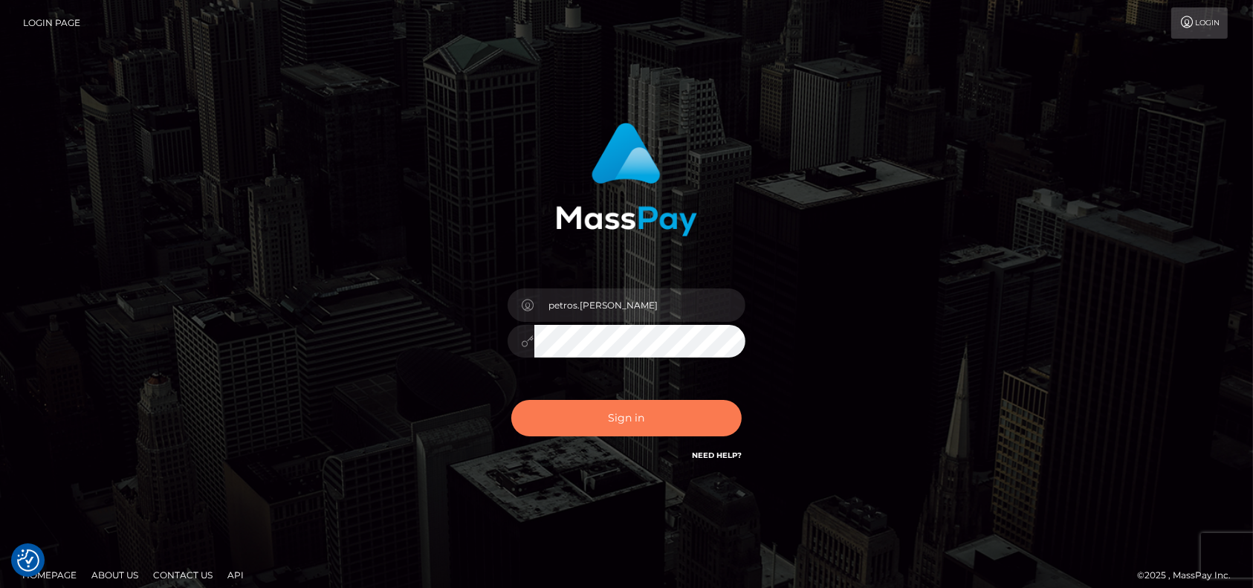
click at [584, 401] on button "Sign in" at bounding box center [626, 418] width 230 height 36
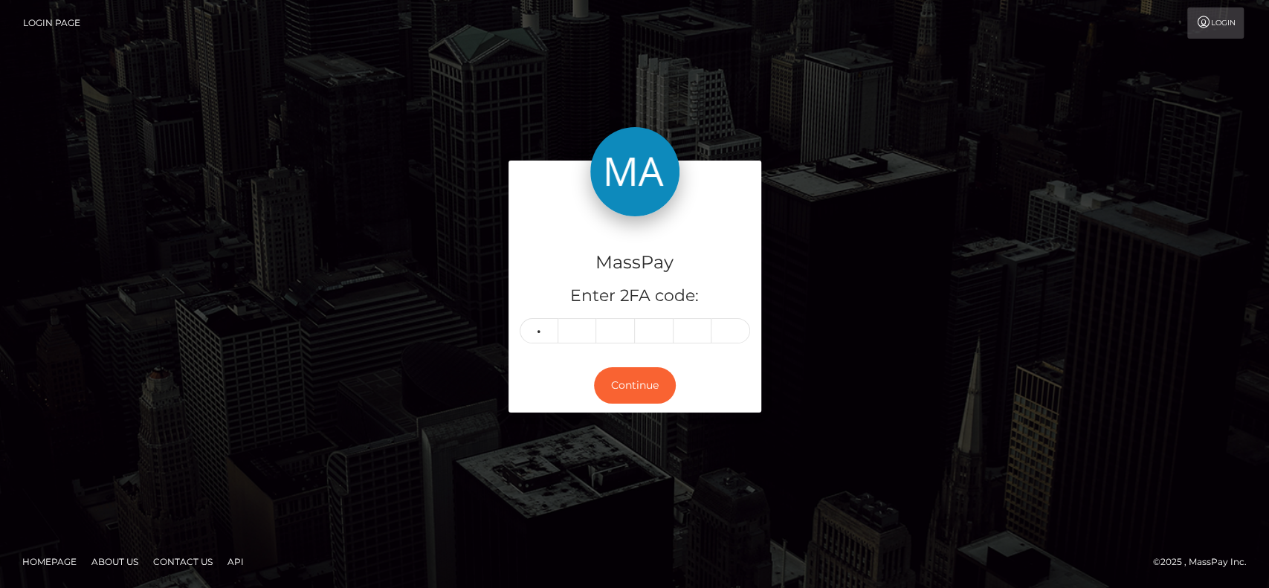
type input "0"
type input "5"
type input "1"
type input "9"
type input "2"
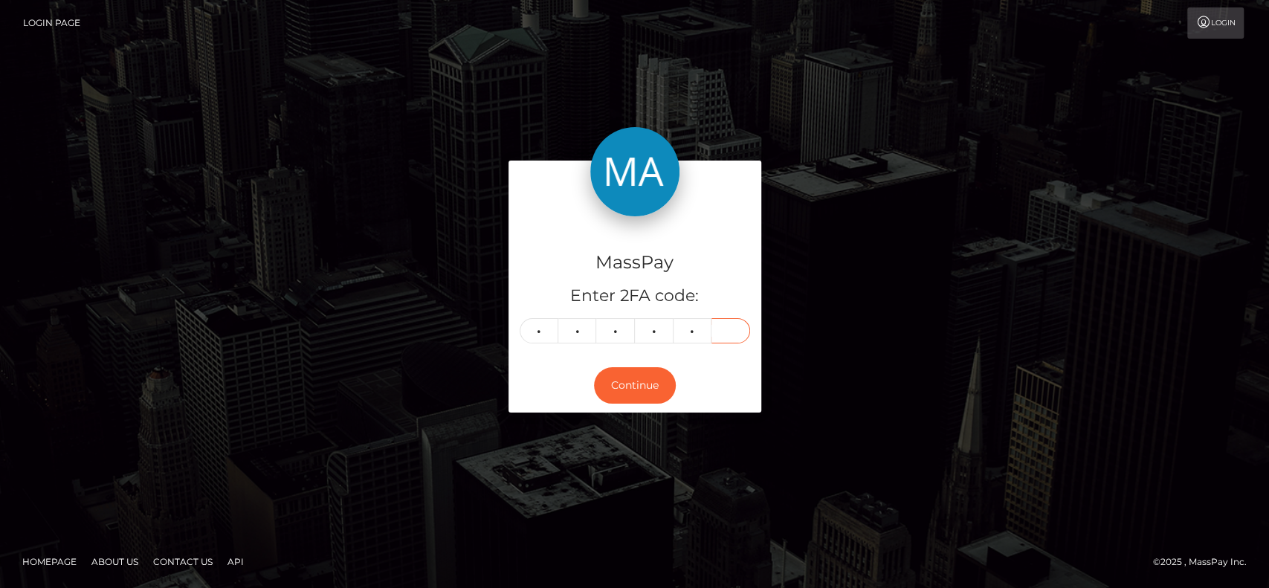
type input "3"
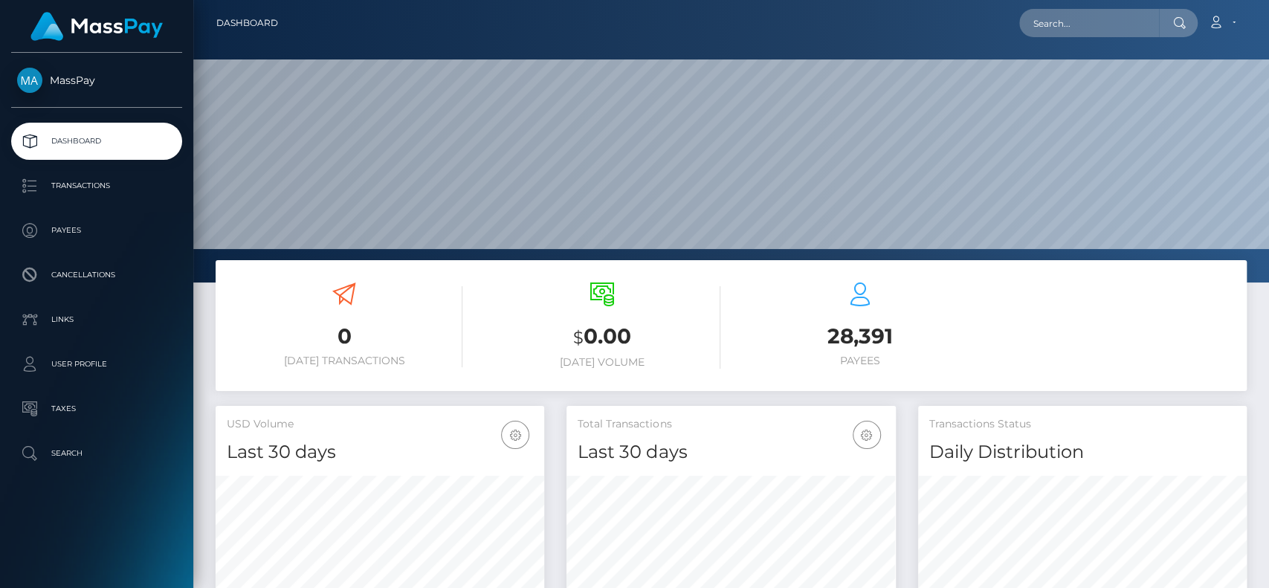
scroll to position [262, 329]
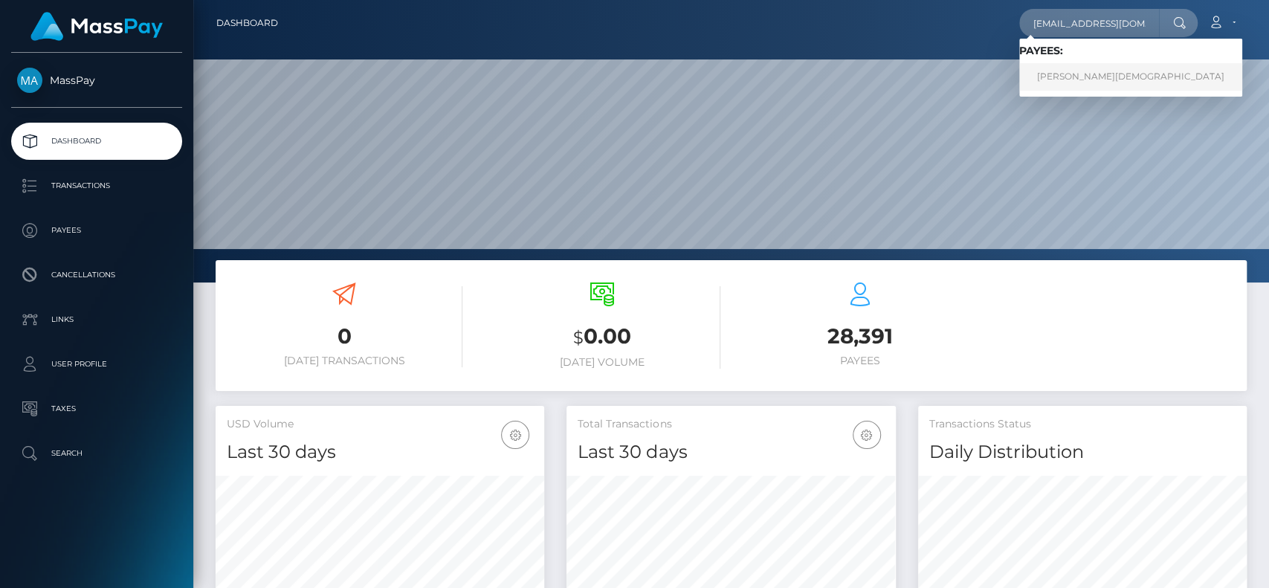
type input "hmajcan@gmail.com"
click at [1041, 86] on link "Heather Church" at bounding box center [1130, 77] width 223 height 28
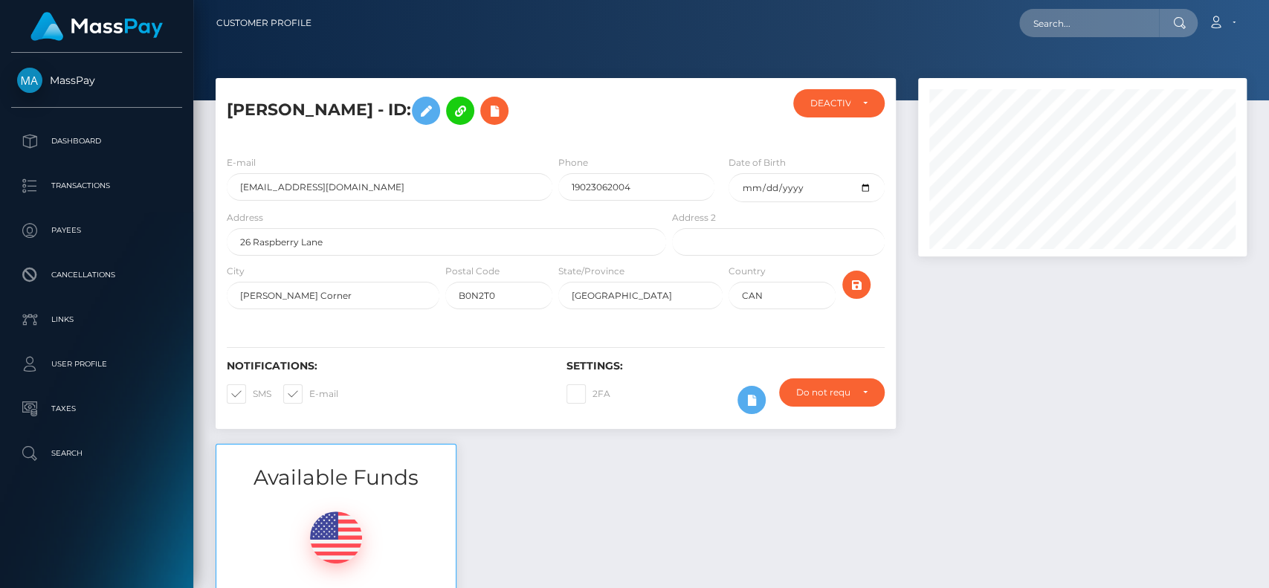
scroll to position [178, 329]
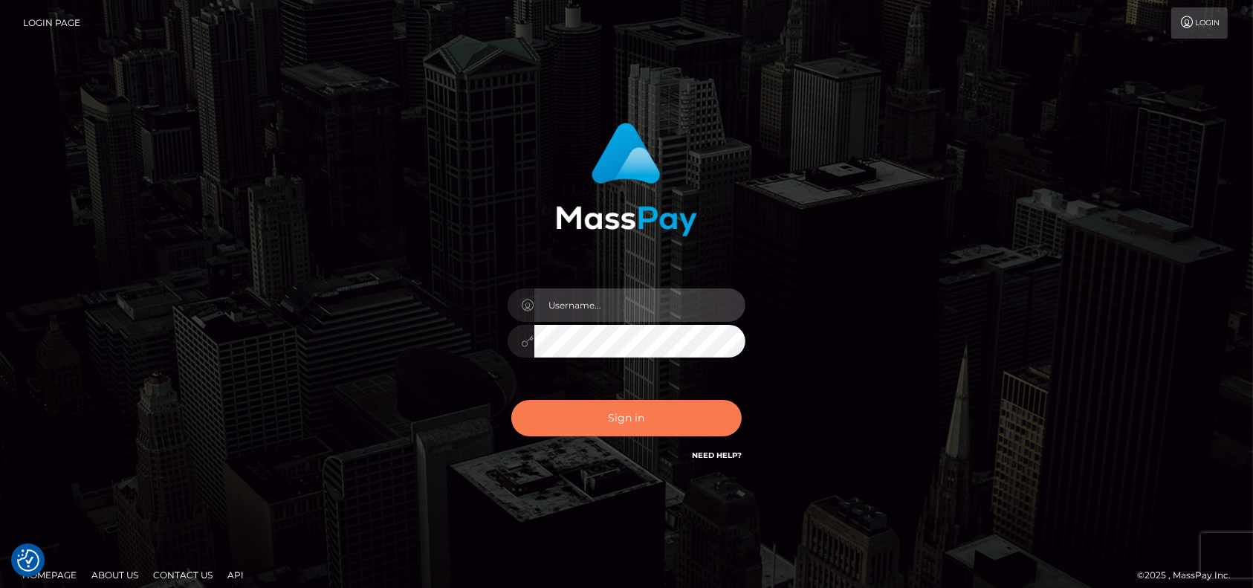
type input "petros.[PERSON_NAME]"
click at [661, 417] on button "Sign in" at bounding box center [626, 418] width 230 height 36
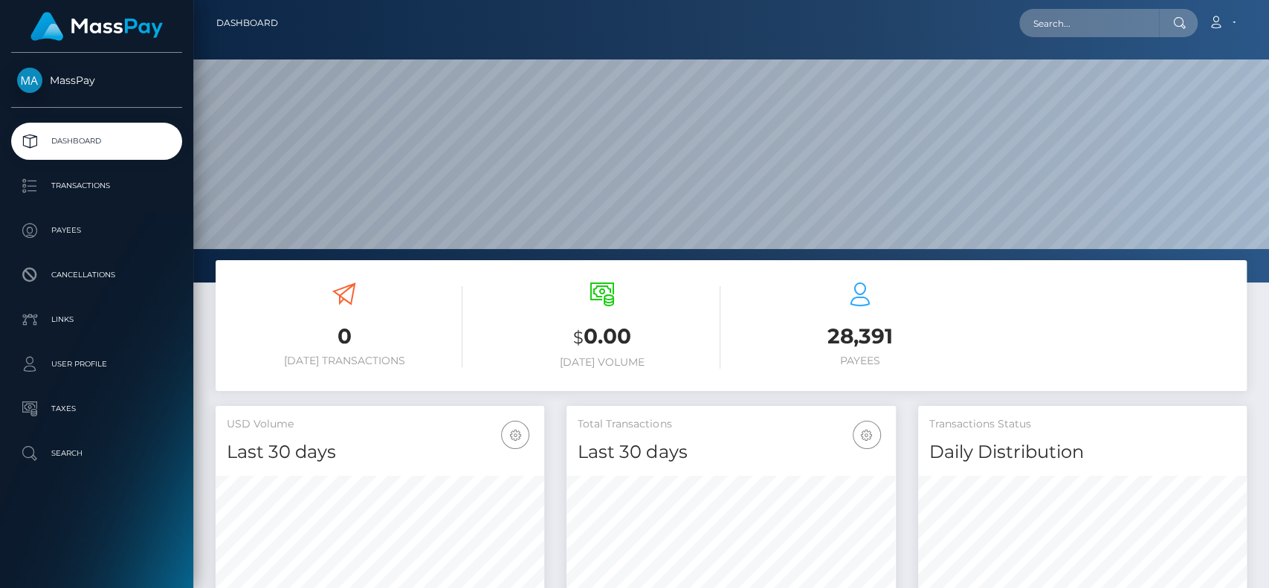
scroll to position [262, 329]
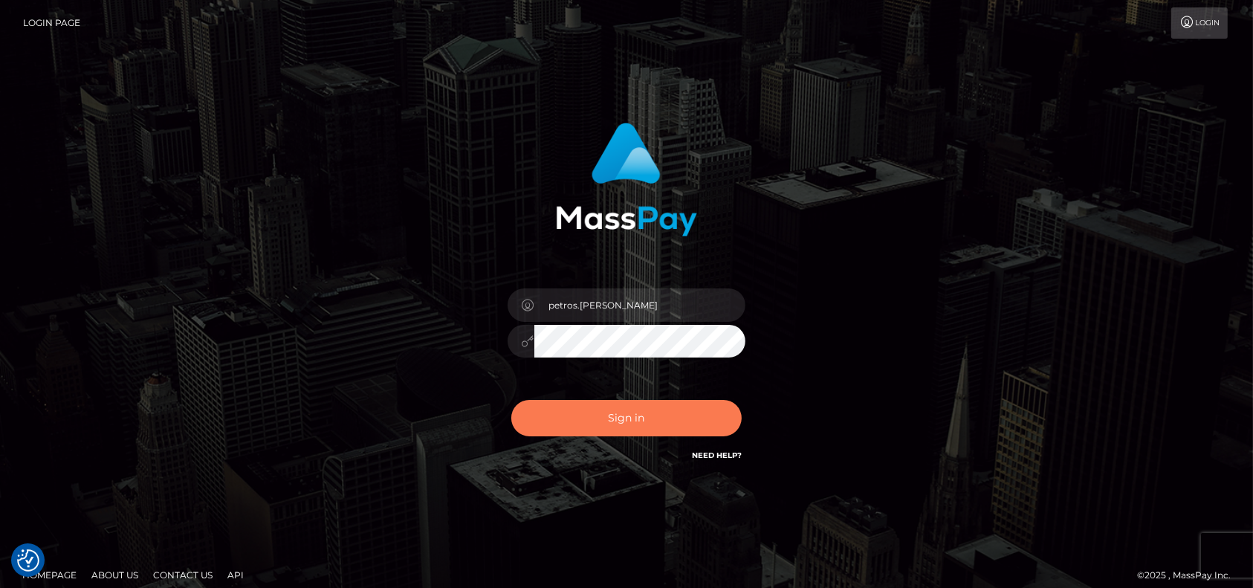
click at [591, 410] on button "Sign in" at bounding box center [626, 418] width 230 height 36
type input "petros.[PERSON_NAME]"
click at [618, 432] on button "Sign in" at bounding box center [626, 418] width 230 height 36
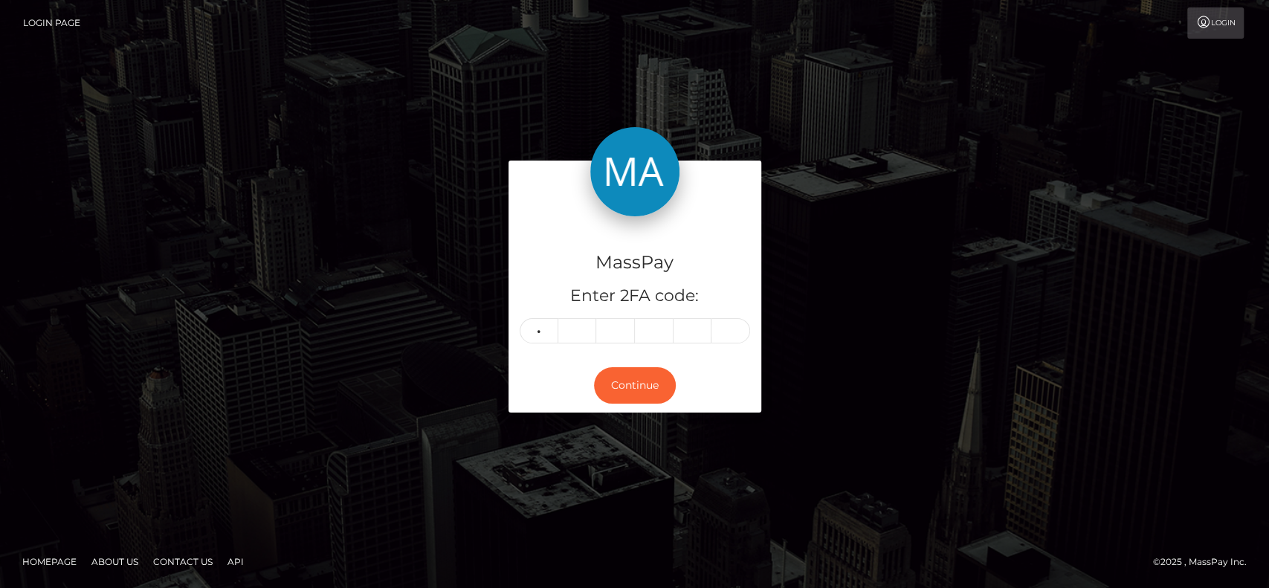
type input "9"
type input "5"
type input "2"
type input "0"
type input "7"
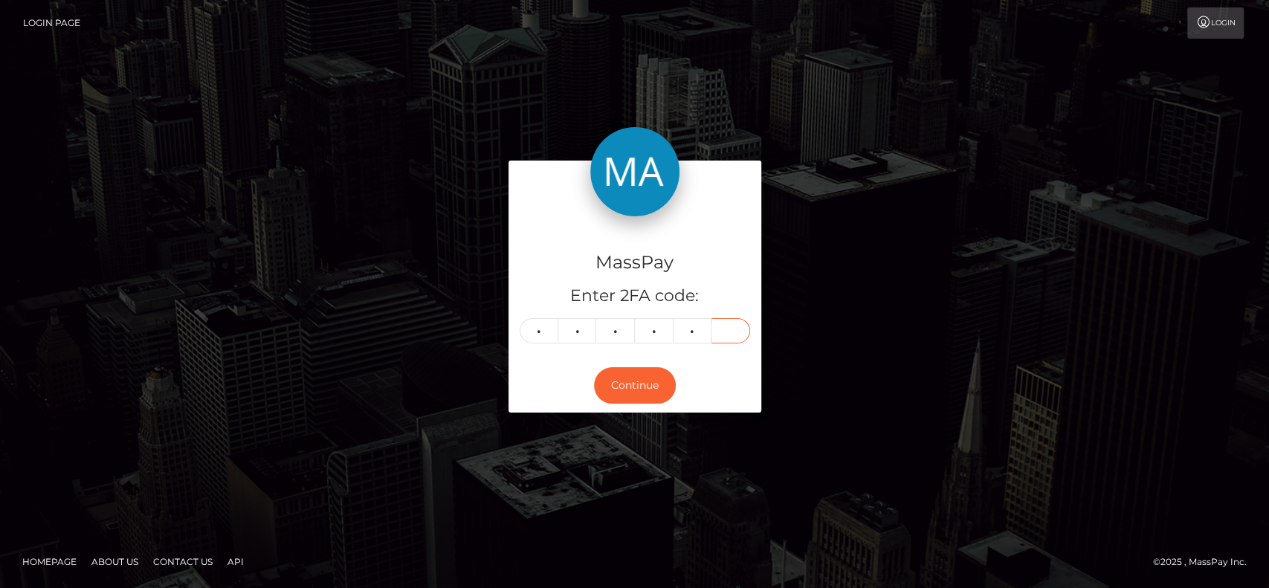
type input "8"
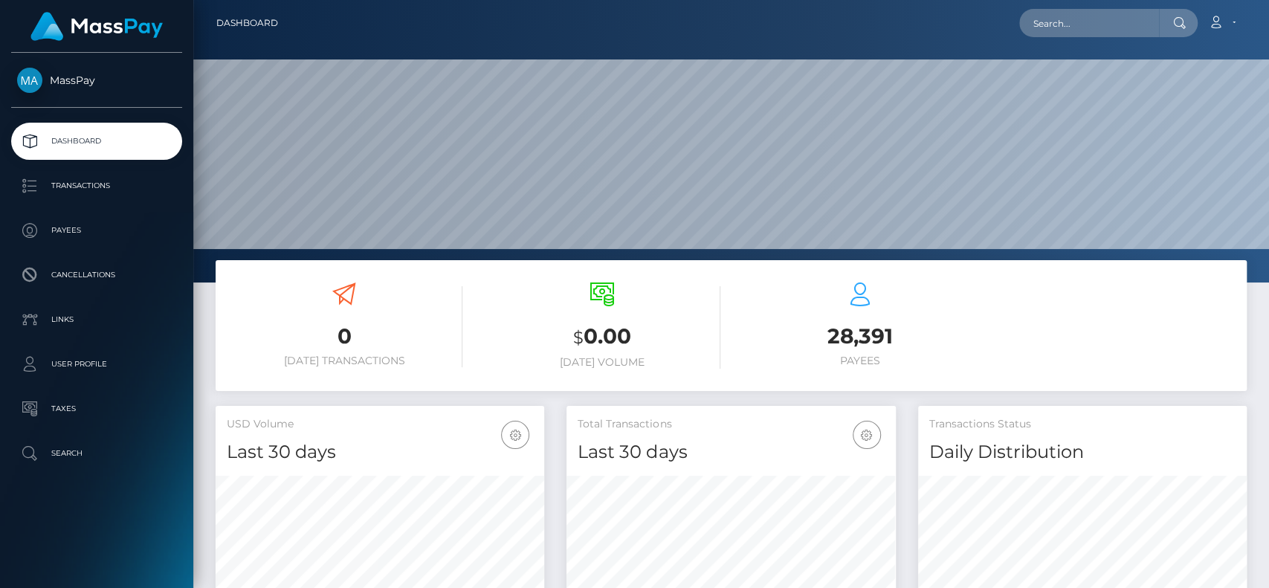
scroll to position [262, 329]
click at [1050, 13] on input "text" at bounding box center [1089, 23] width 140 height 28
paste input "1ac8a643796a4985935c9917d3665997"
paste input "f4462842f6e1440d92da286e08b786f1"
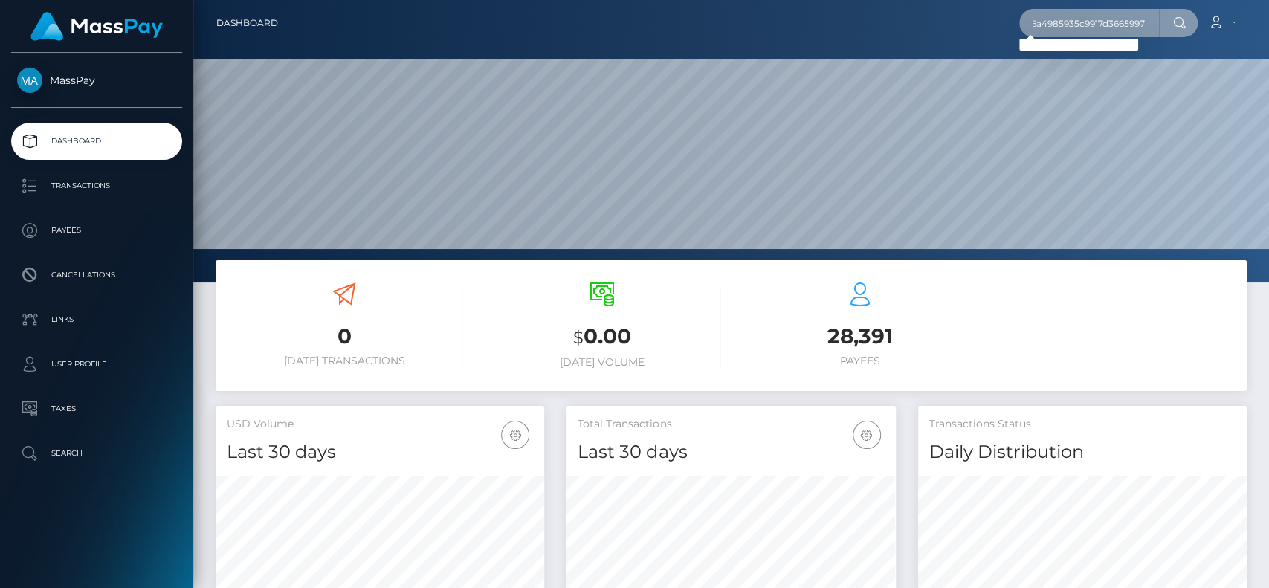
type input "f4462842f6e1440d92da286e08b786f1"
